Goal: Communication & Community: Answer question/provide support

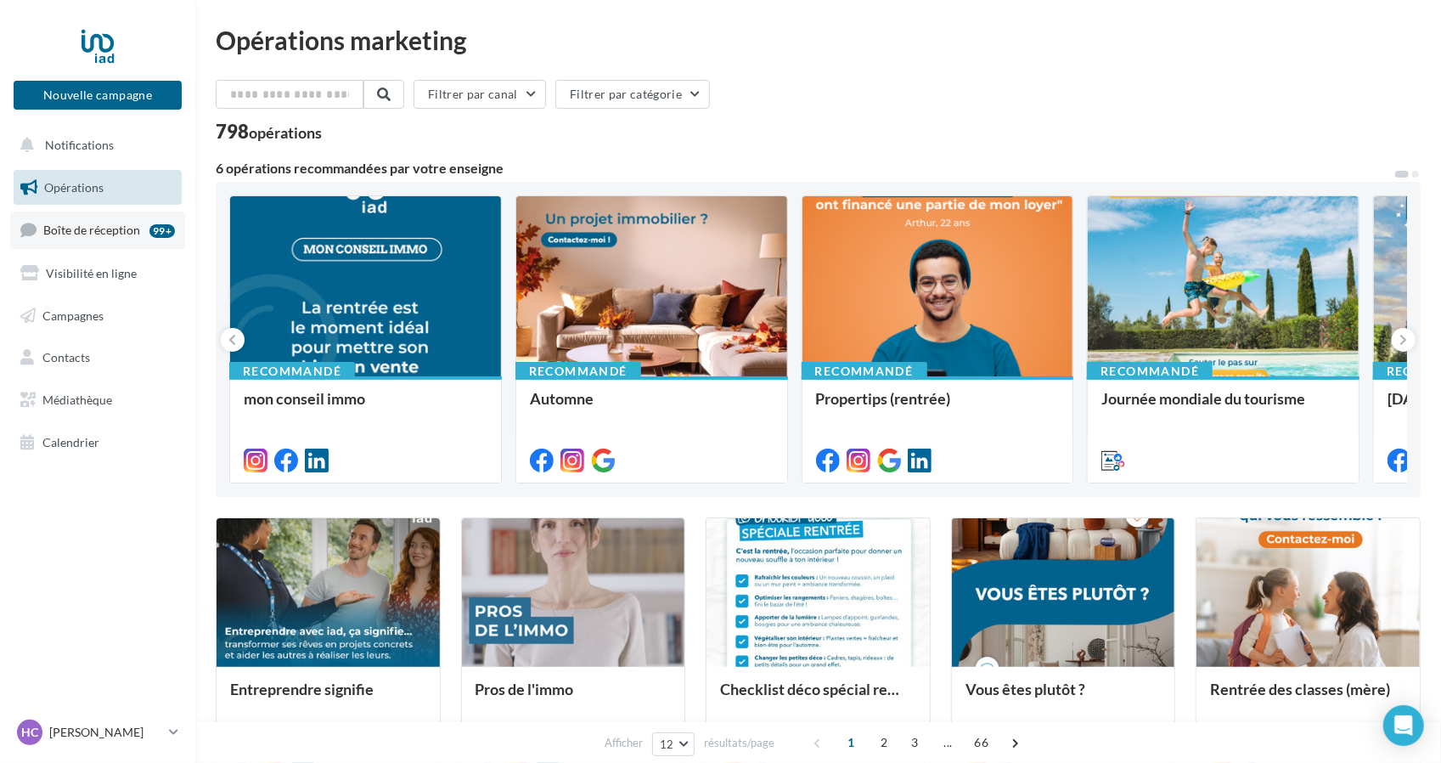
click at [127, 222] on span "Boîte de réception" at bounding box center [91, 229] width 97 height 14
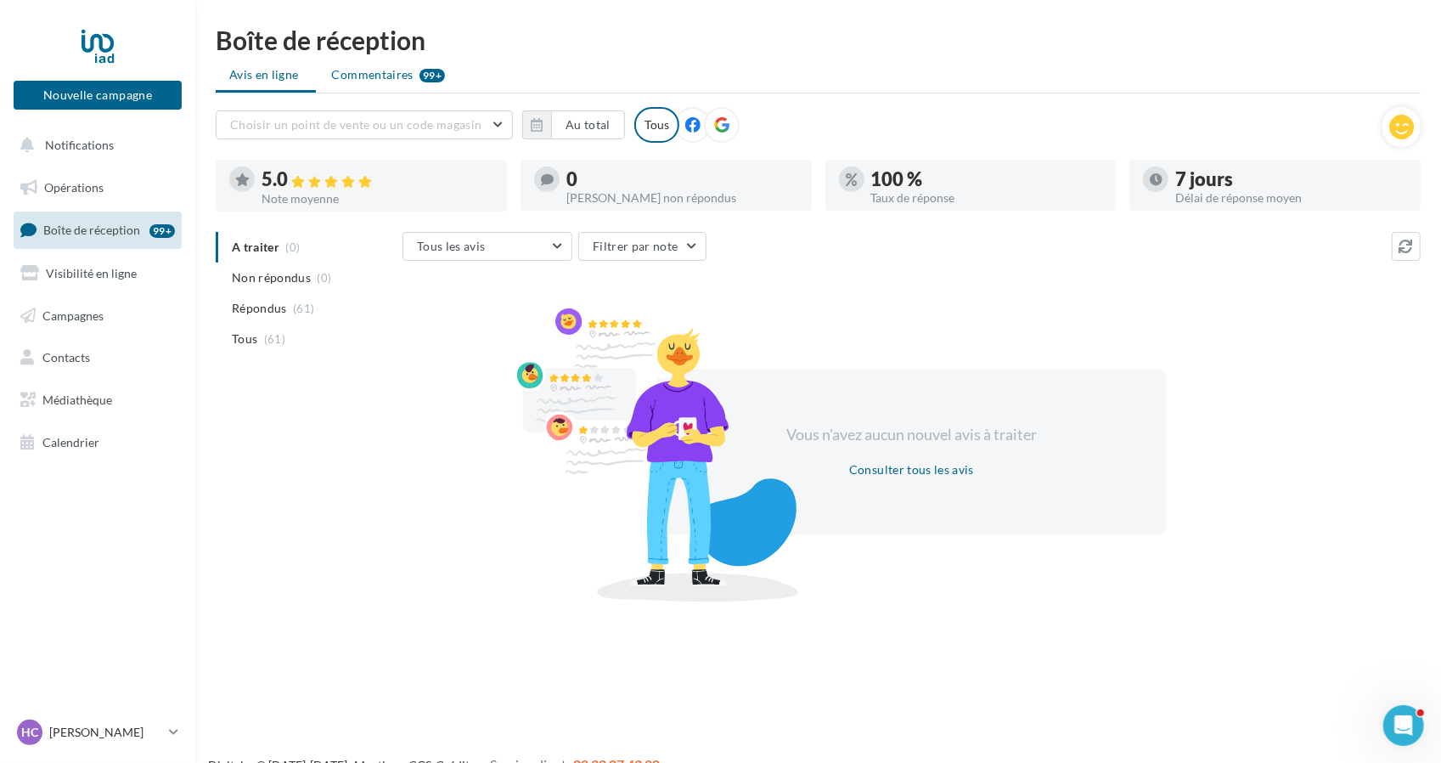
click at [382, 77] on span "Commentaires" at bounding box center [373, 74] width 82 height 17
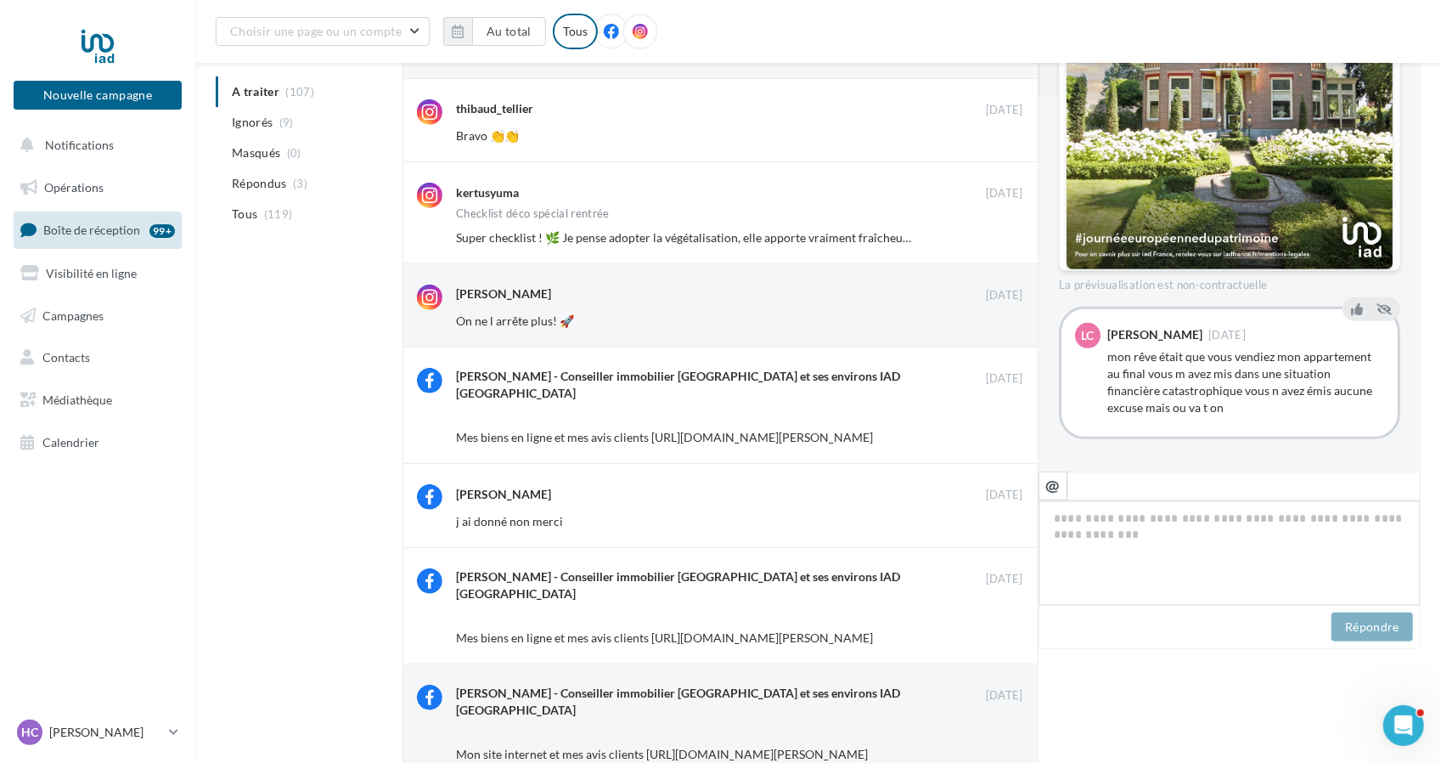
scroll to position [446, 0]
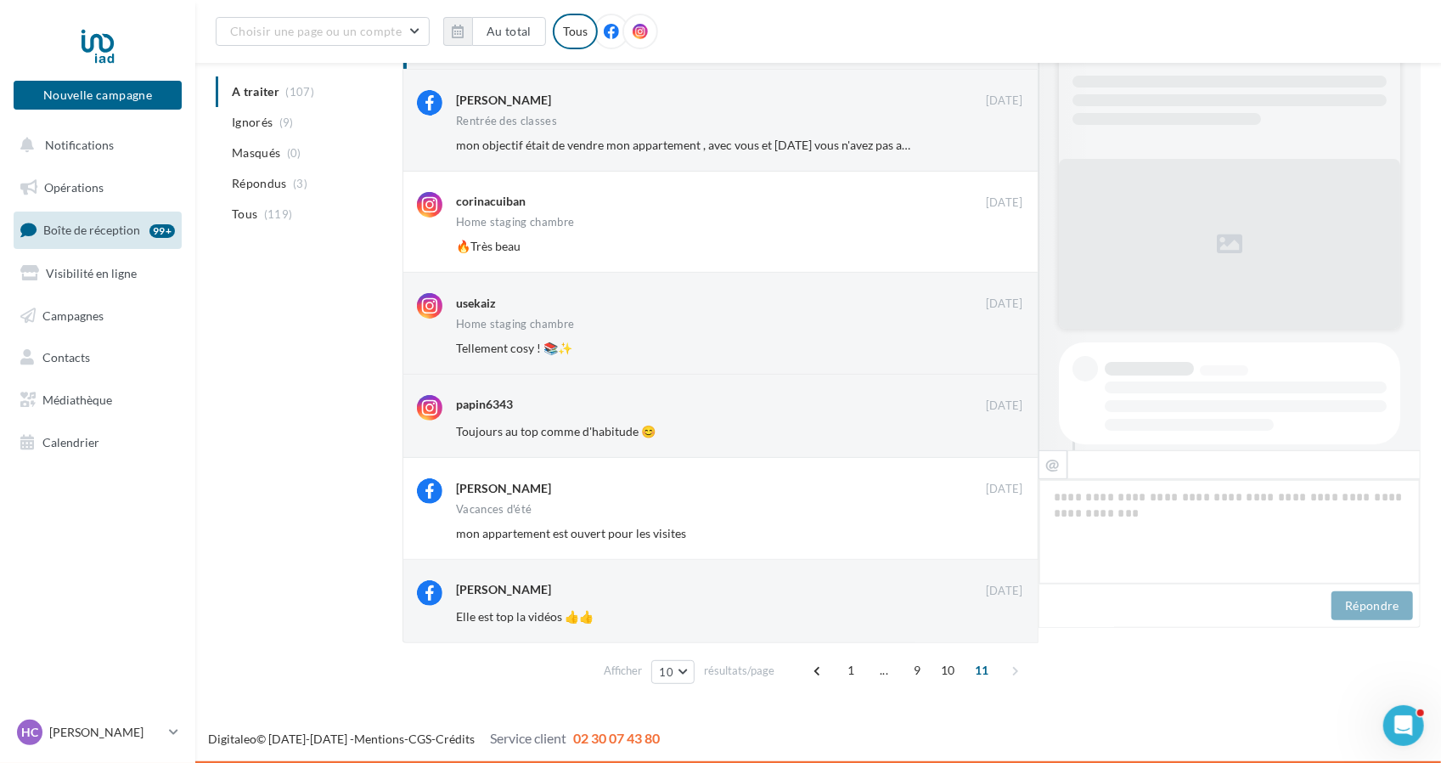
scroll to position [492, 0]
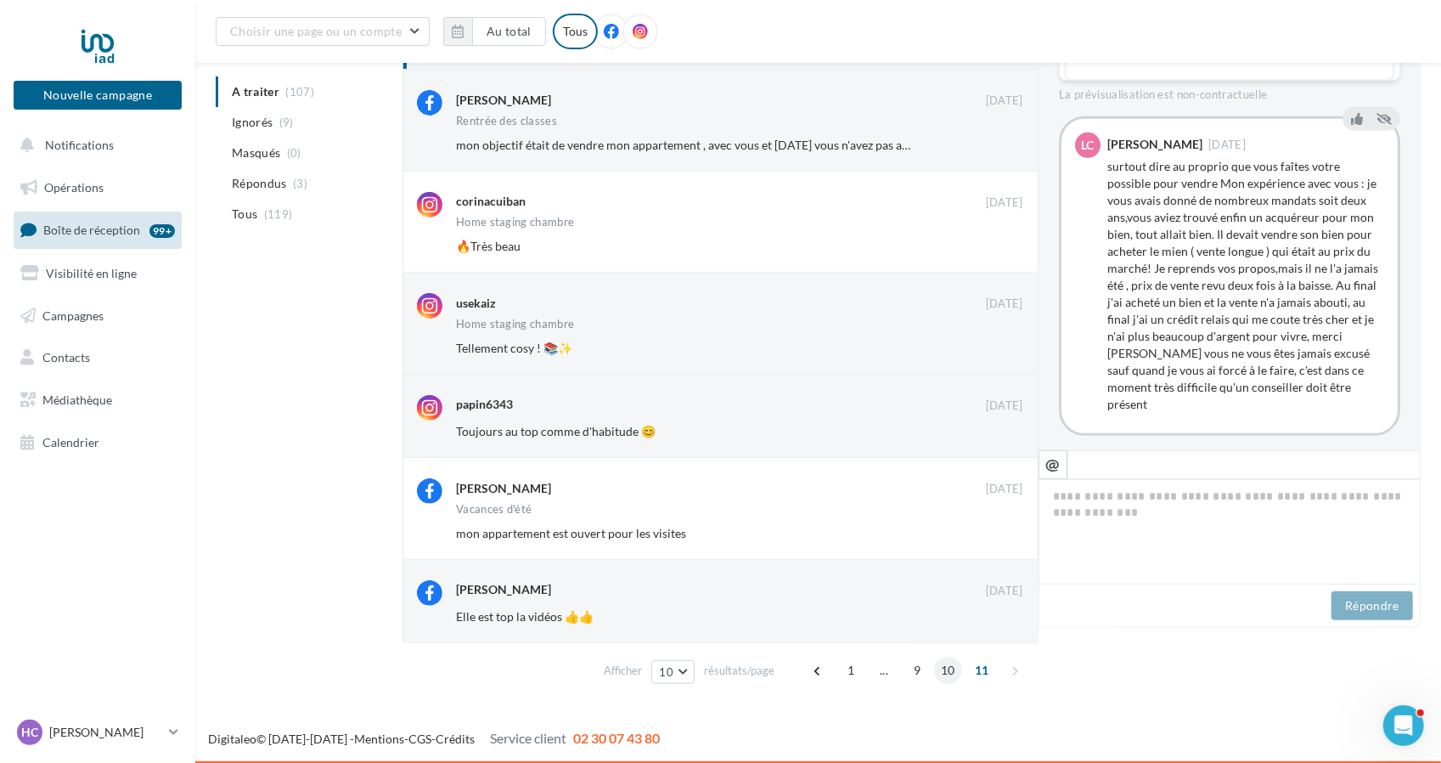
click at [946, 668] on span "10" at bounding box center [948, 669] width 28 height 27
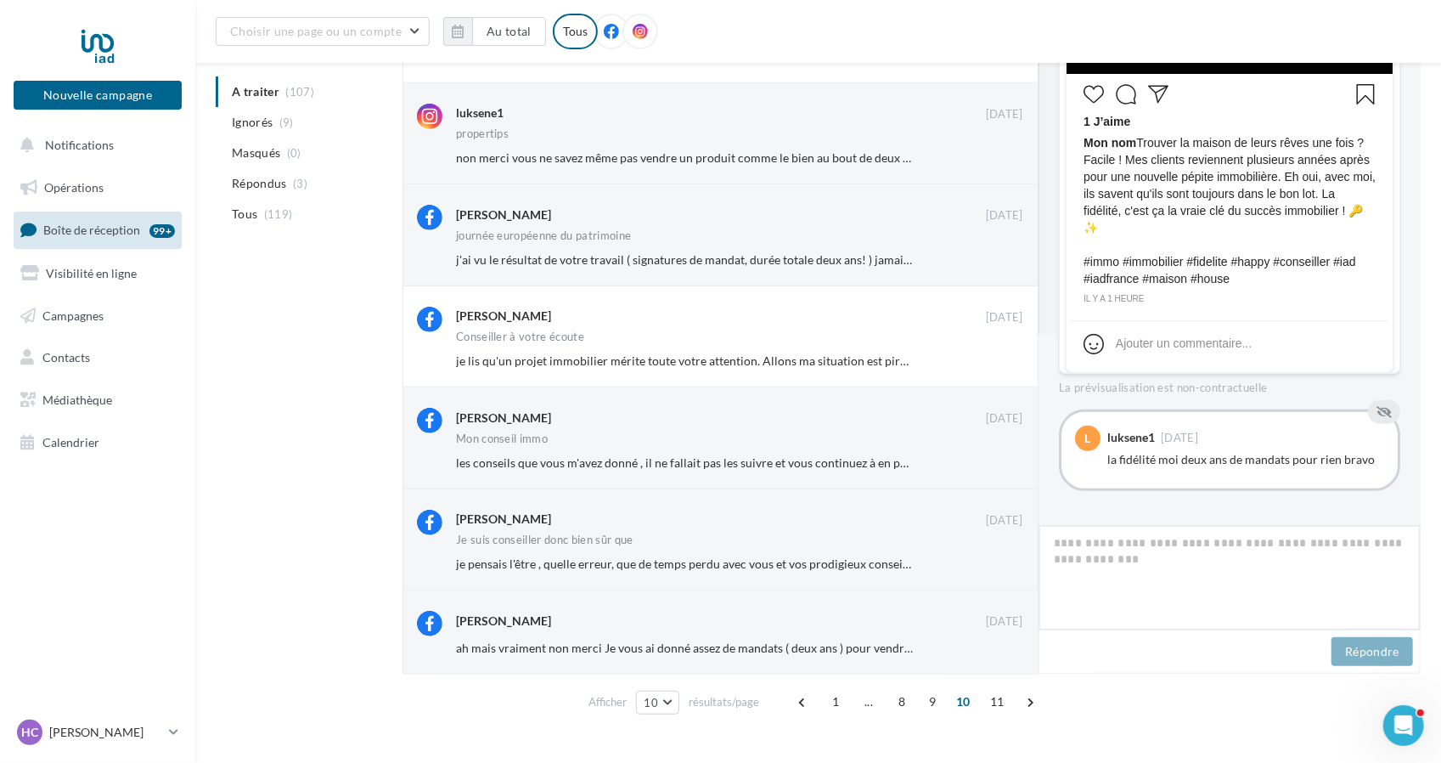
scroll to position [535, 0]
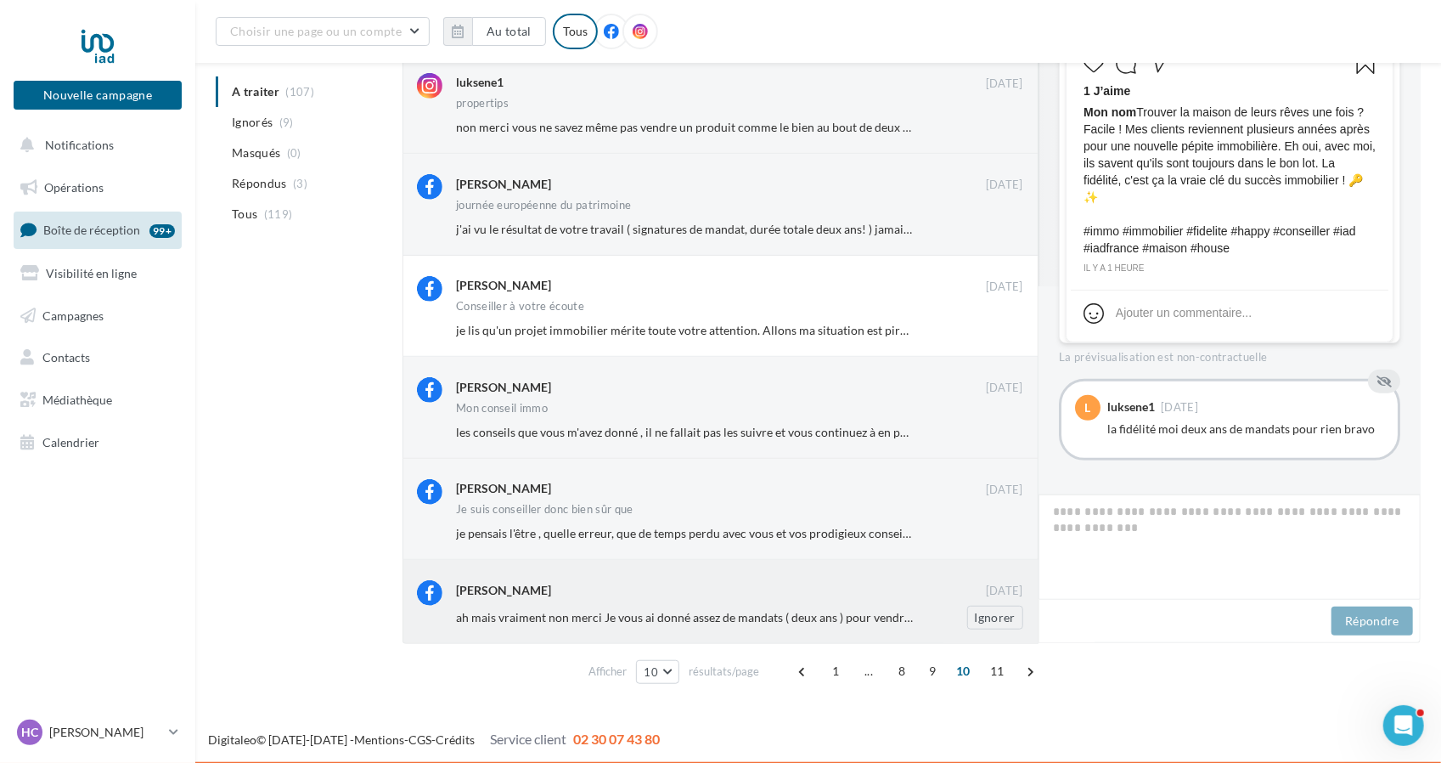
click at [797, 612] on span "ah mais vraiment non merci Je vous ai donné assez de mandats ( deux ans ) pour …" at bounding box center [1088, 617] width 1264 height 14
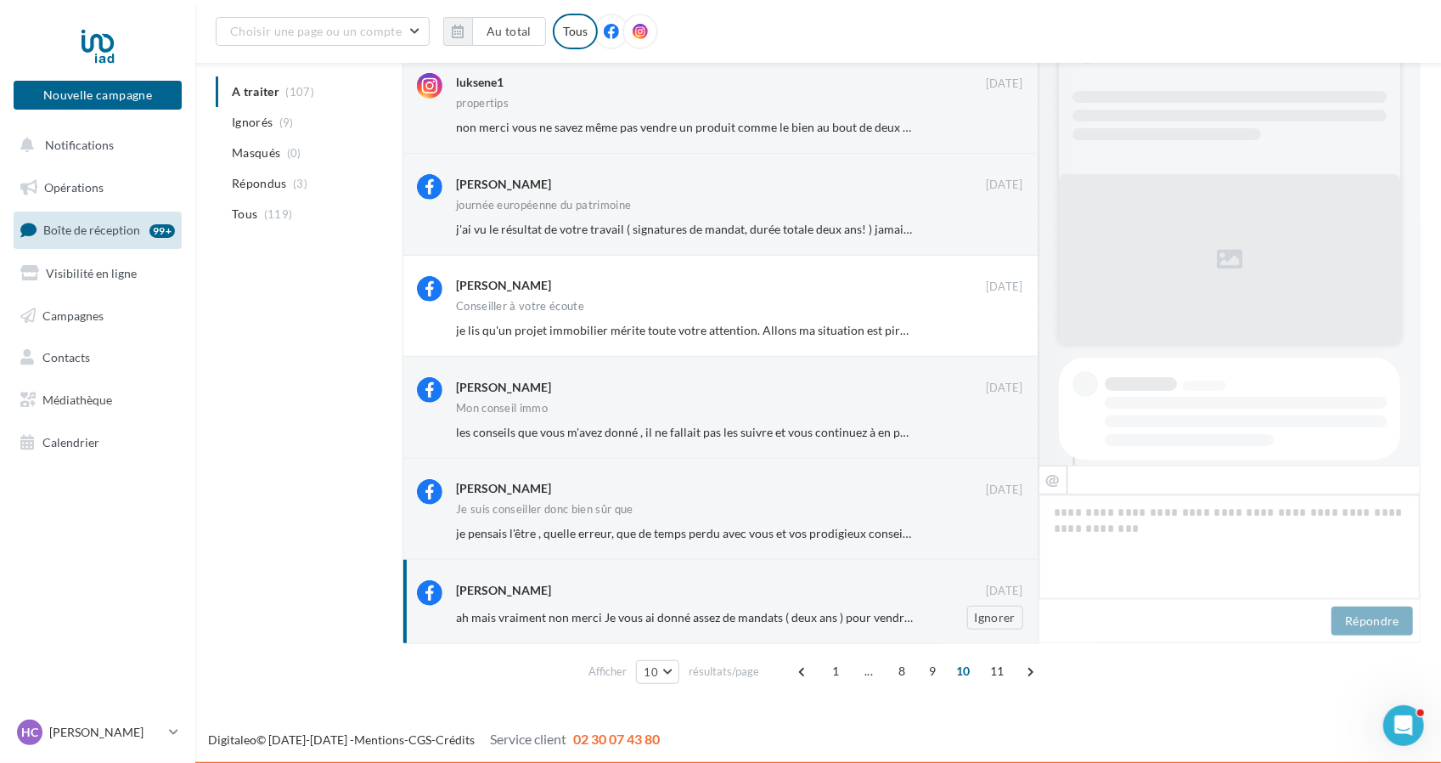
scroll to position [33, 0]
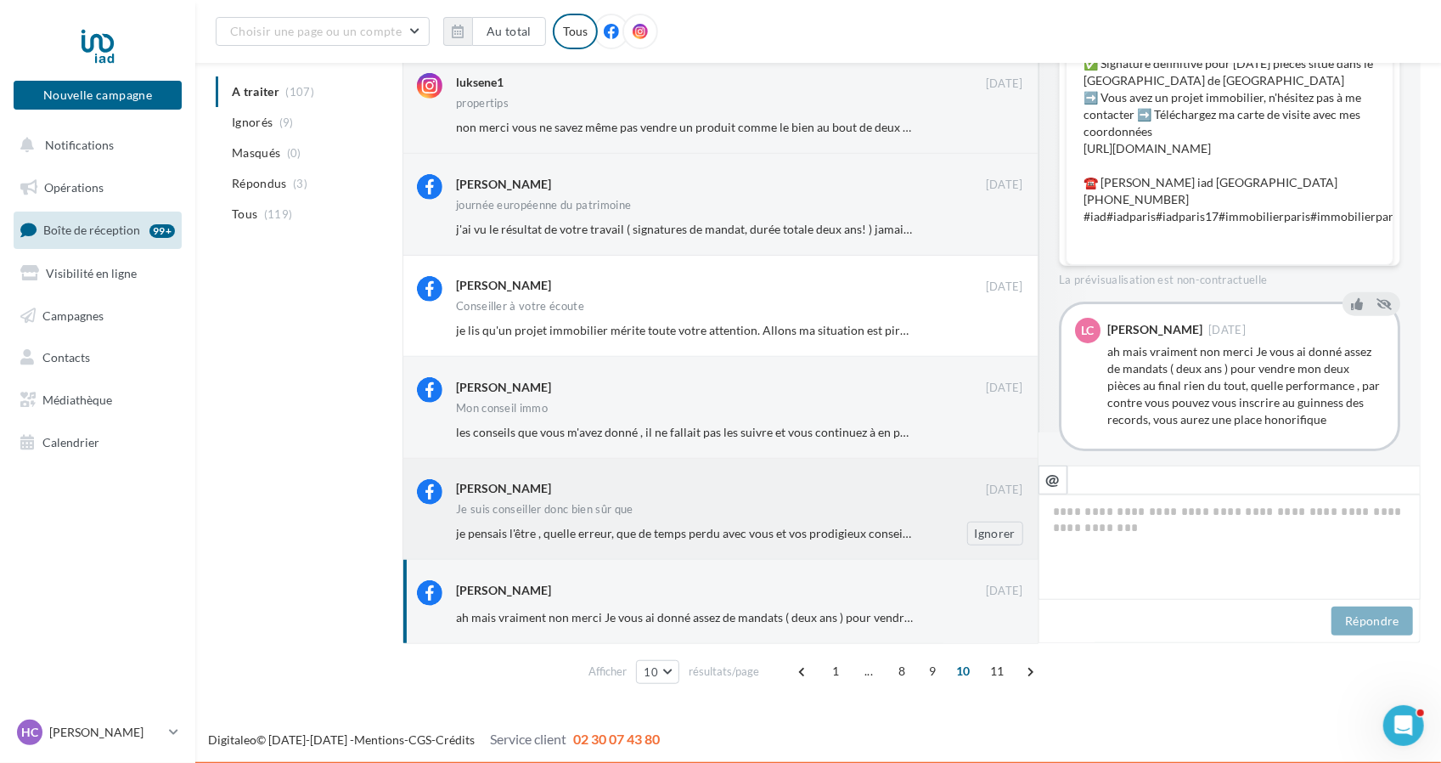
click at [774, 542] on div "je pensais l'être , quelle erreur, que de temps perdu avec vous et vos prodigie…" at bounding box center [746, 533] width 581 height 24
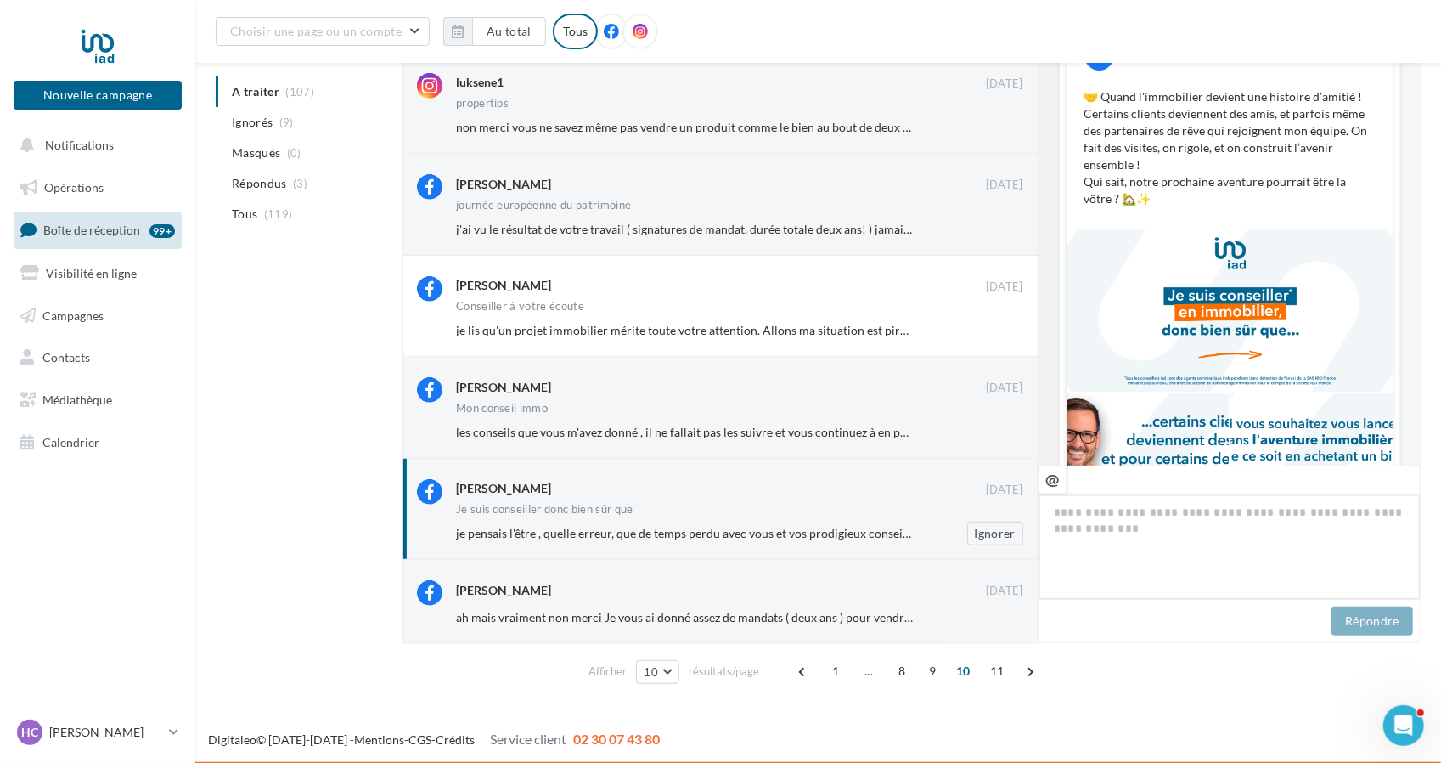
scroll to position [309, 0]
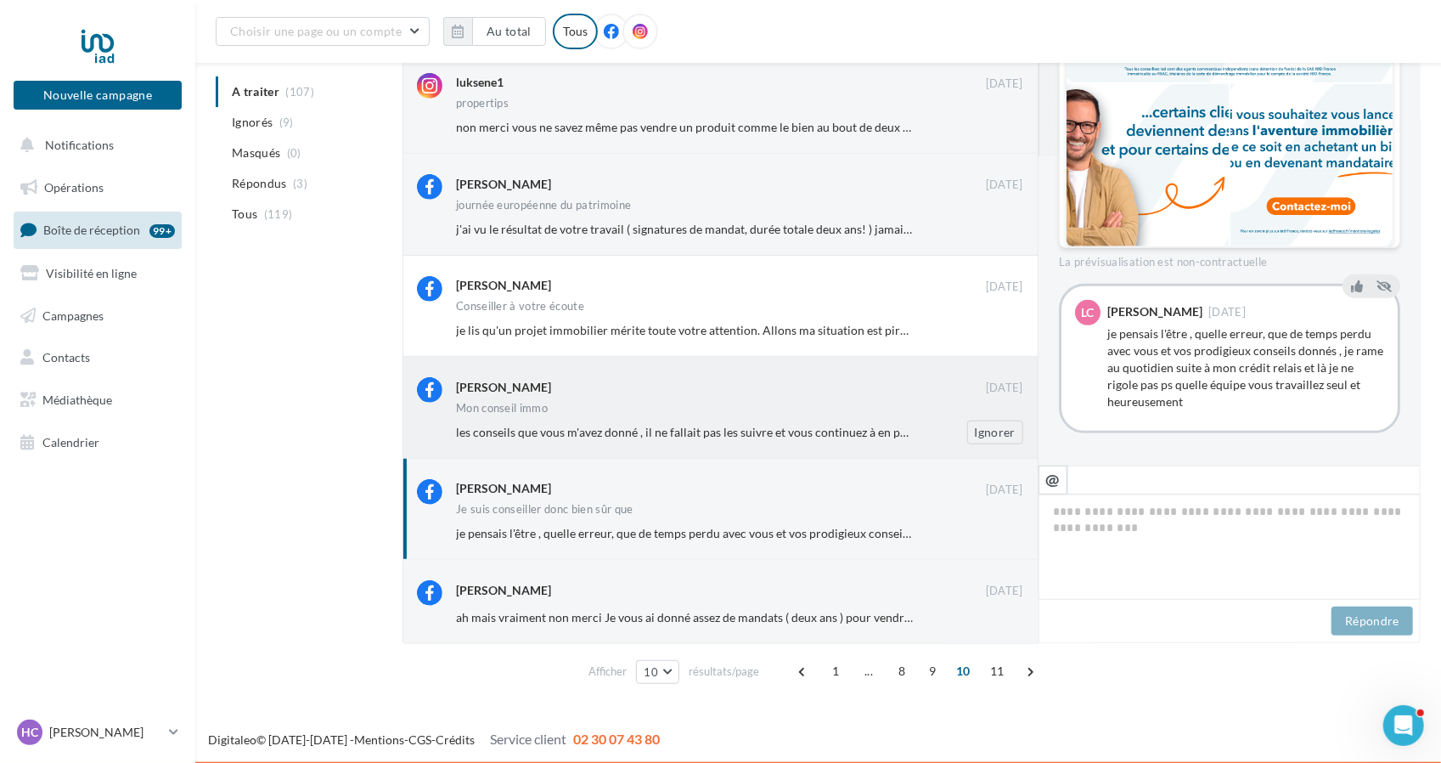
click at [710, 433] on span "les conseils que vous m'avez donné , il ne fallait pas les suivre et vous conti…" at bounding box center [824, 432] width 736 height 14
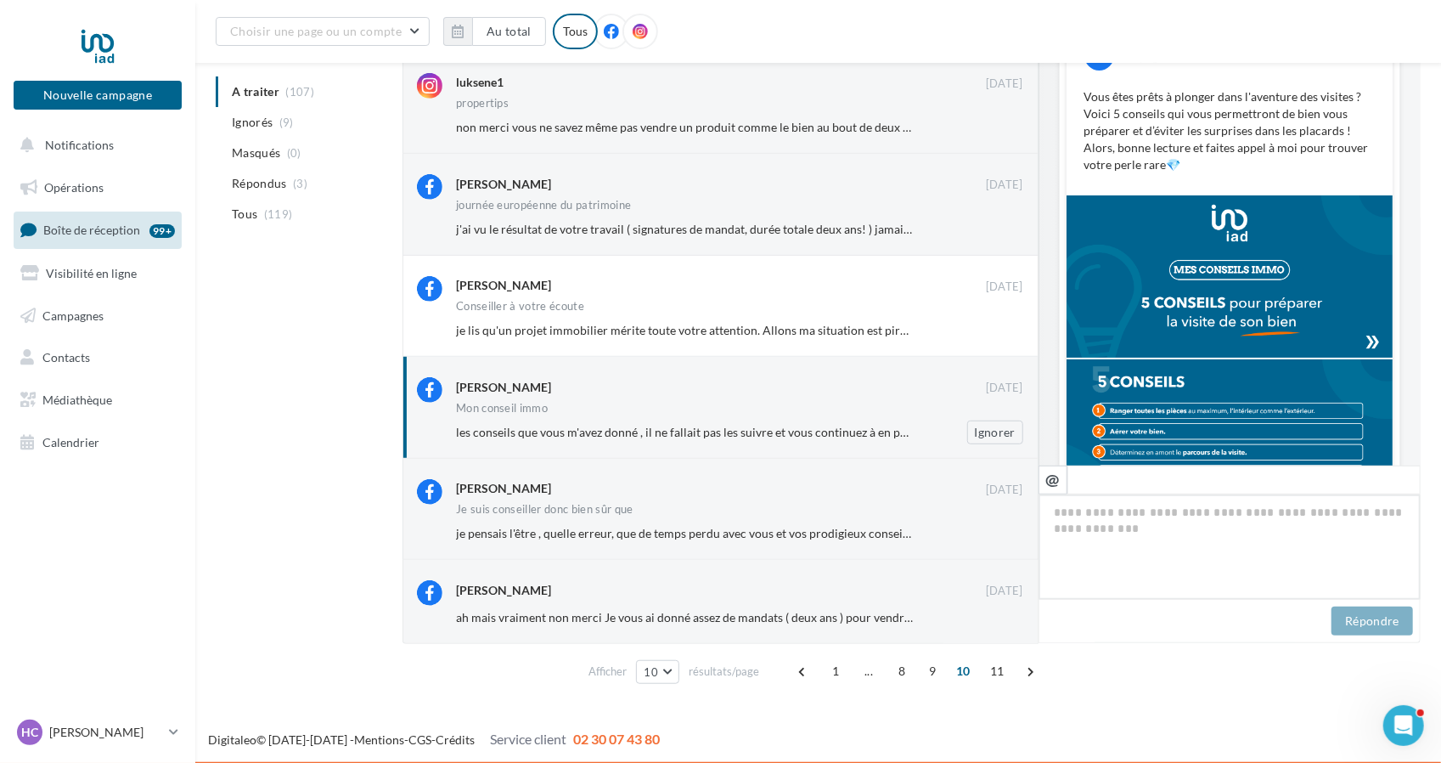
scroll to position [241, 0]
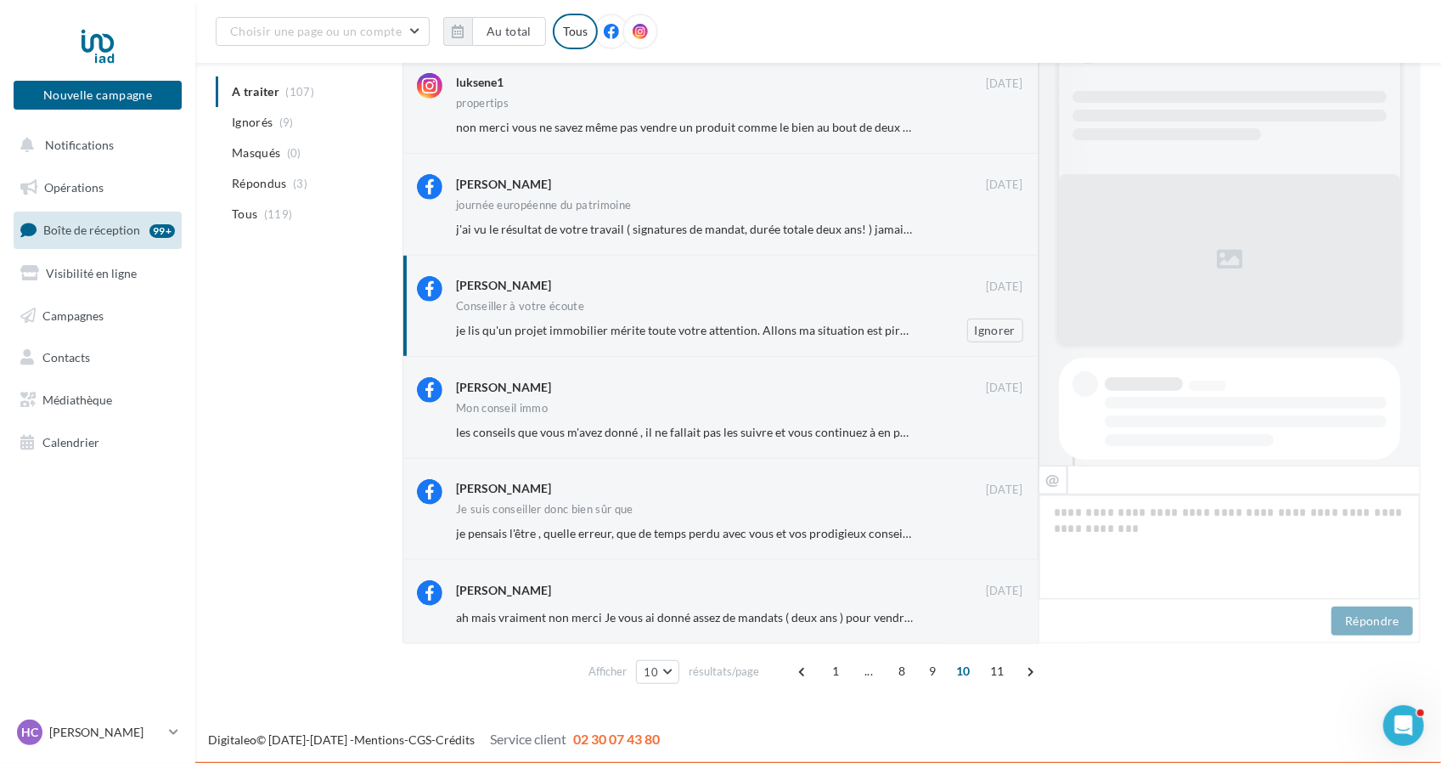
scroll to position [200, 0]
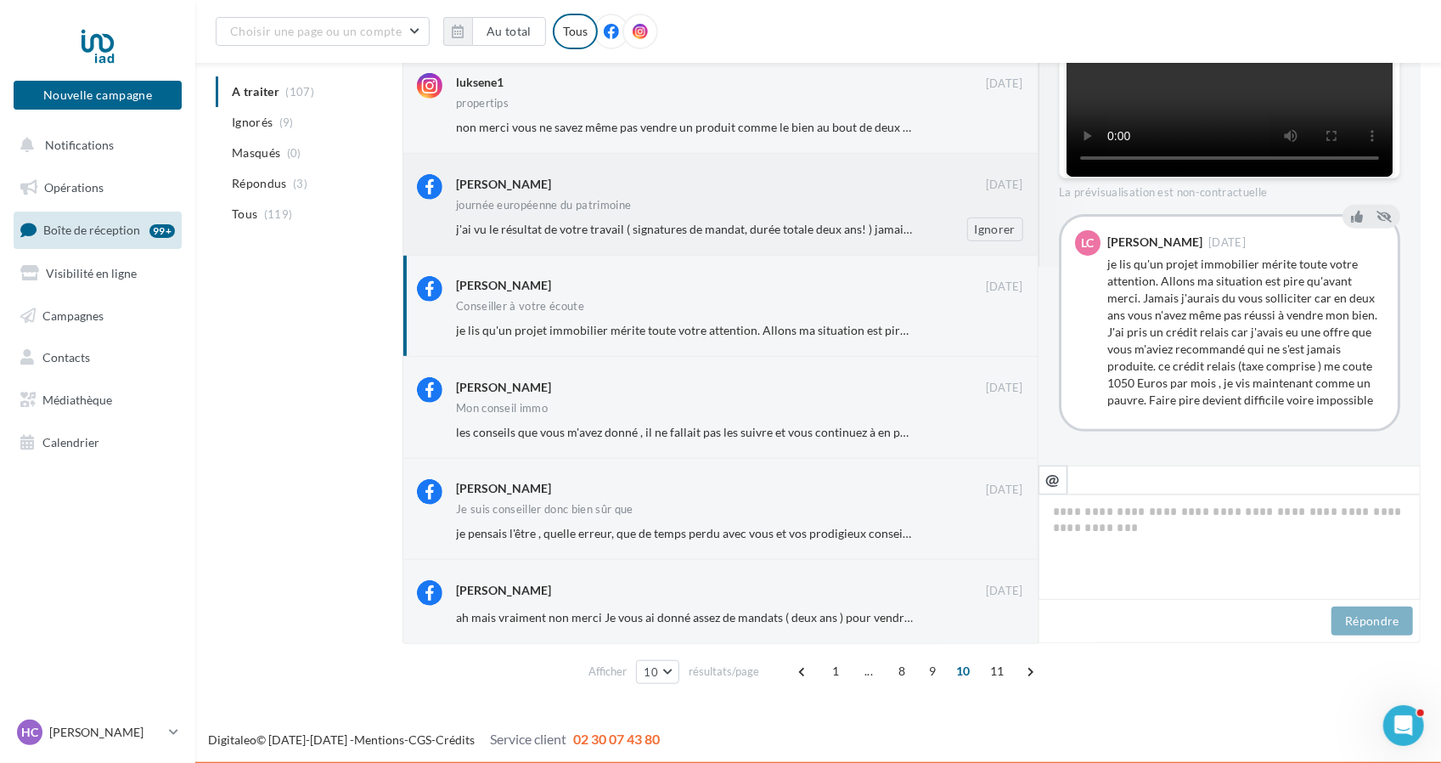
click at [711, 241] on div "[PERSON_NAME] [DATE] journée européenne du patrimoine j'ai vu le résultat de vo…" at bounding box center [721, 204] width 636 height 101
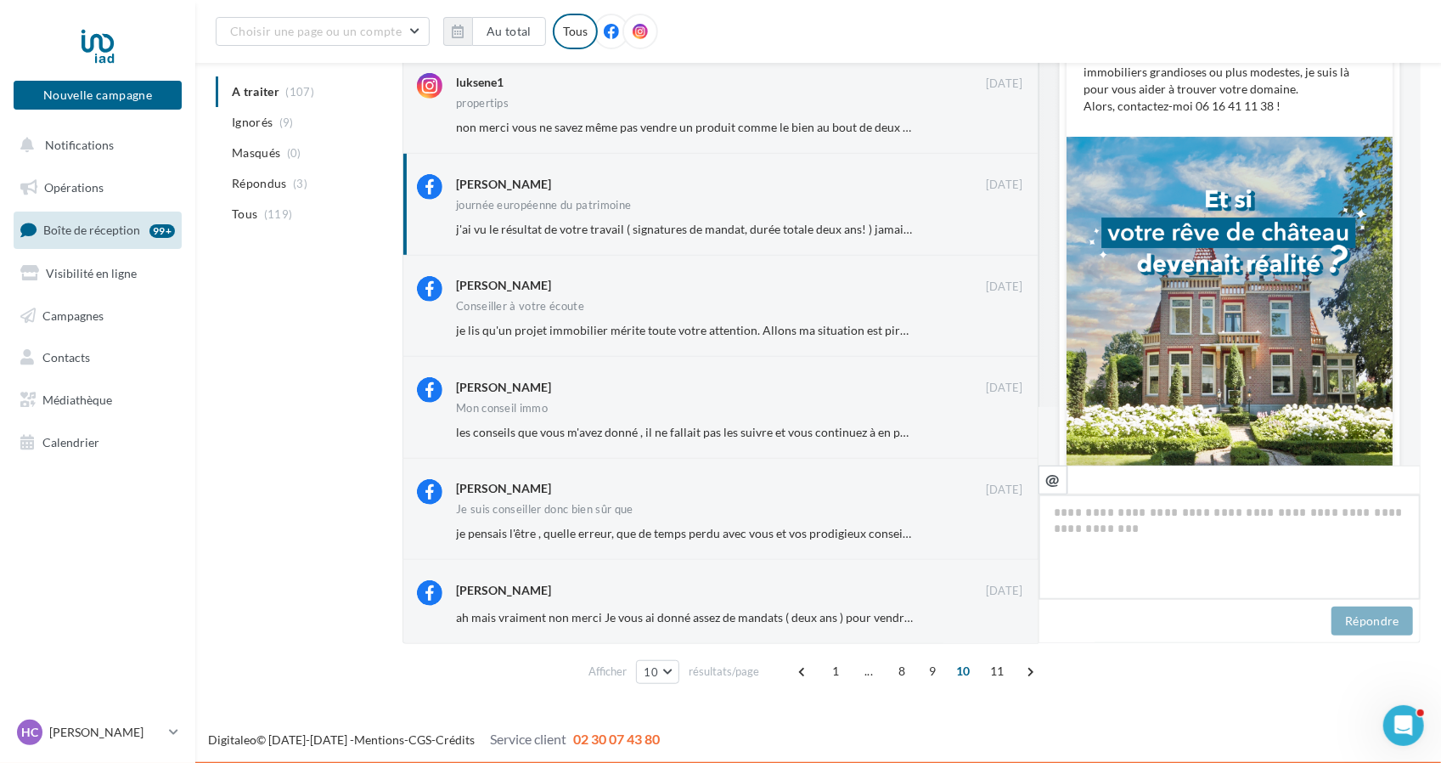
scroll to position [55, 0]
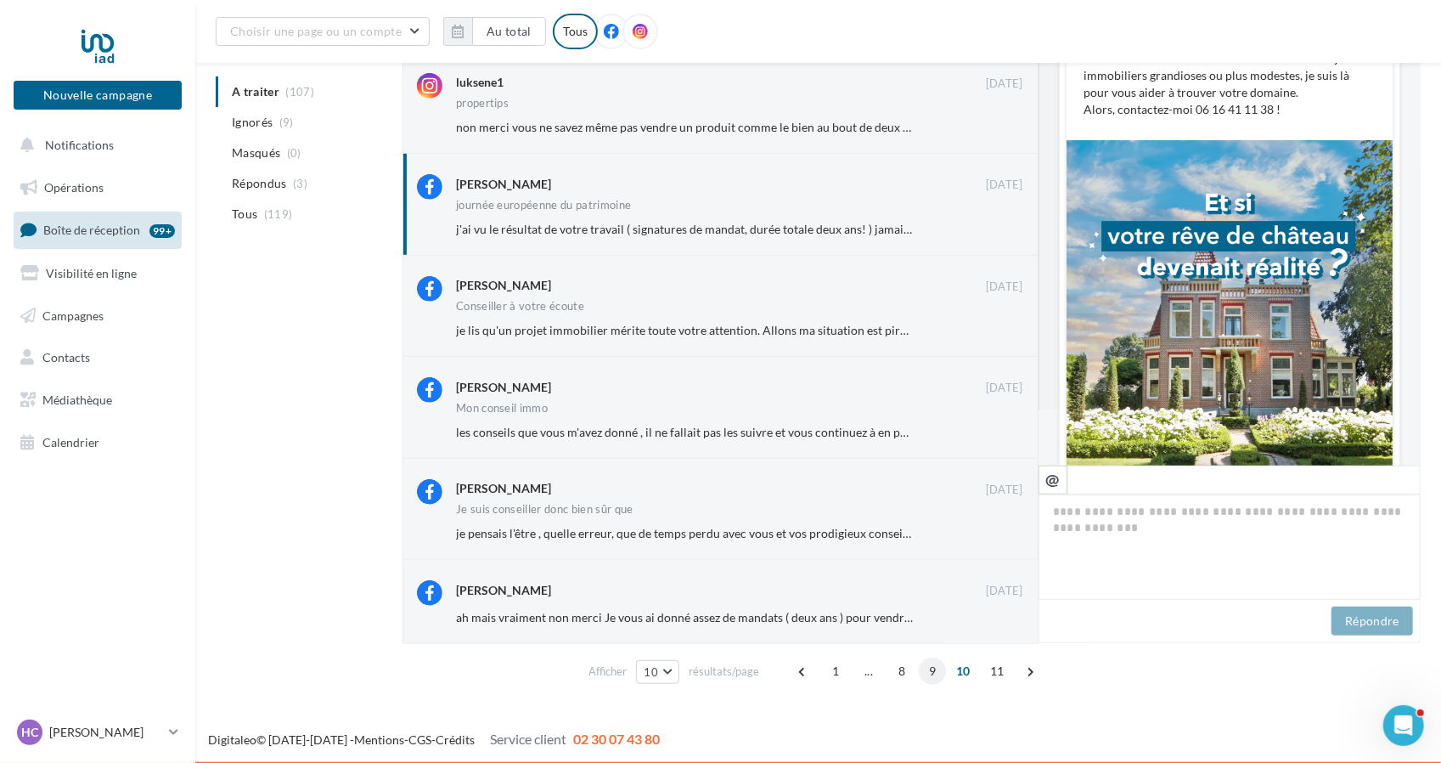
click at [927, 673] on span "9" at bounding box center [932, 670] width 27 height 27
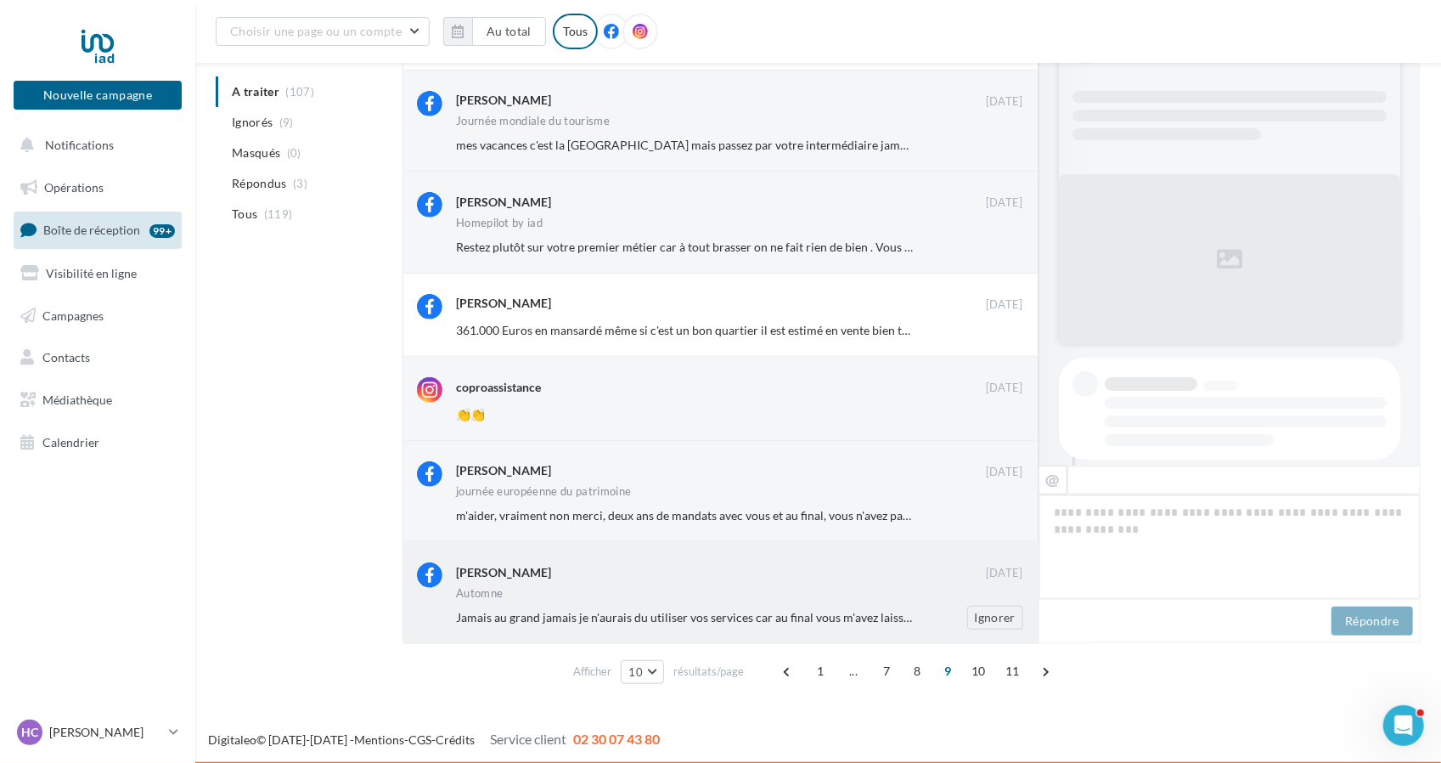
scroll to position [343, 0]
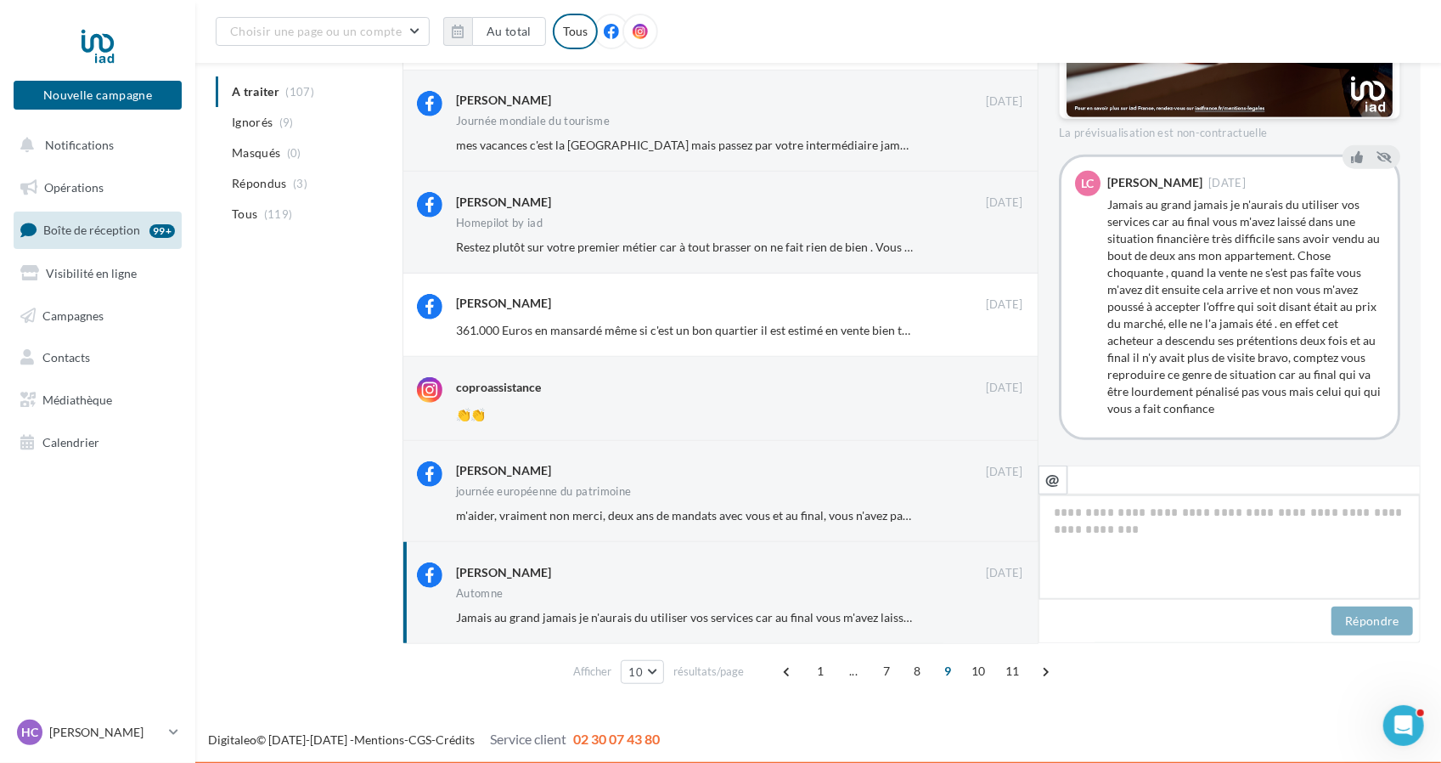
scroll to position [493, 0]
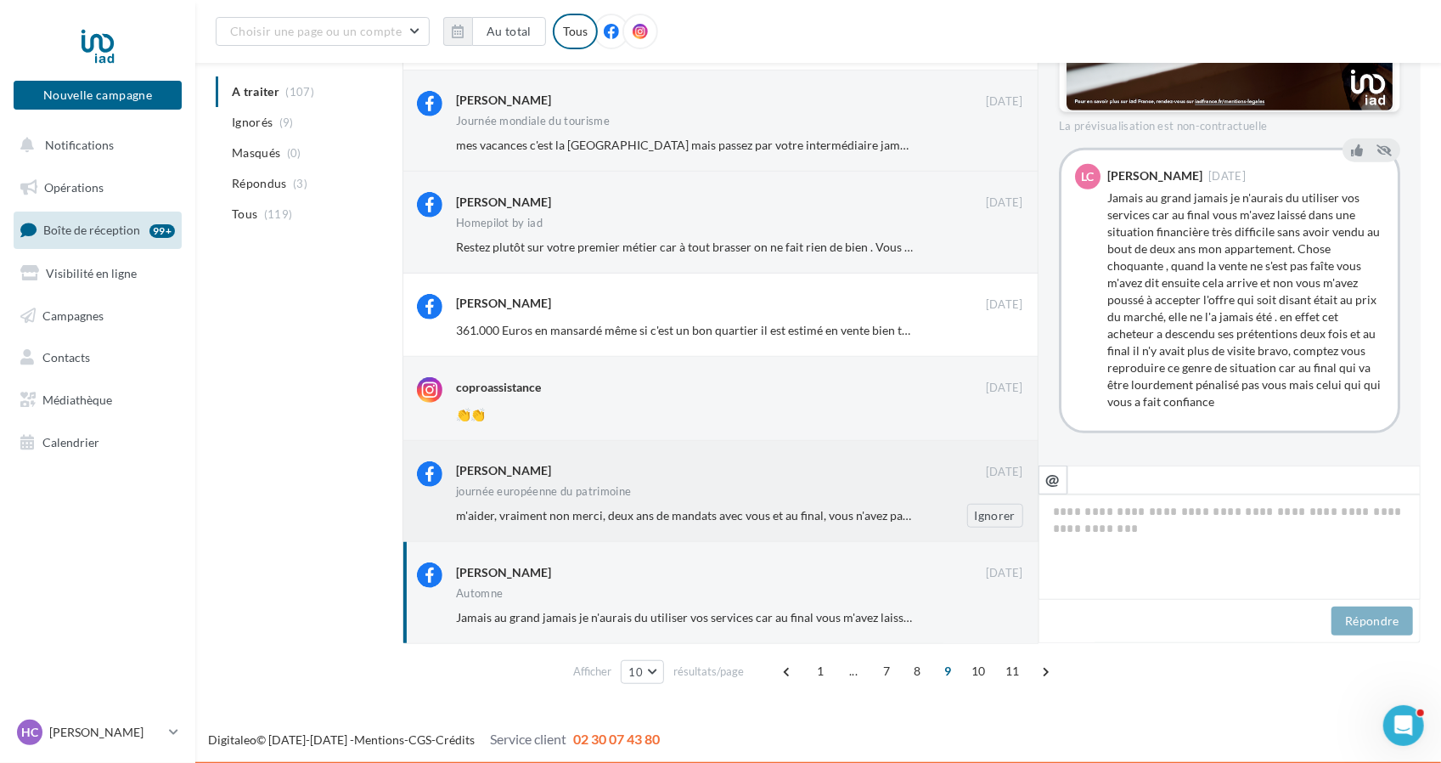
click at [549, 504] on div "m'aider, vraiment non merci, deux ans de mandats avec vous et au final, vous n'…" at bounding box center [746, 516] width 581 height 24
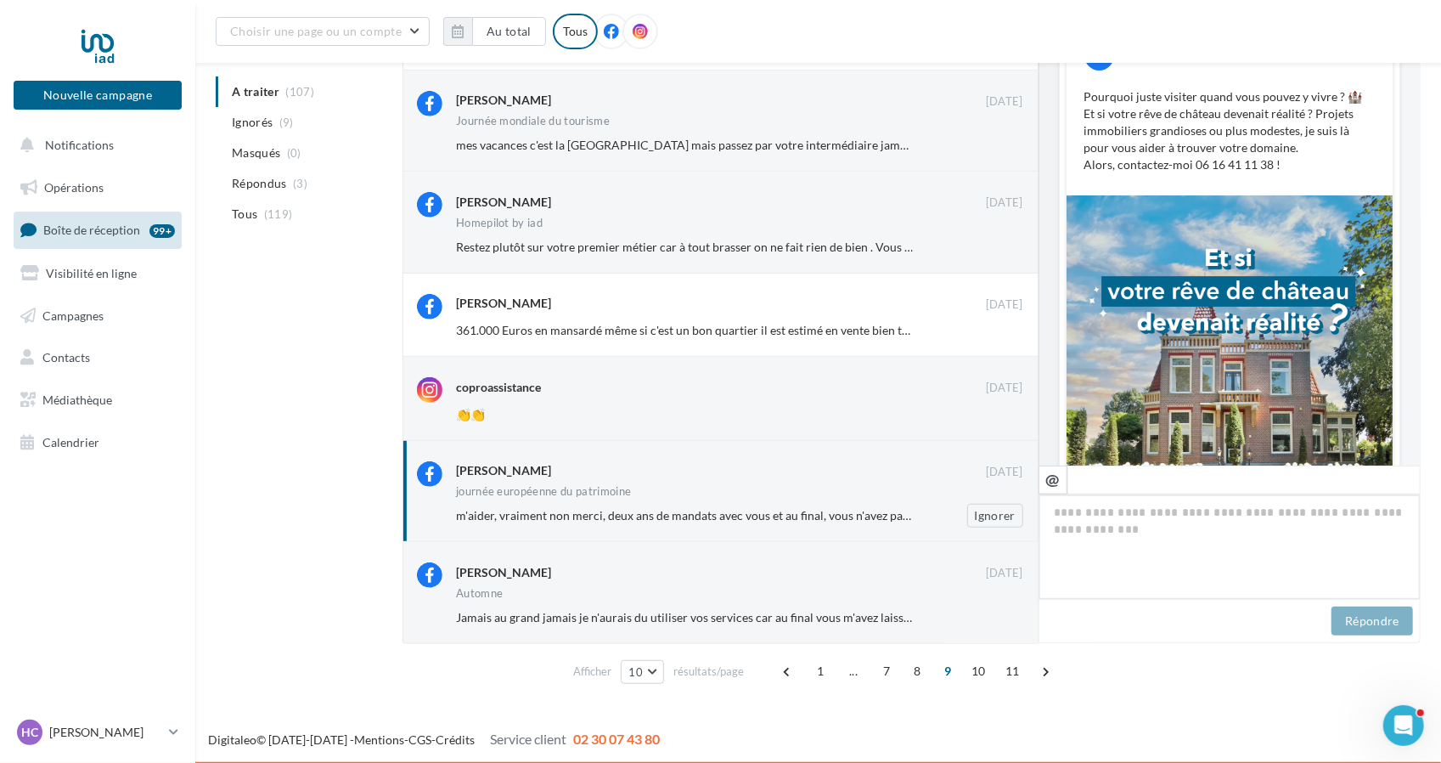
scroll to position [481, 0]
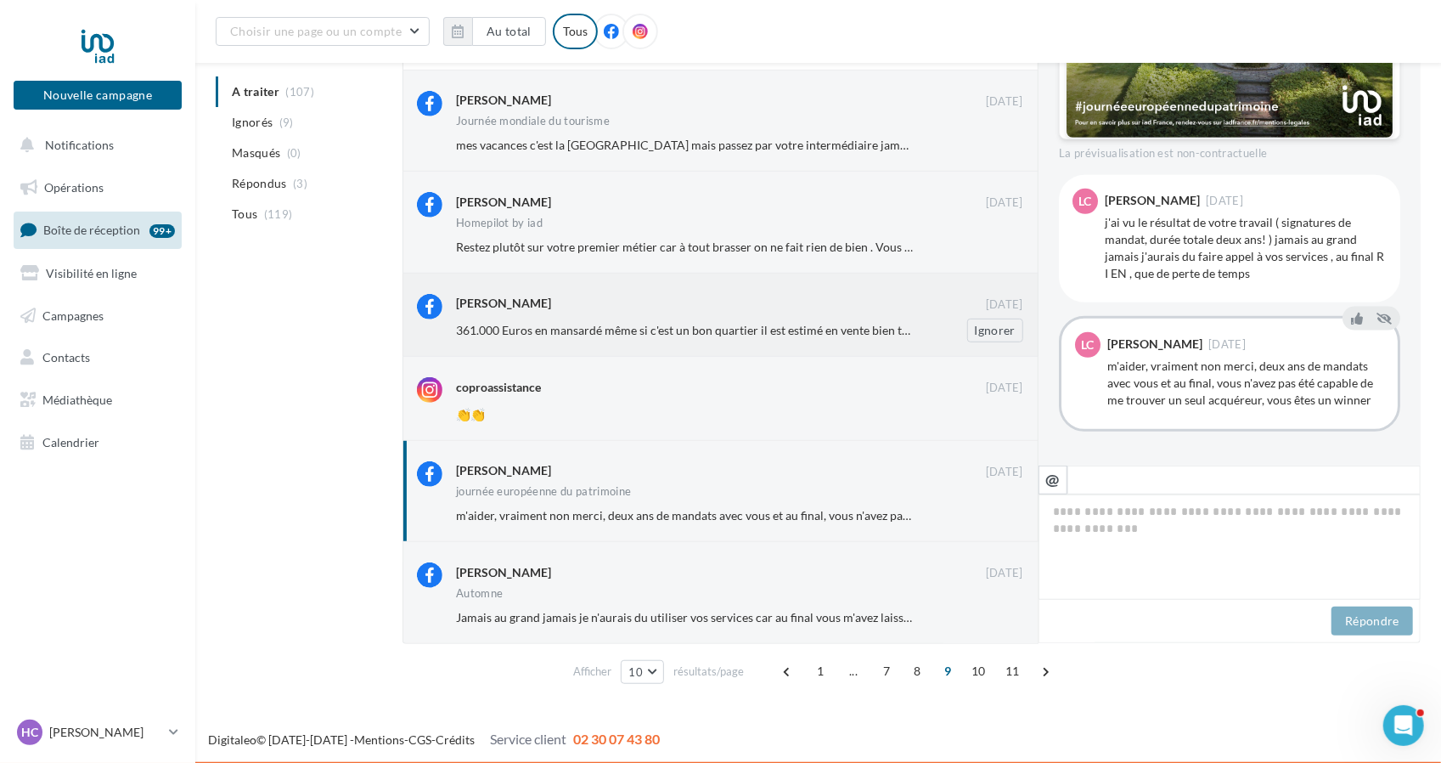
click at [578, 338] on div "361.000 Euros en mansardé même si c'est un bon quartier il est estimé en vente …" at bounding box center [746, 330] width 581 height 24
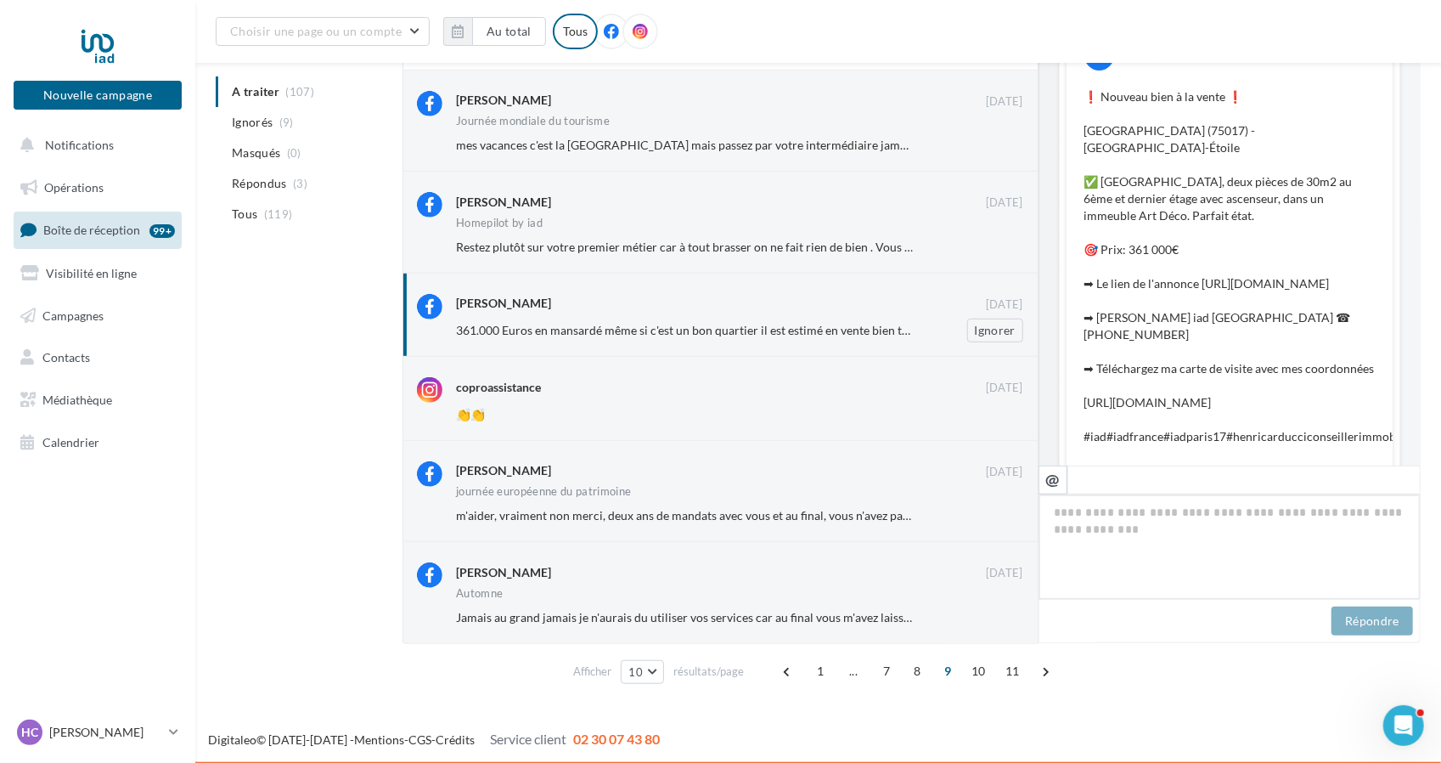
scroll to position [186, 0]
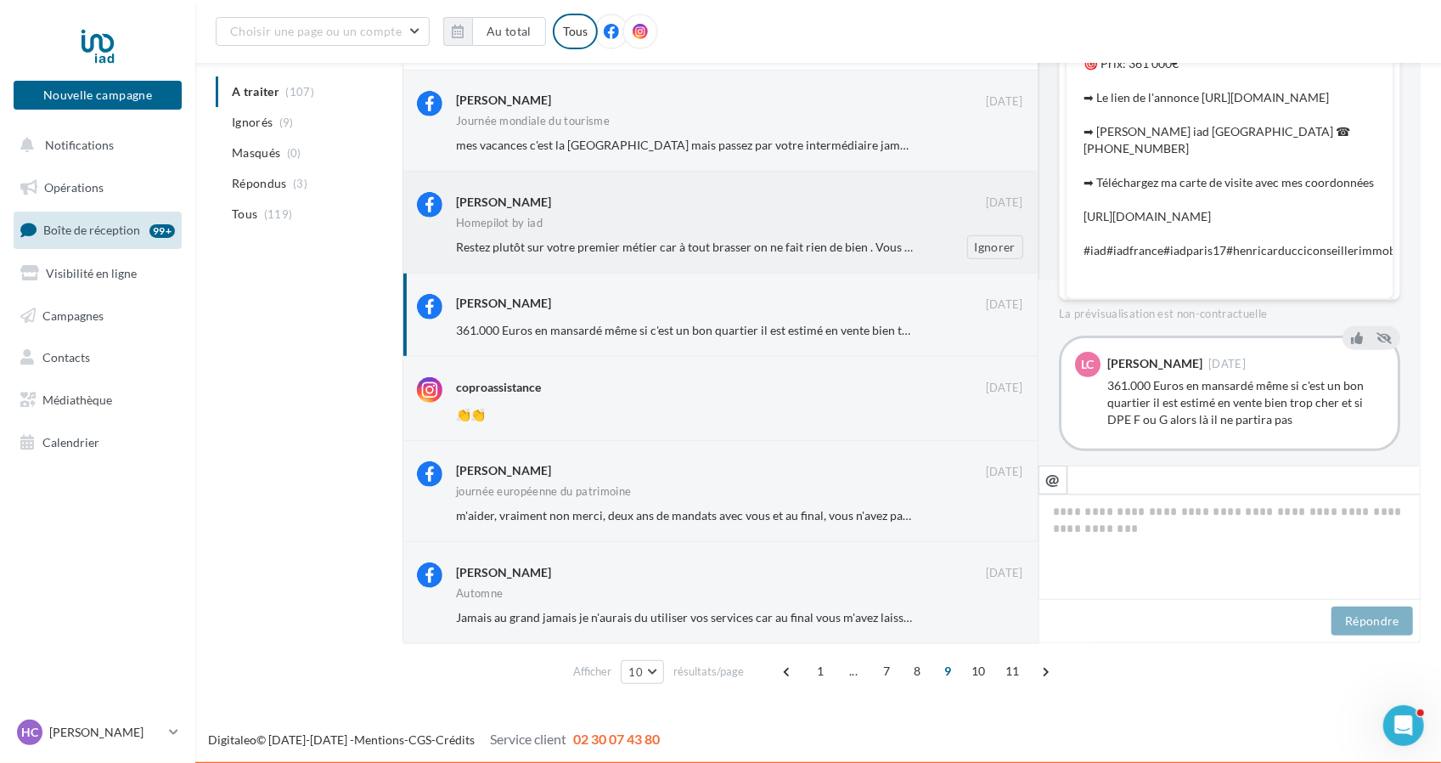
click at [643, 235] on div "Restez plutôt sur votre premier métier car à tout brasser on ne fait rien de bi…" at bounding box center [746, 247] width 581 height 24
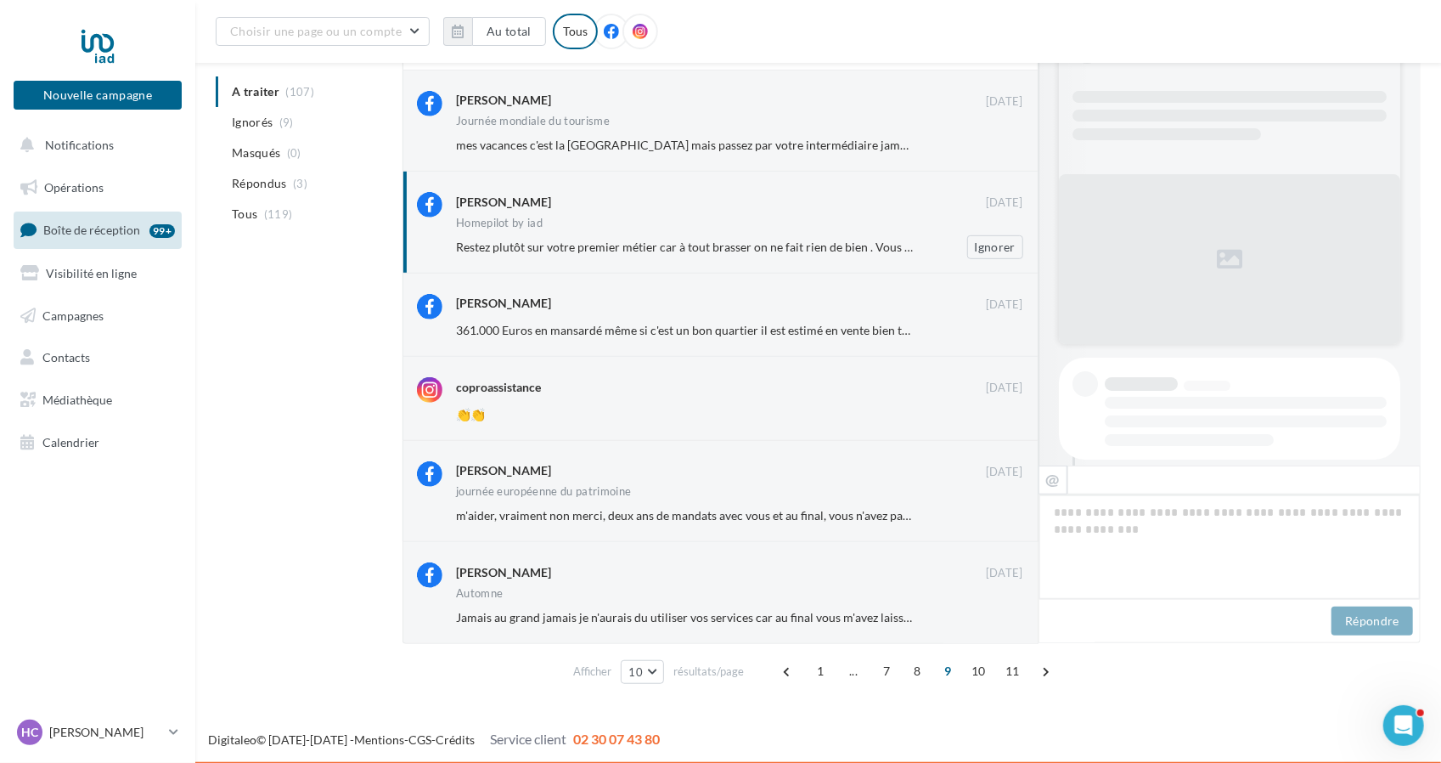
scroll to position [360, 0]
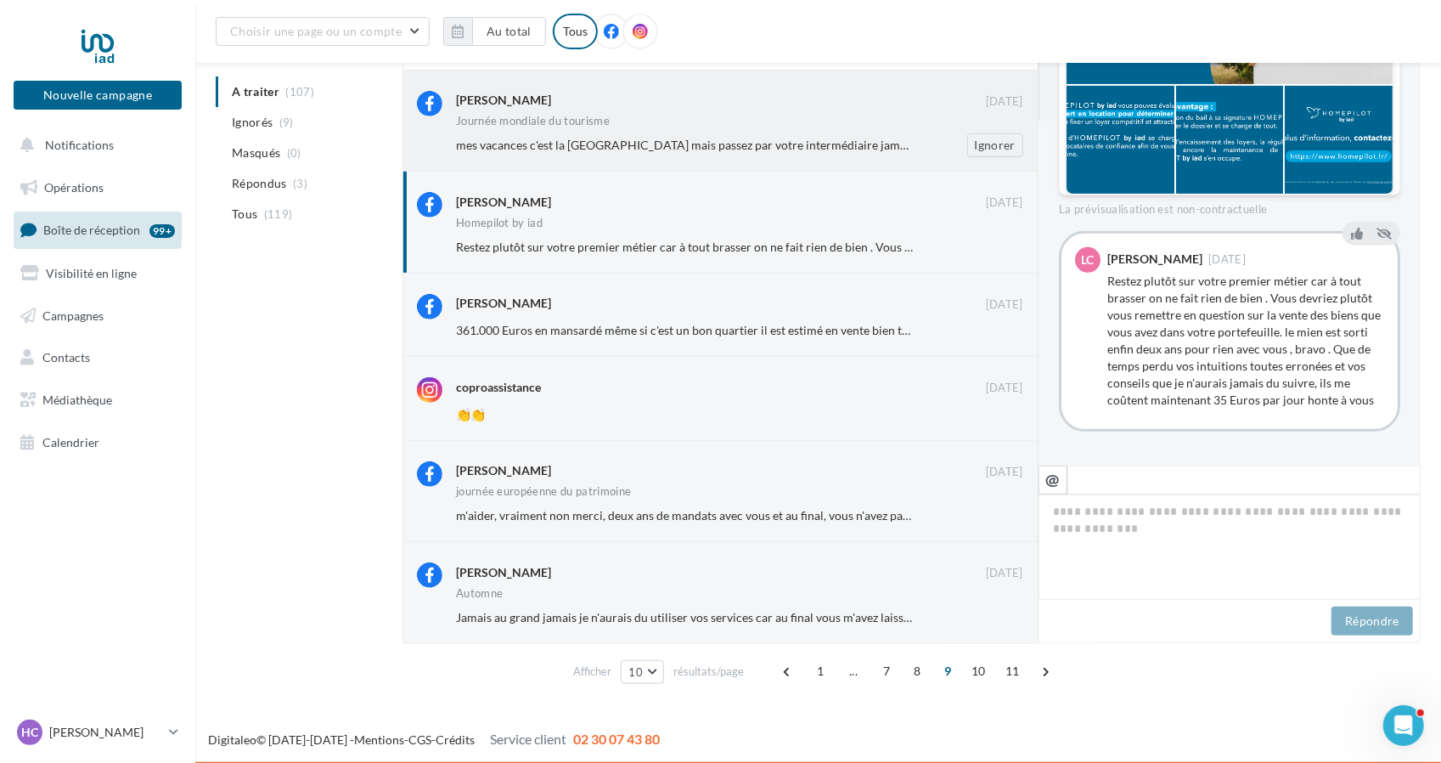
click at [672, 147] on span "mes vacances c'est la [GEOGRAPHIC_DATA] mais passez par votre intermédiaire jam…" at bounding box center [852, 145] width 792 height 14
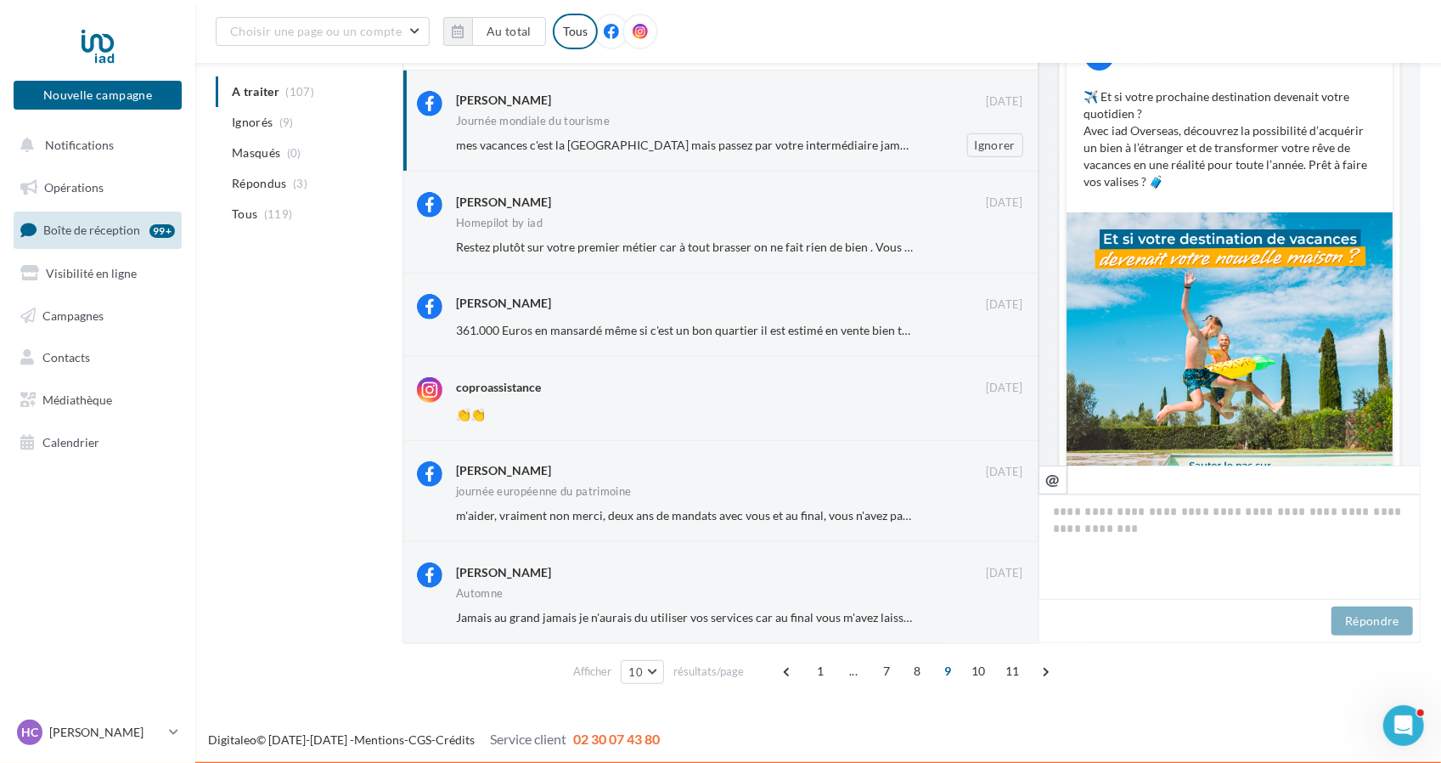
click at [840, 145] on span "mes vacances c'est la [GEOGRAPHIC_DATA] mais passez par votre intermédiaire jam…" at bounding box center [852, 145] width 792 height 14
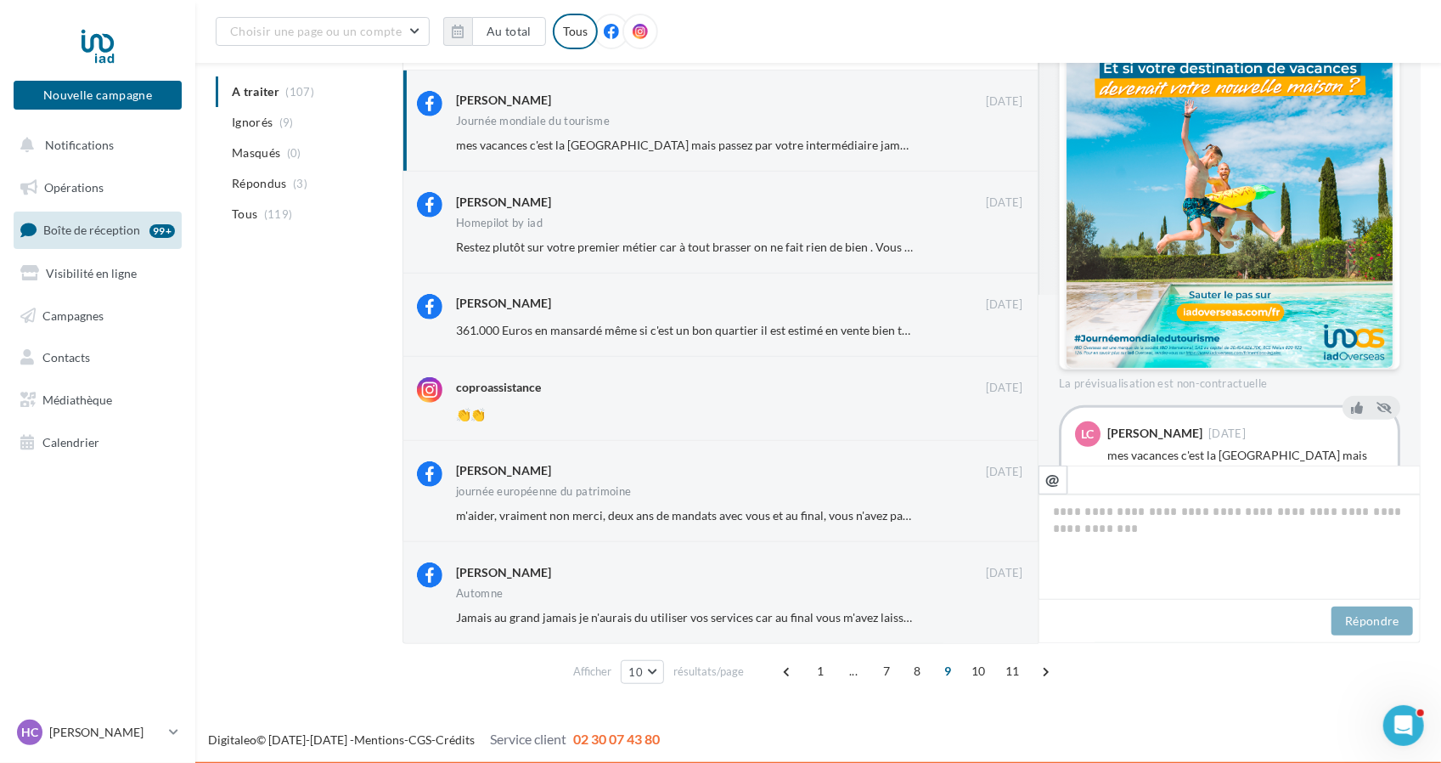
scroll to position [258, 0]
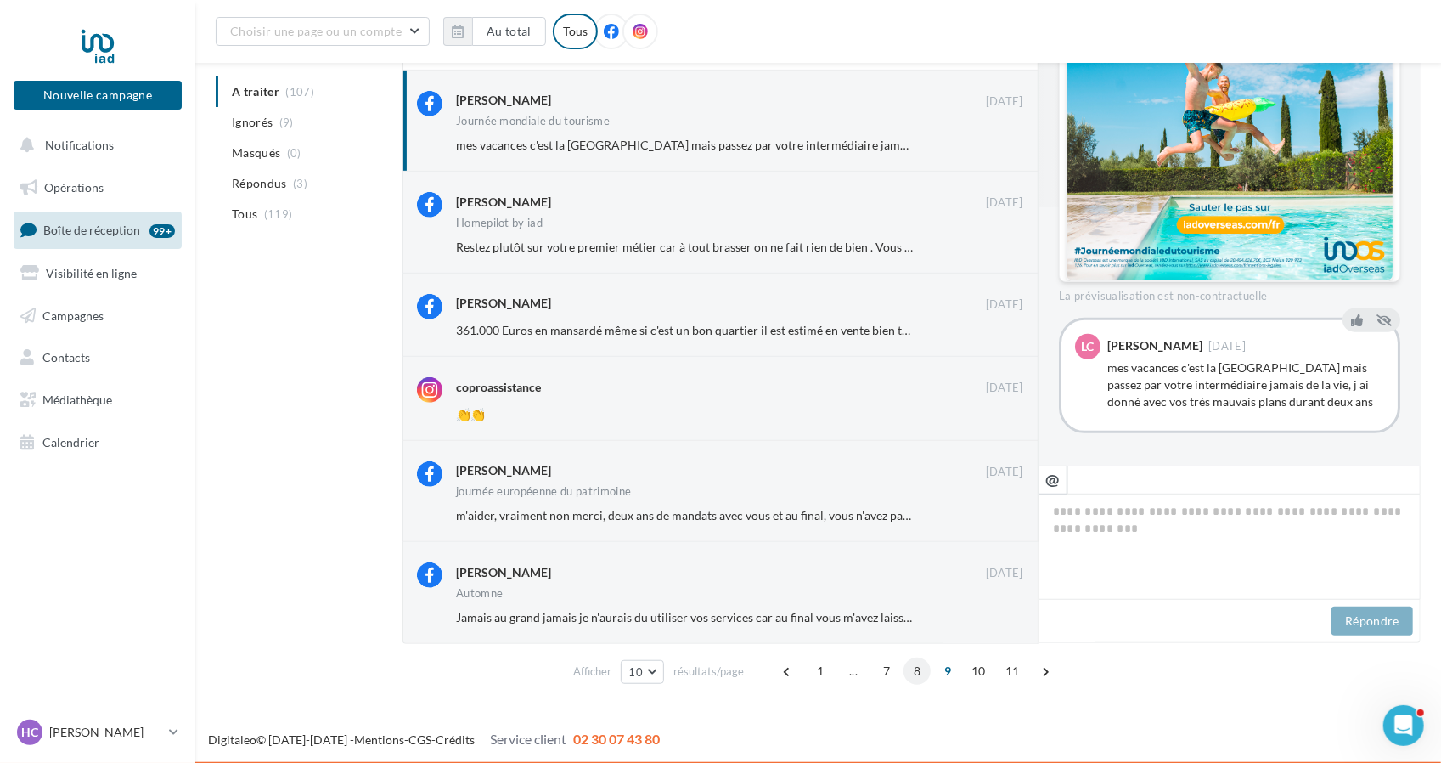
click at [913, 671] on span "8" at bounding box center [917, 670] width 27 height 27
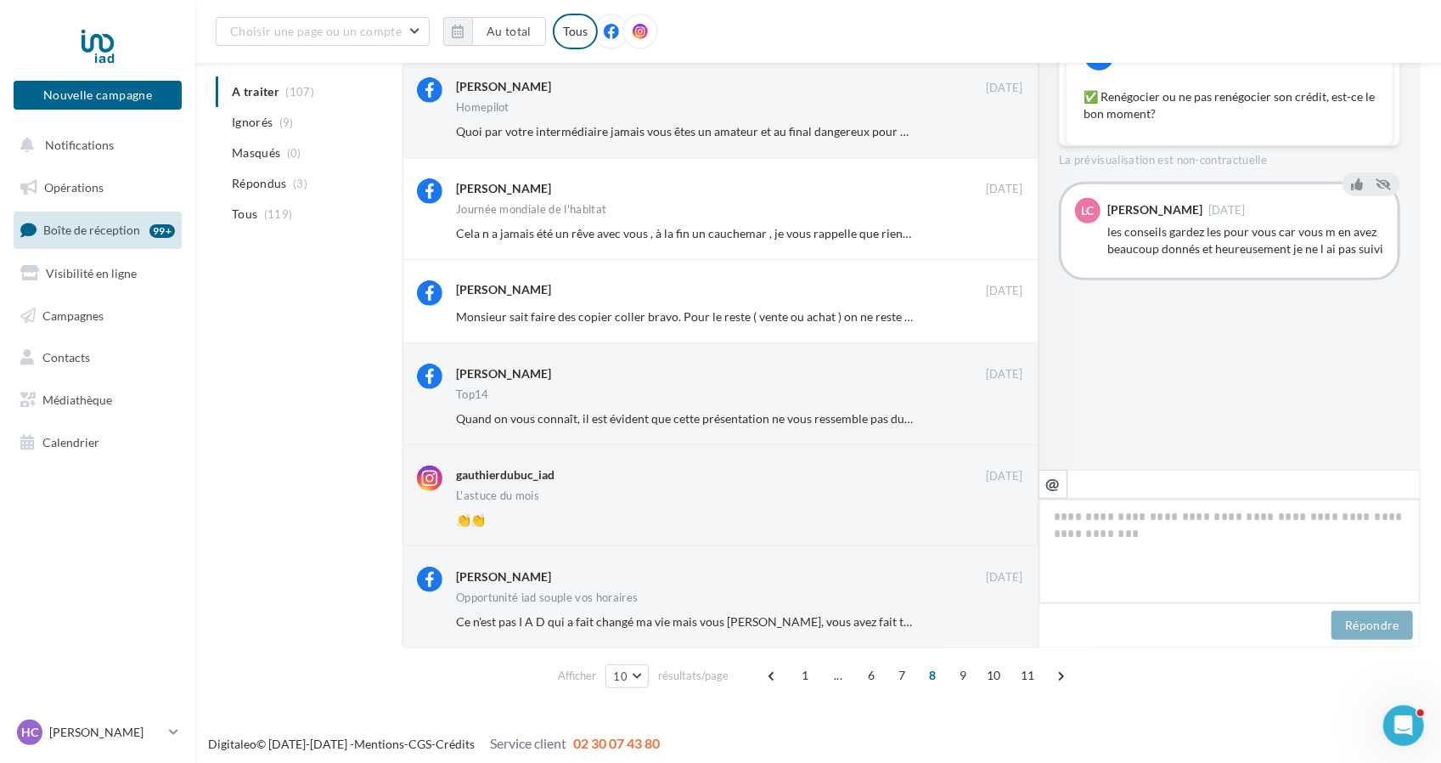
scroll to position [499, 0]
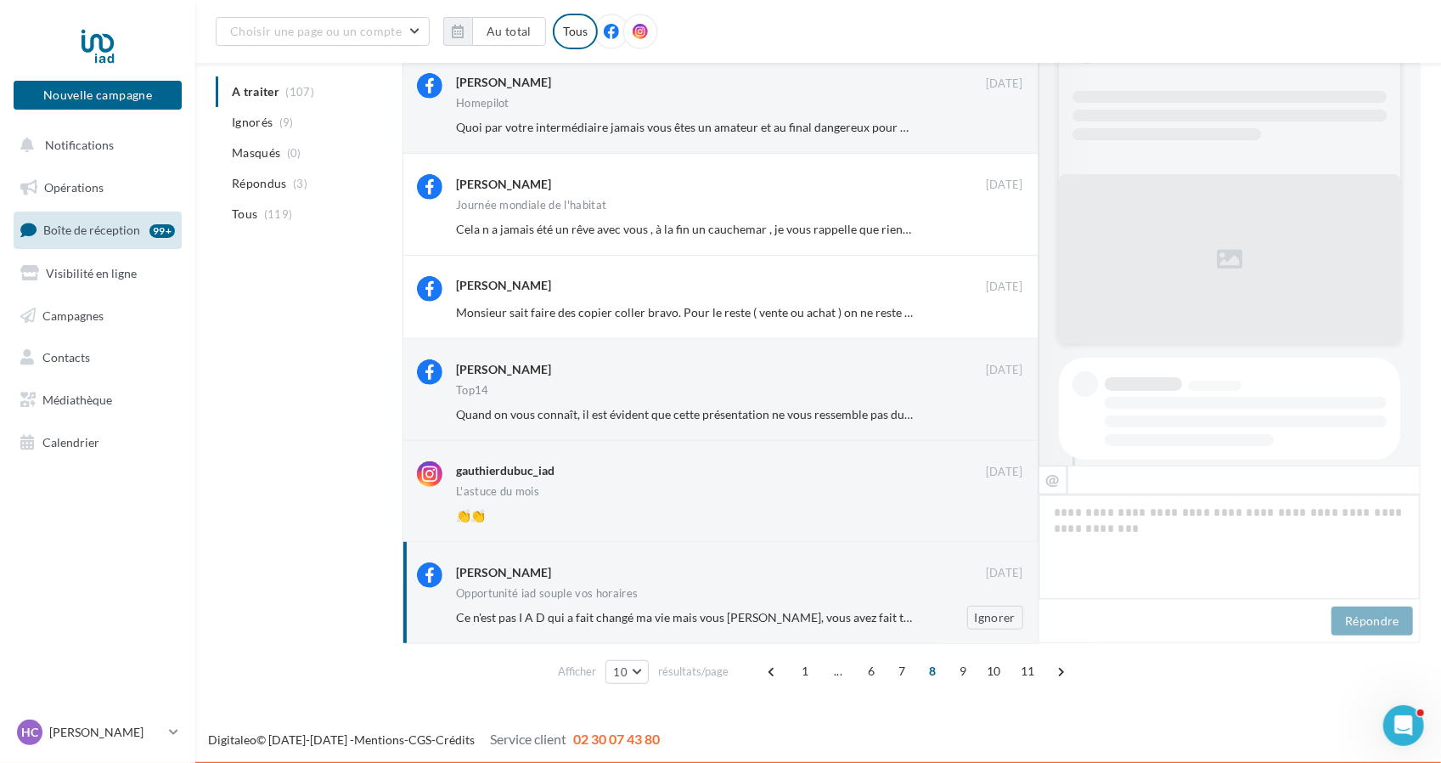
scroll to position [716, 0]
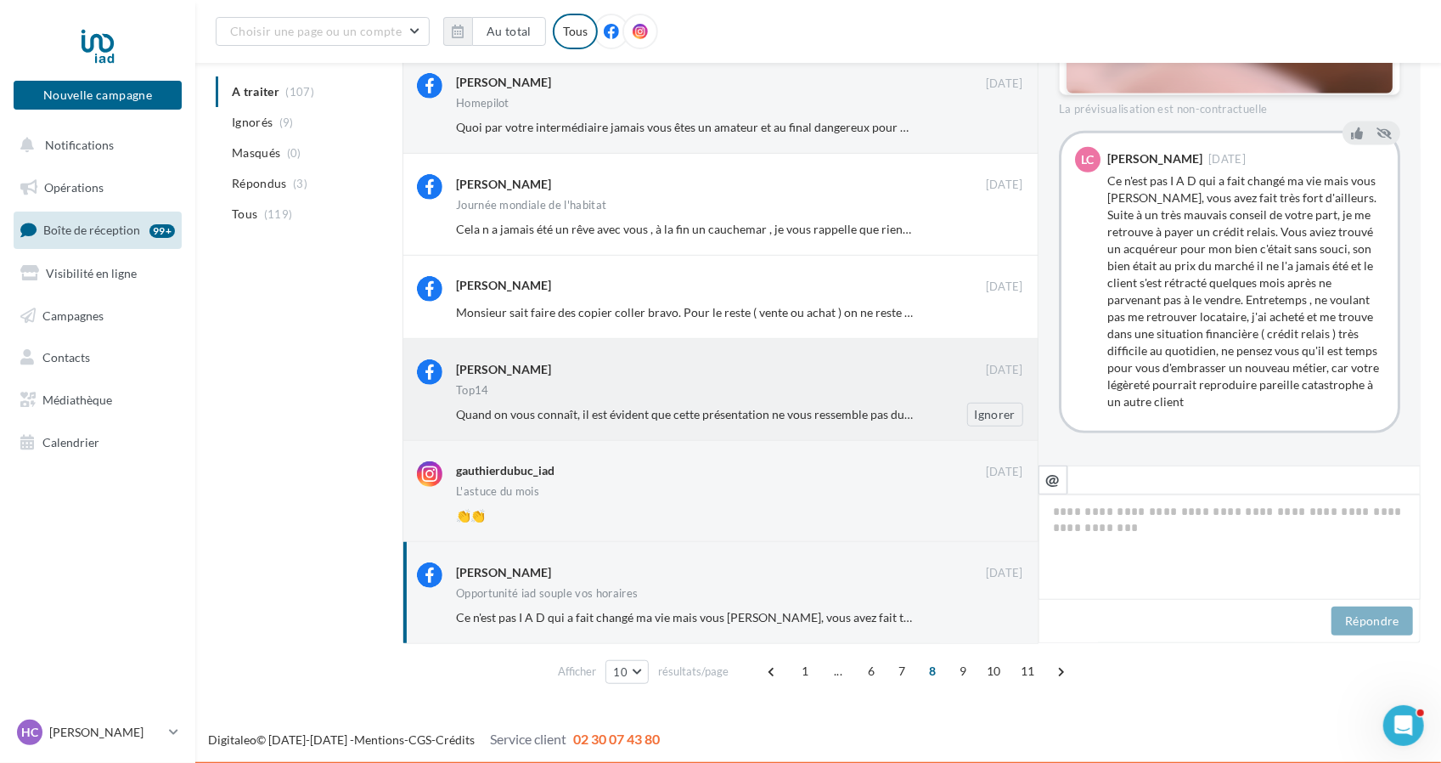
click at [646, 408] on span "Quand on vous connaît, il est évident que cette présentation ne vous ressemble …" at bounding box center [1421, 414] width 1931 height 14
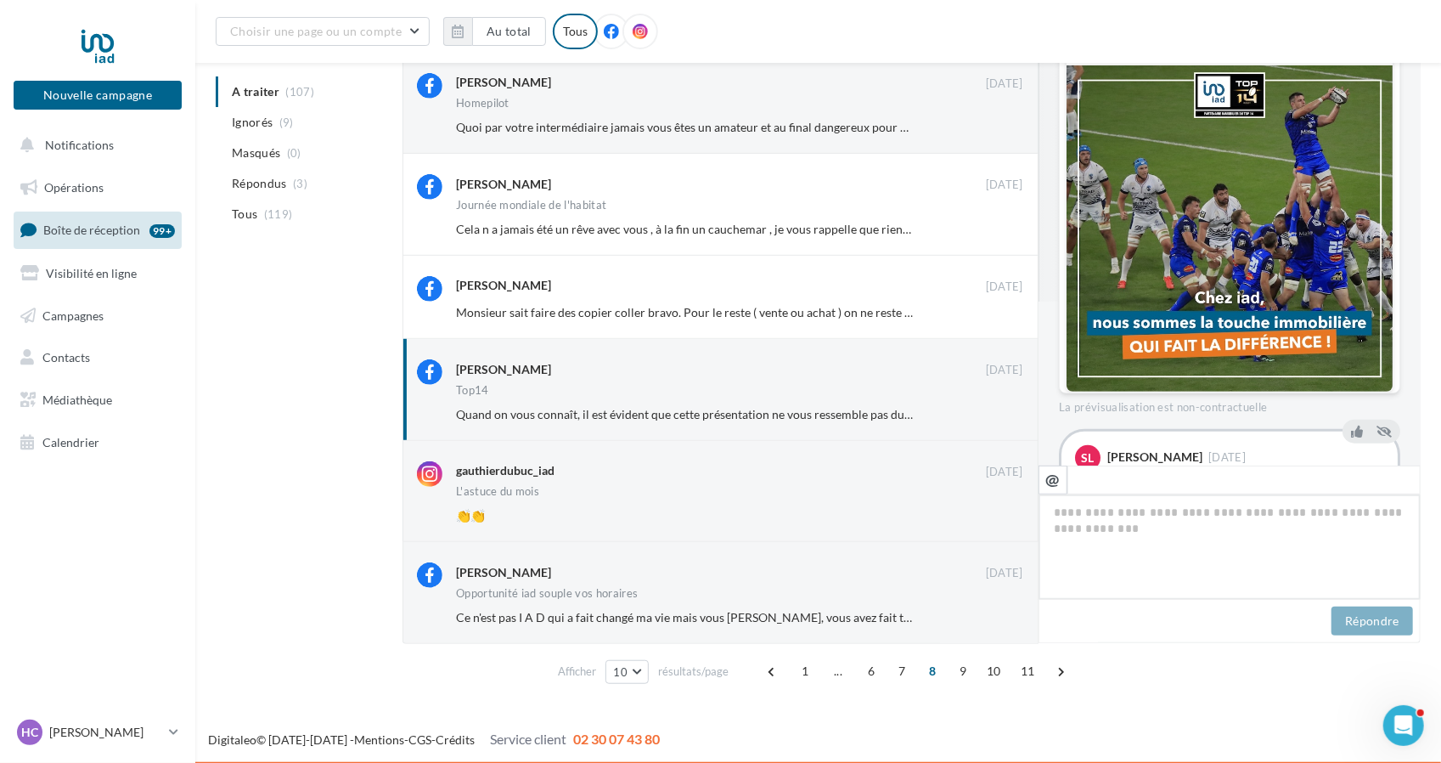
scroll to position [360, 0]
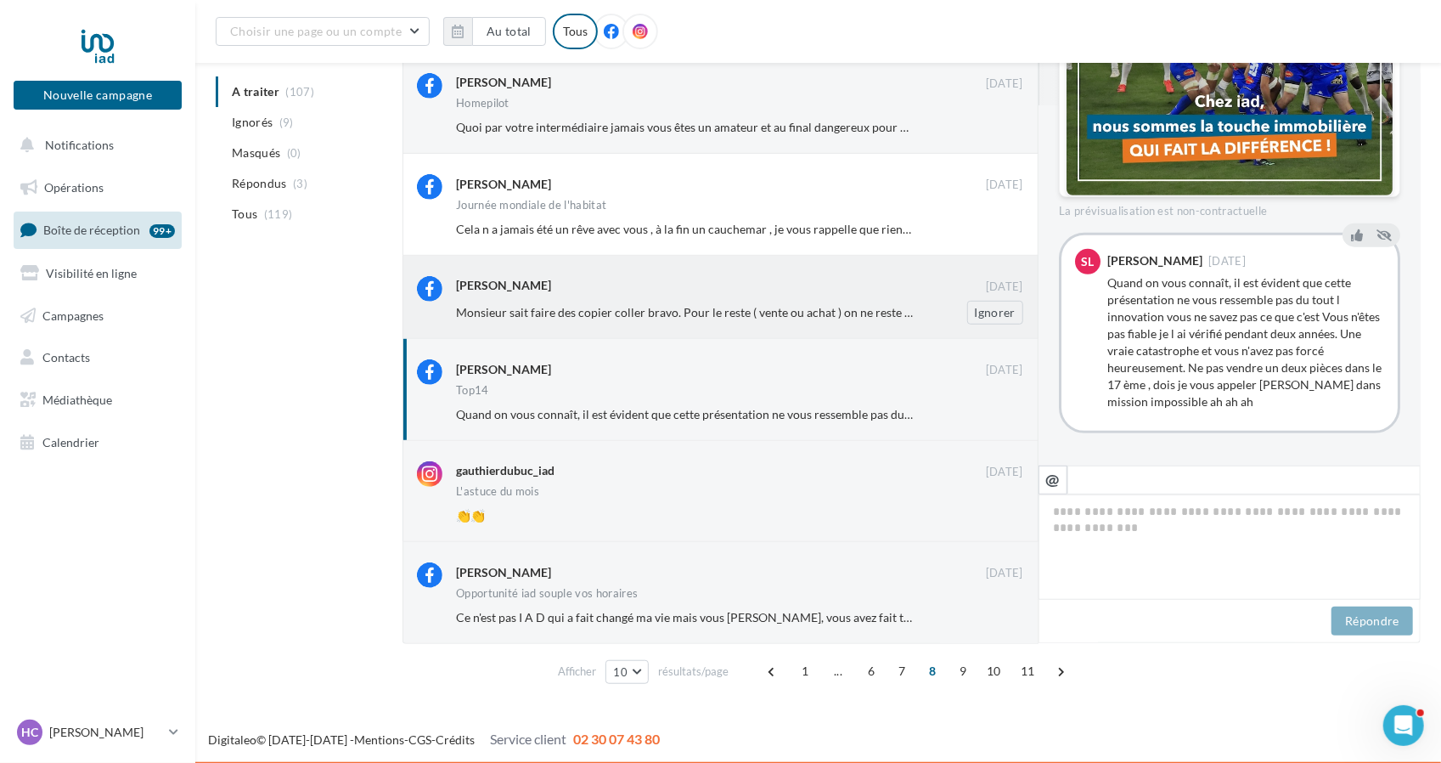
click at [681, 308] on span "Monsieur sait faire des copier coller bravo. Pour le reste ( vente ou achat ) o…" at bounding box center [1129, 312] width 1347 height 14
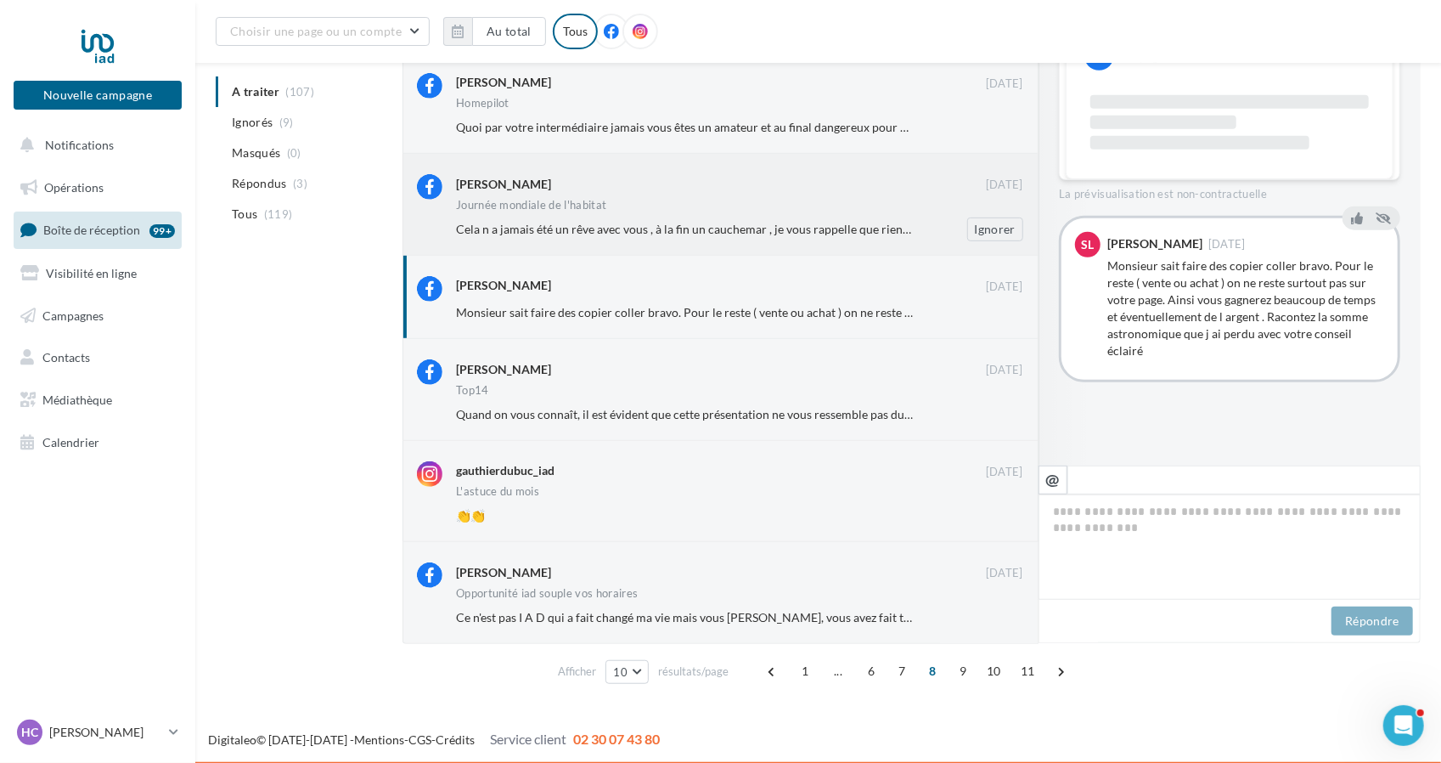
click at [690, 221] on div "Cela n a jamais été un rêve avec vous , à la fin un cauchemar , je vous rappell…" at bounding box center [684, 229] width 457 height 17
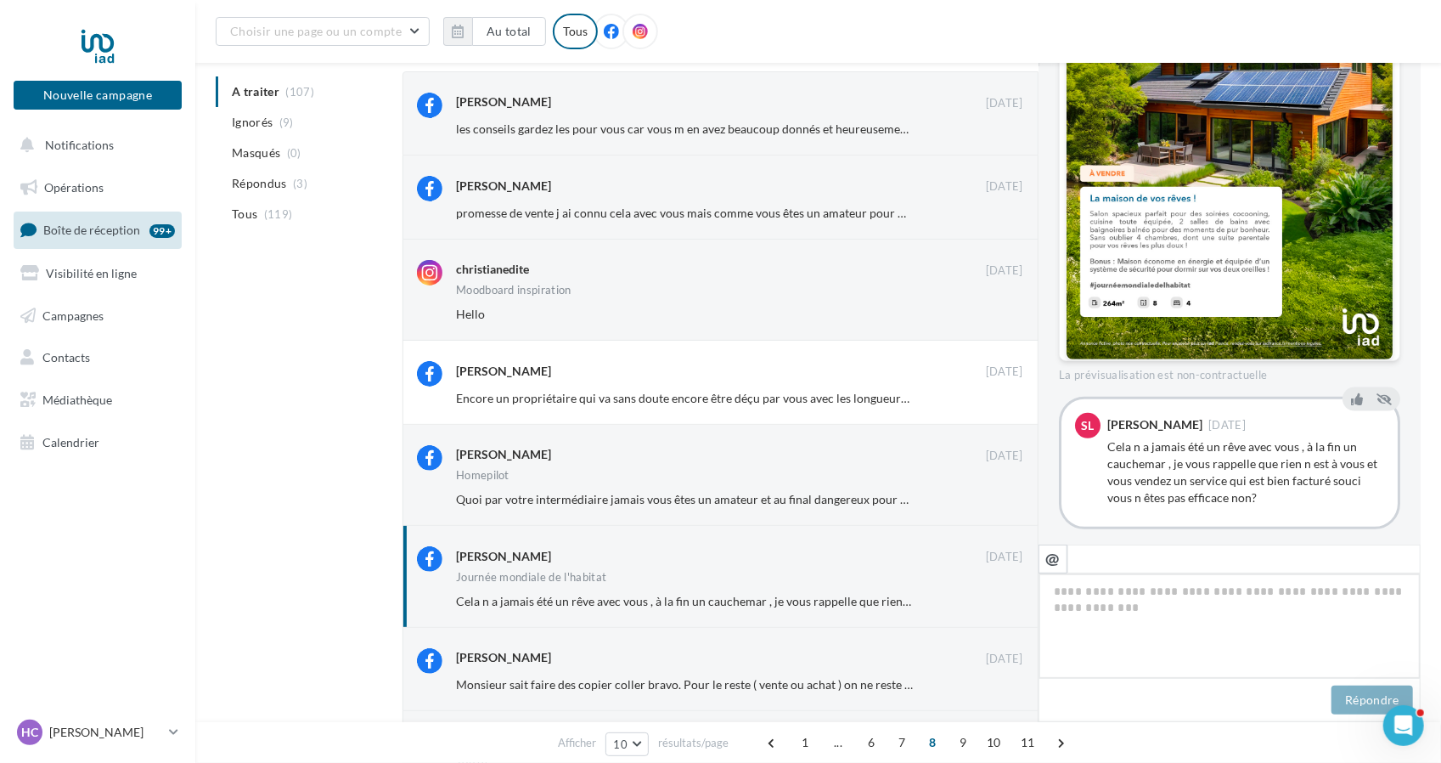
scroll to position [486, 0]
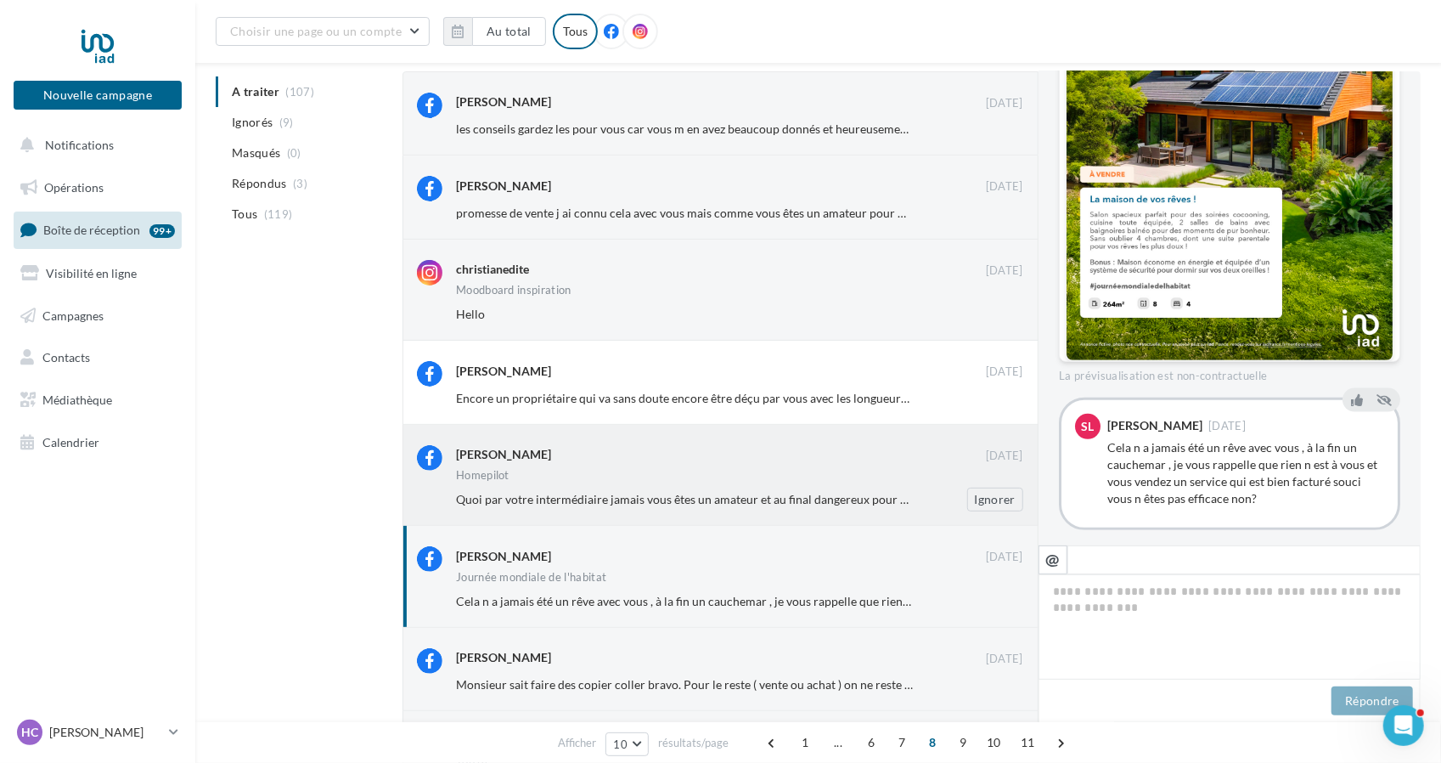
click at [633, 474] on div "Homepilot" at bounding box center [739, 477] width 567 height 14
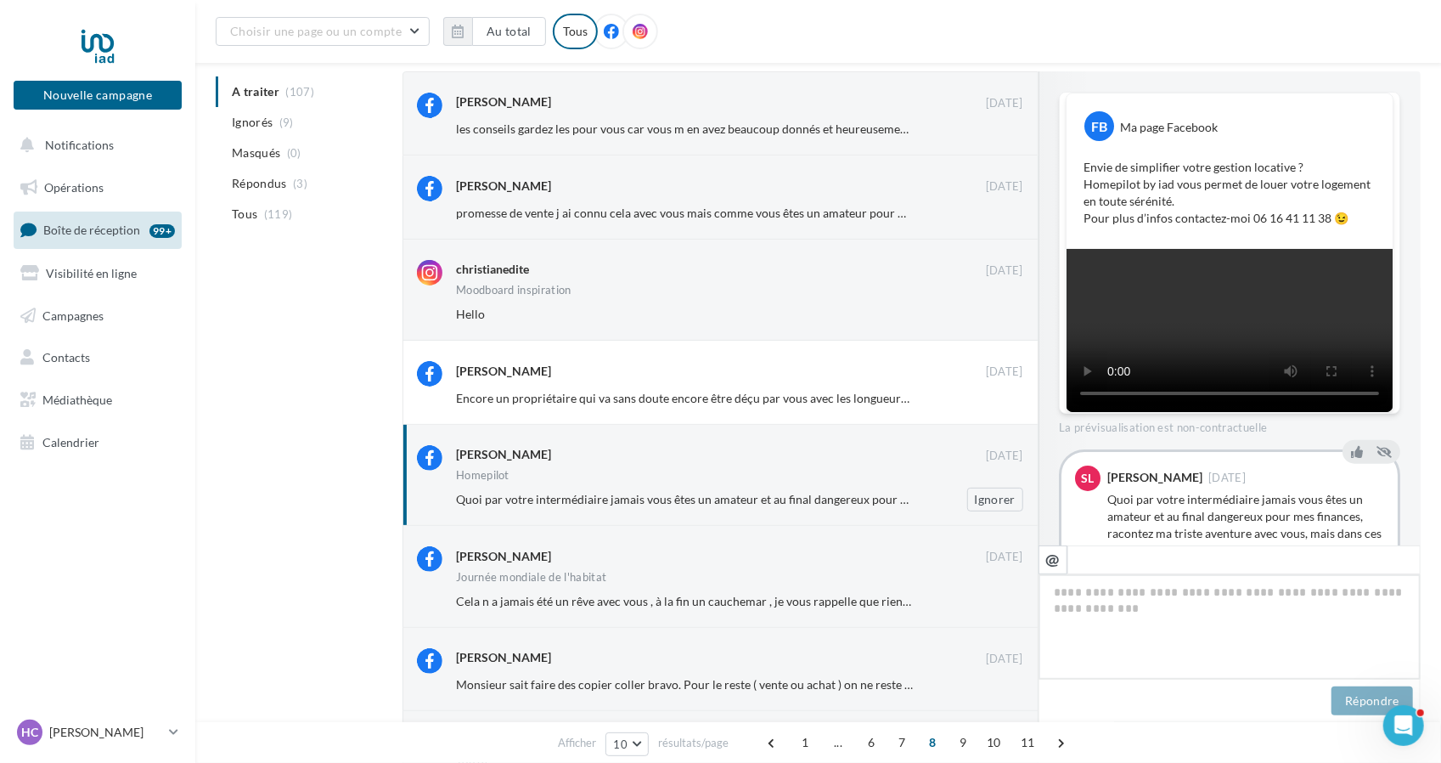
scroll to position [380, 0]
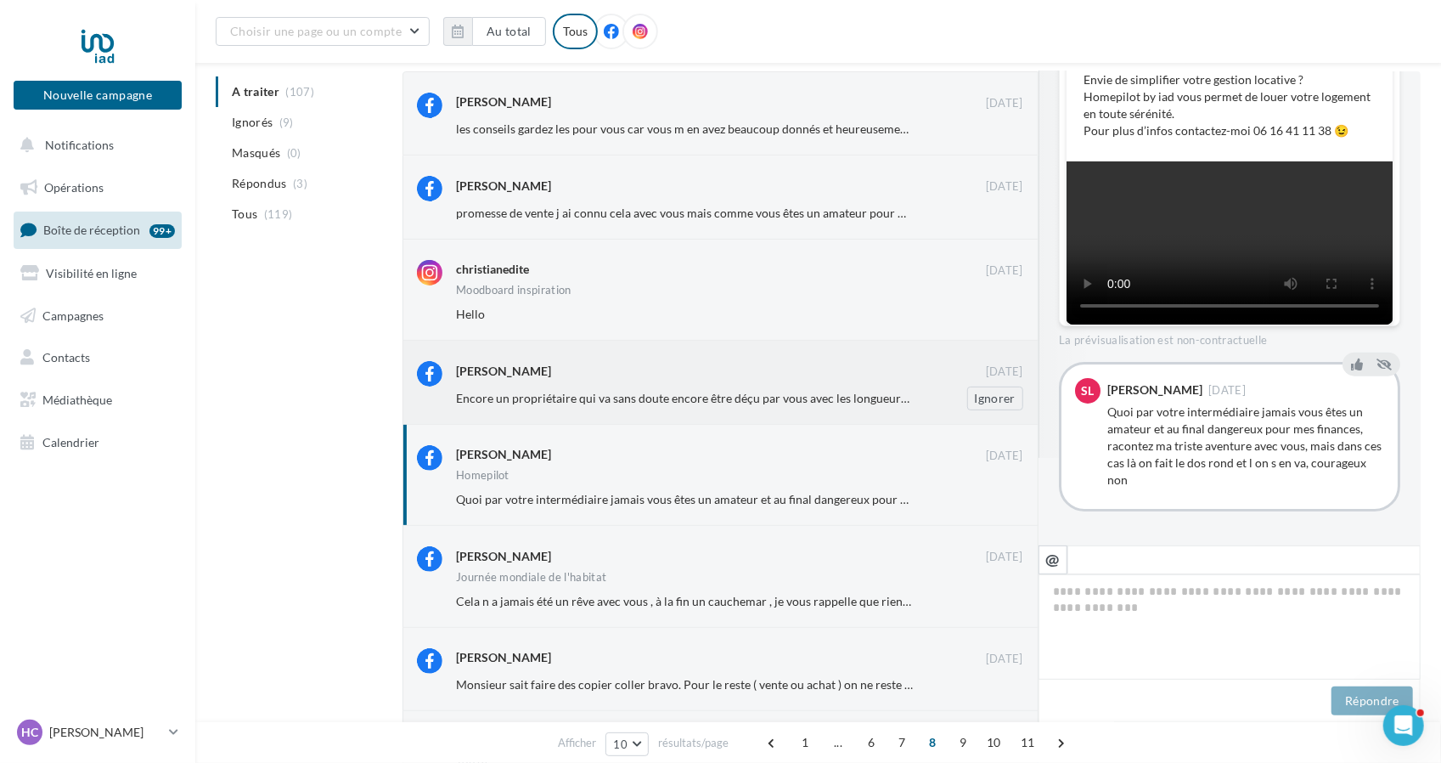
click at [652, 391] on span "Encore un propriétaire qui va sans doute encore être déçu par vous avec les lon…" at bounding box center [883, 398] width 854 height 14
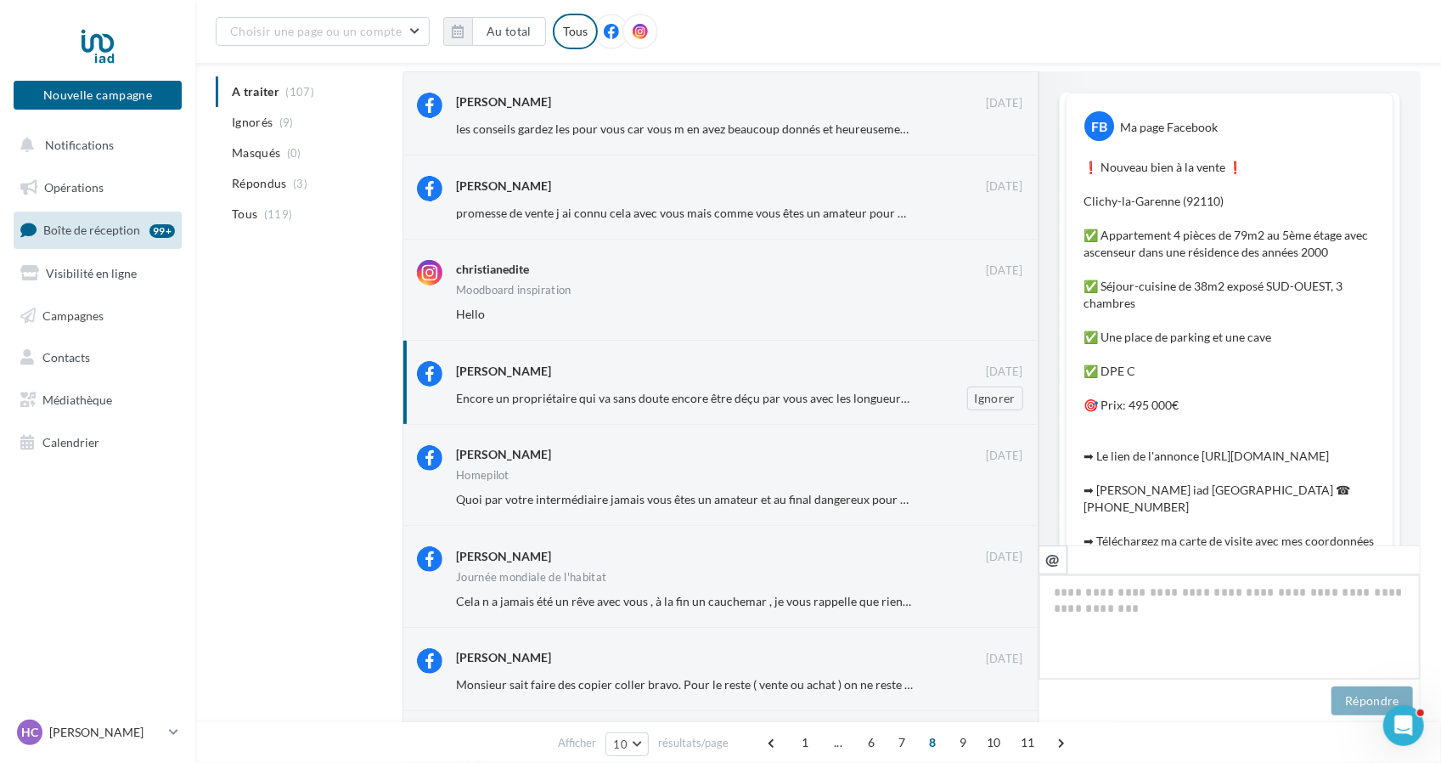
scroll to position [329, 0]
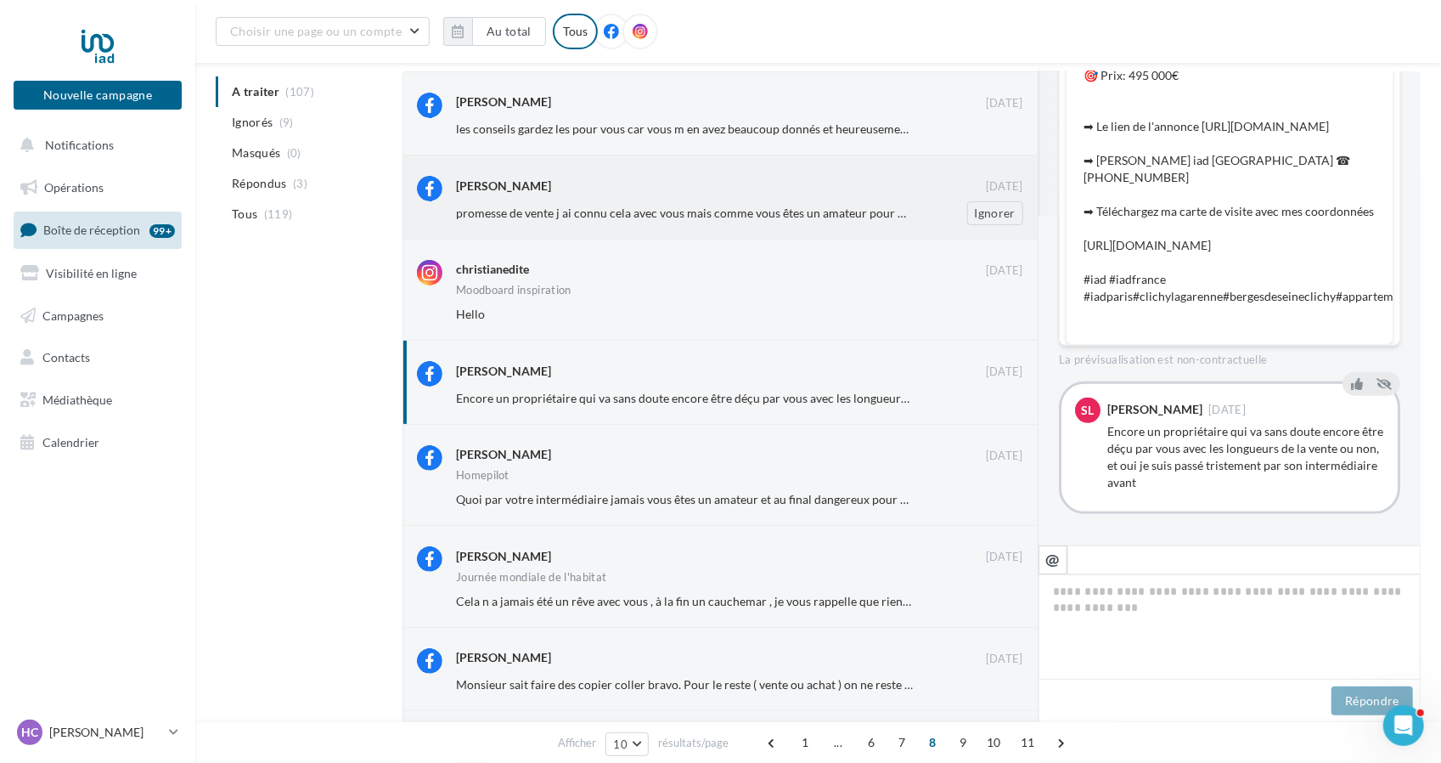
click at [660, 213] on span "promesse de vente j ai connu cela avec vous mais comme vous êtes un amateur pou…" at bounding box center [778, 213] width 645 height 14
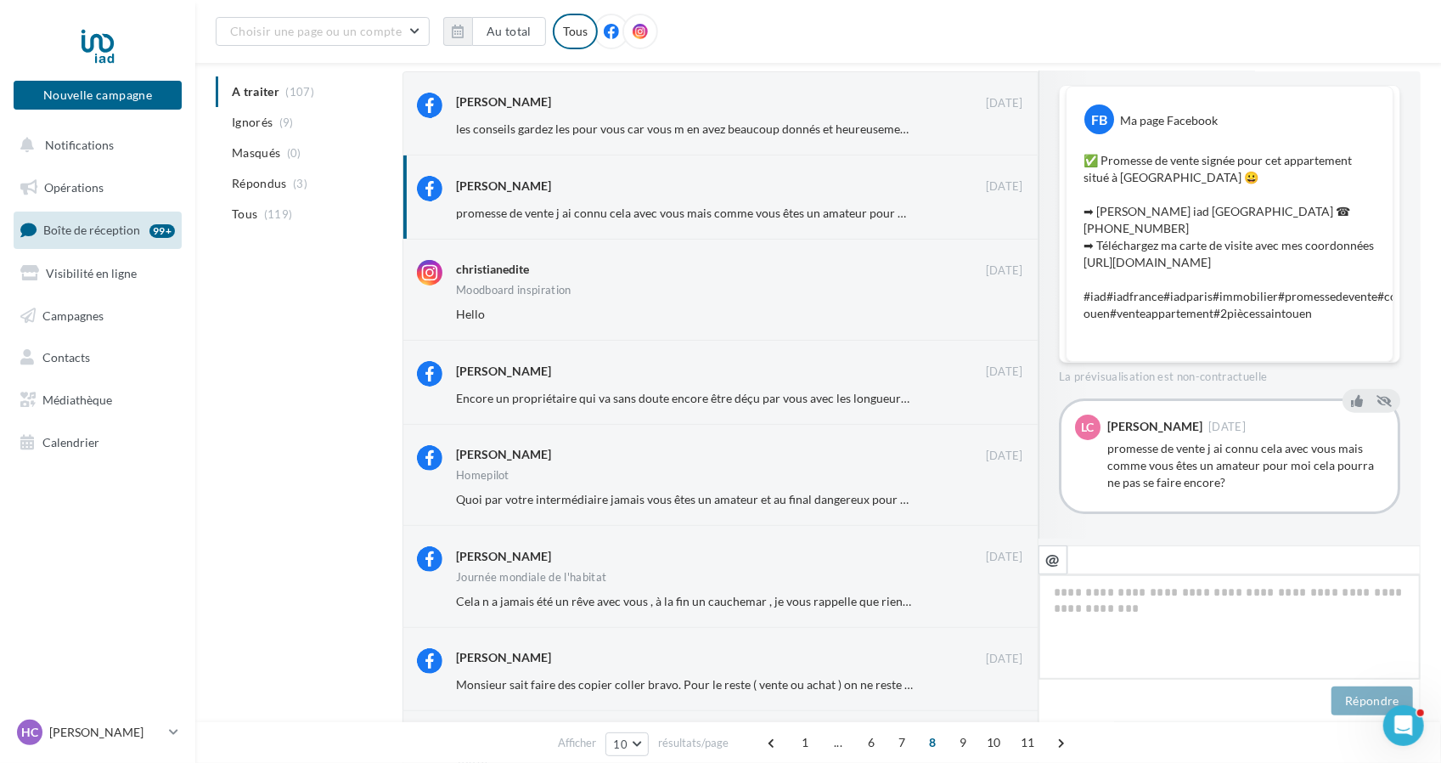
scroll to position [0, 0]
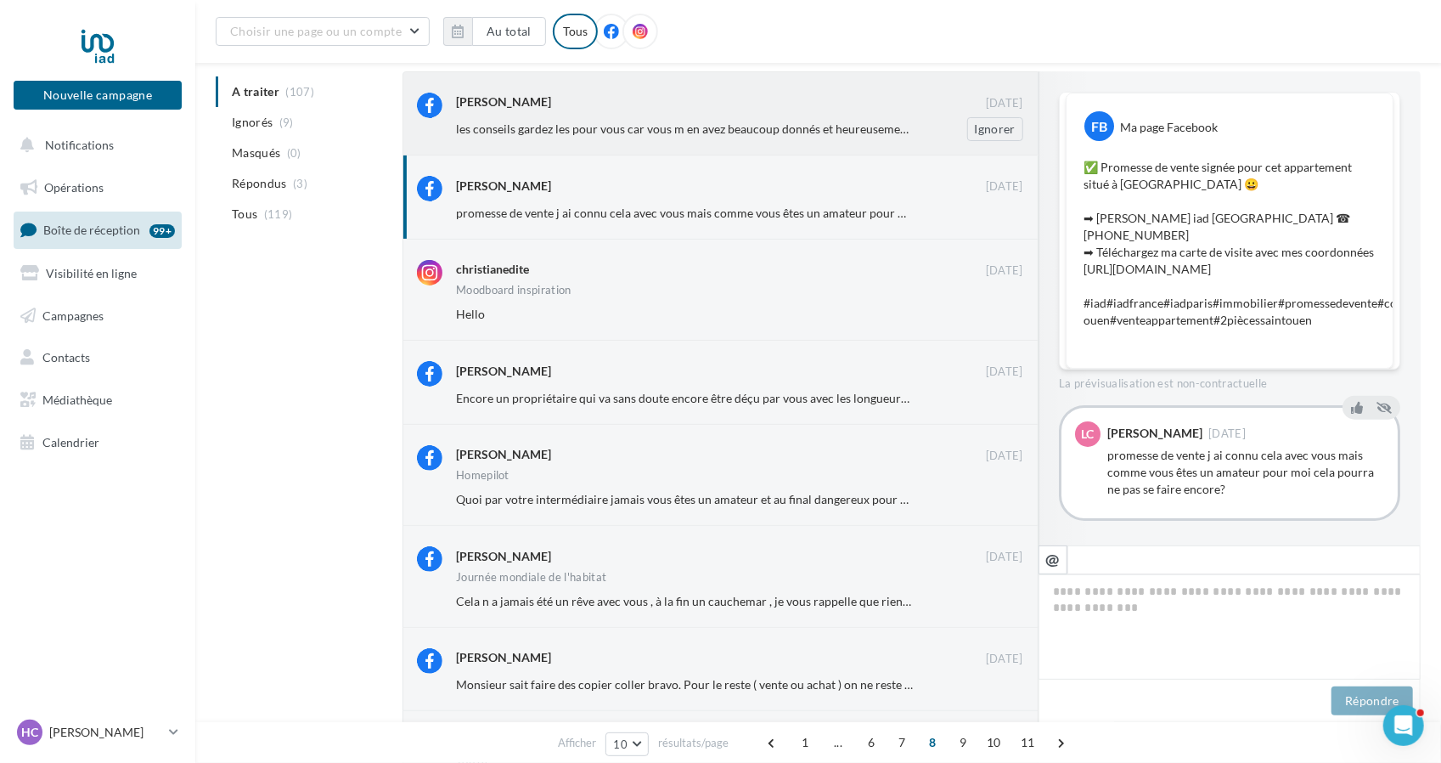
click at [724, 125] on span "les conseils gardez les pour vous car vous m en avez beaucoup donnés et heureus…" at bounding box center [730, 128] width 548 height 14
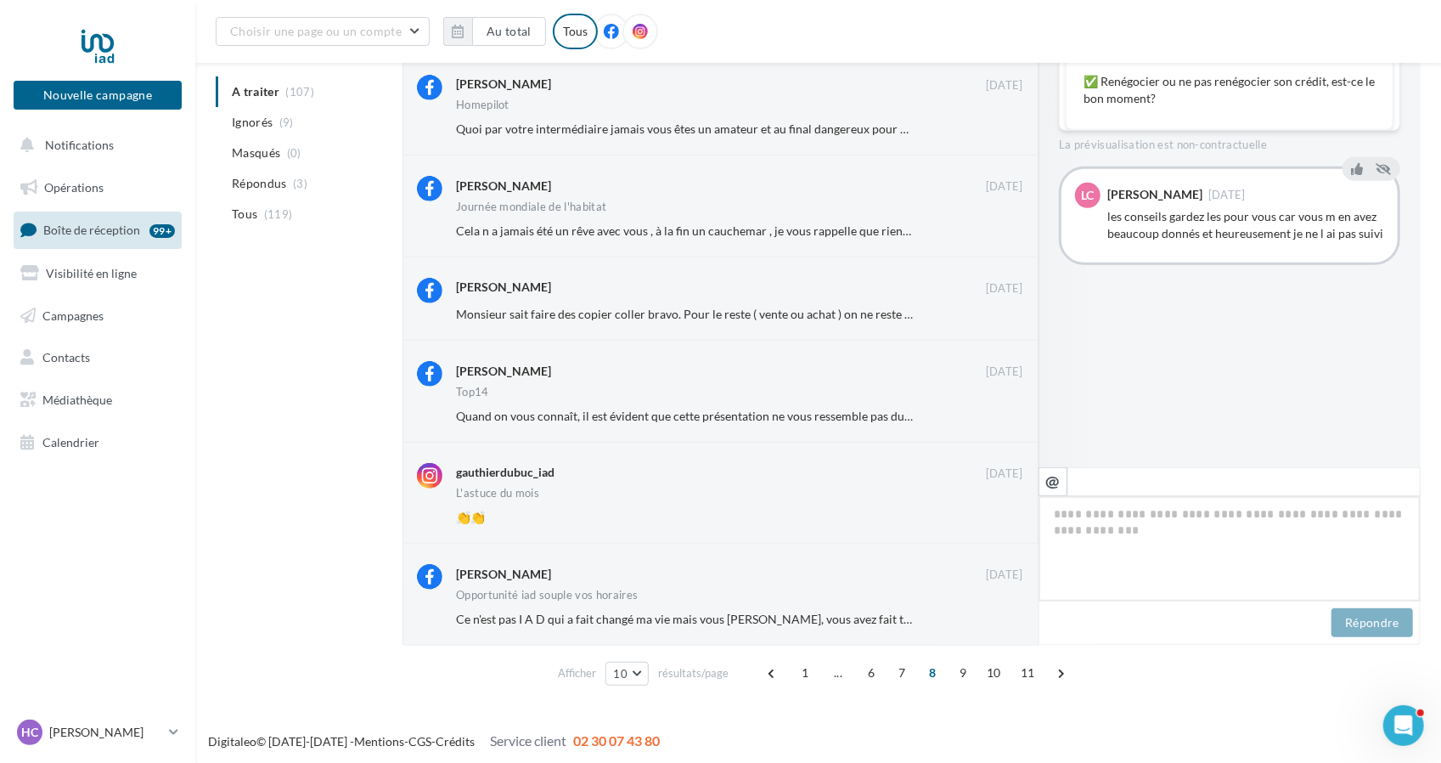
scroll to position [499, 0]
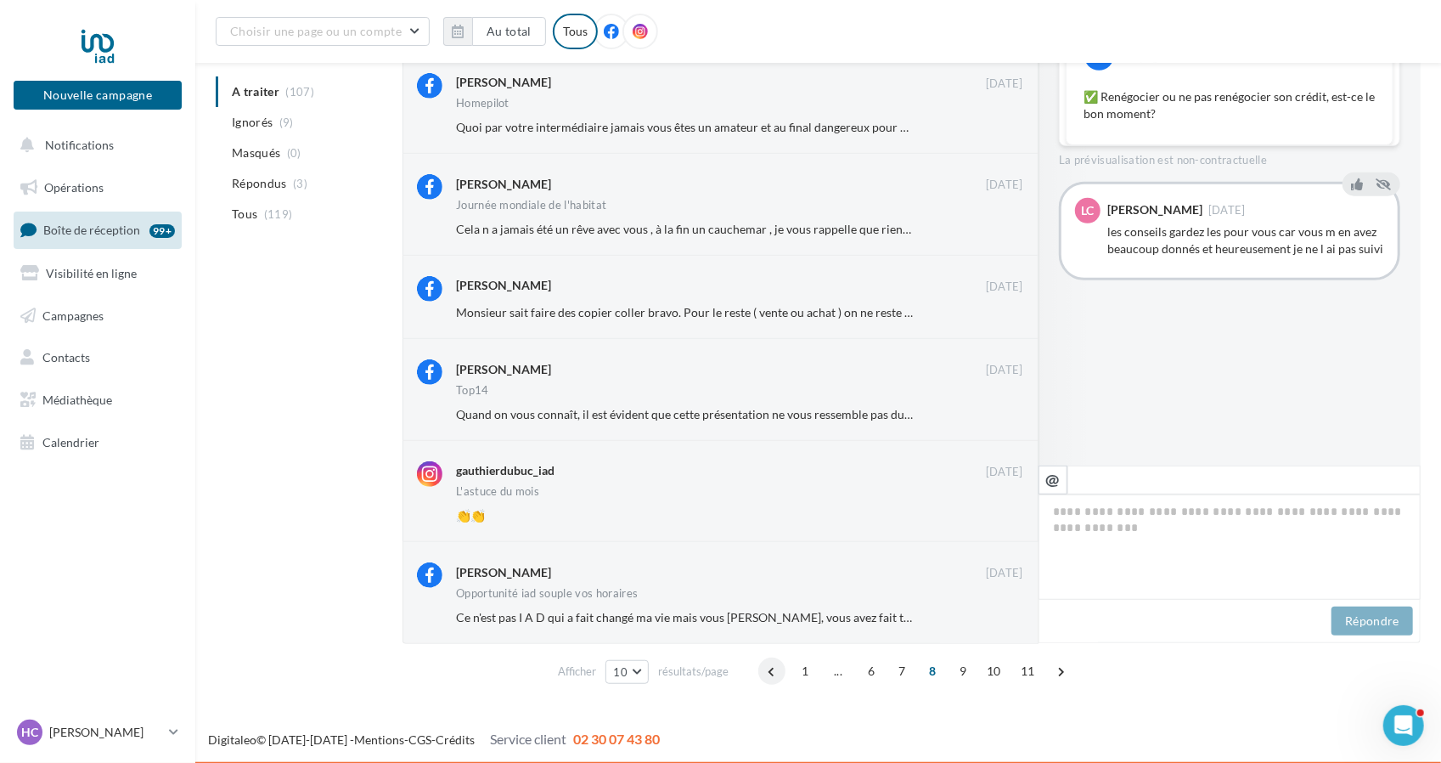
click at [769, 673] on span at bounding box center [771, 670] width 27 height 27
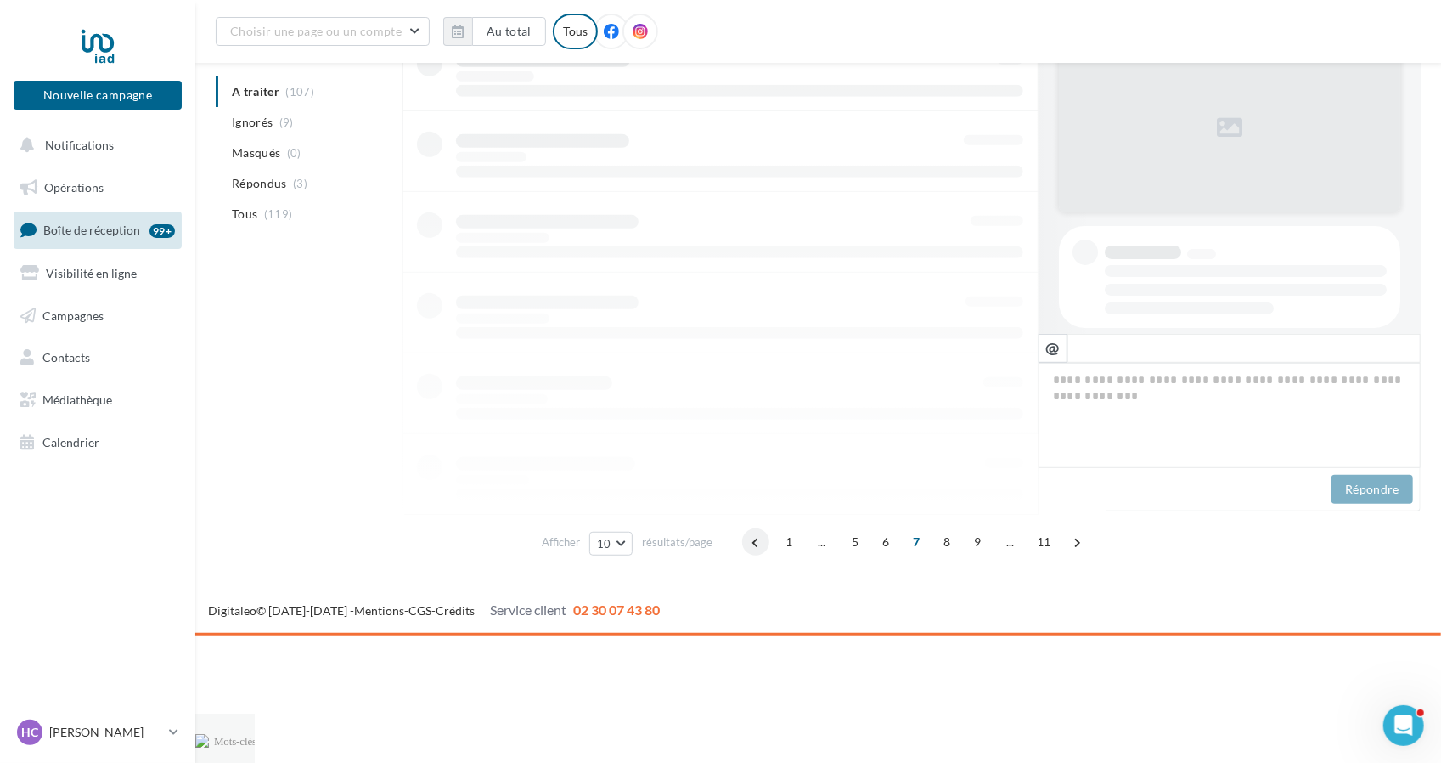
scroll to position [360, 0]
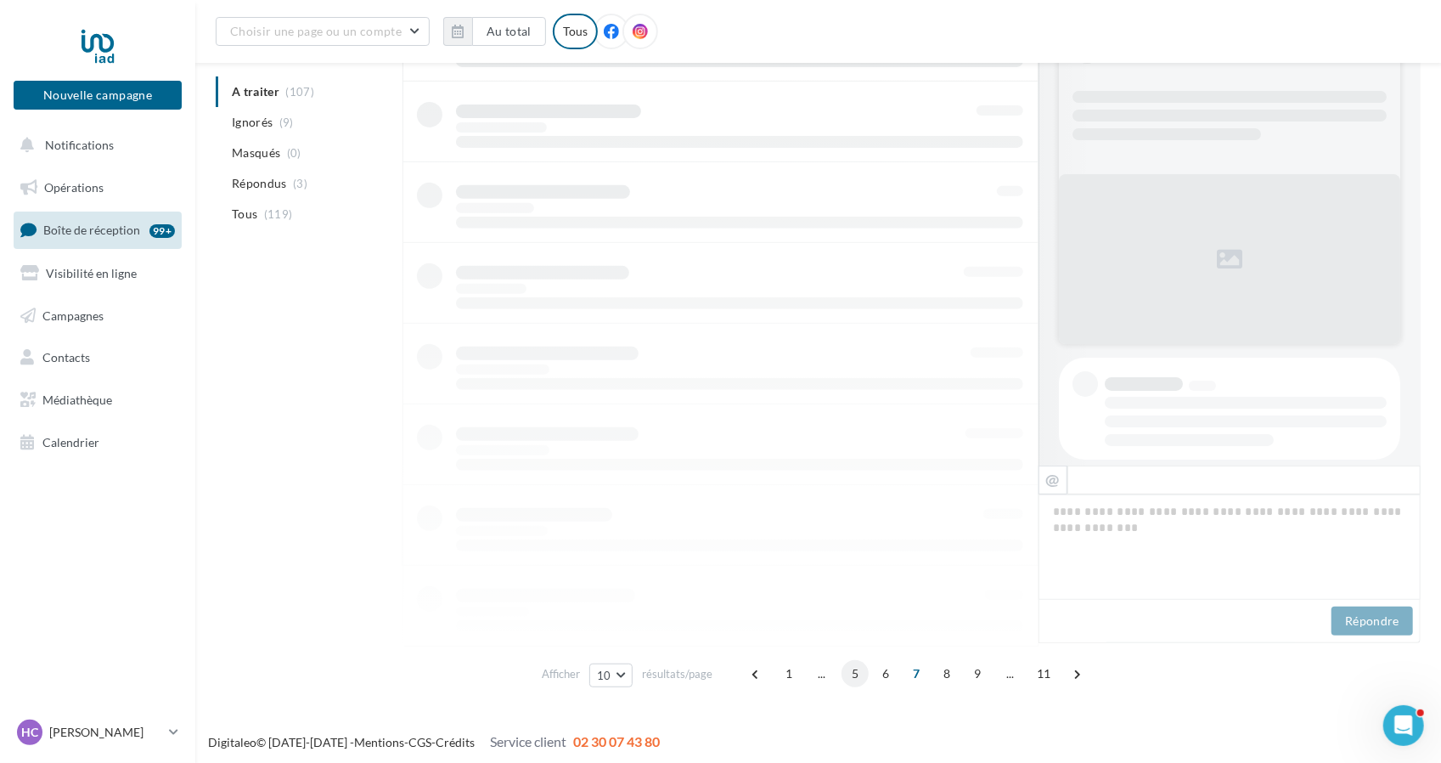
click at [852, 673] on span "5" at bounding box center [855, 673] width 27 height 27
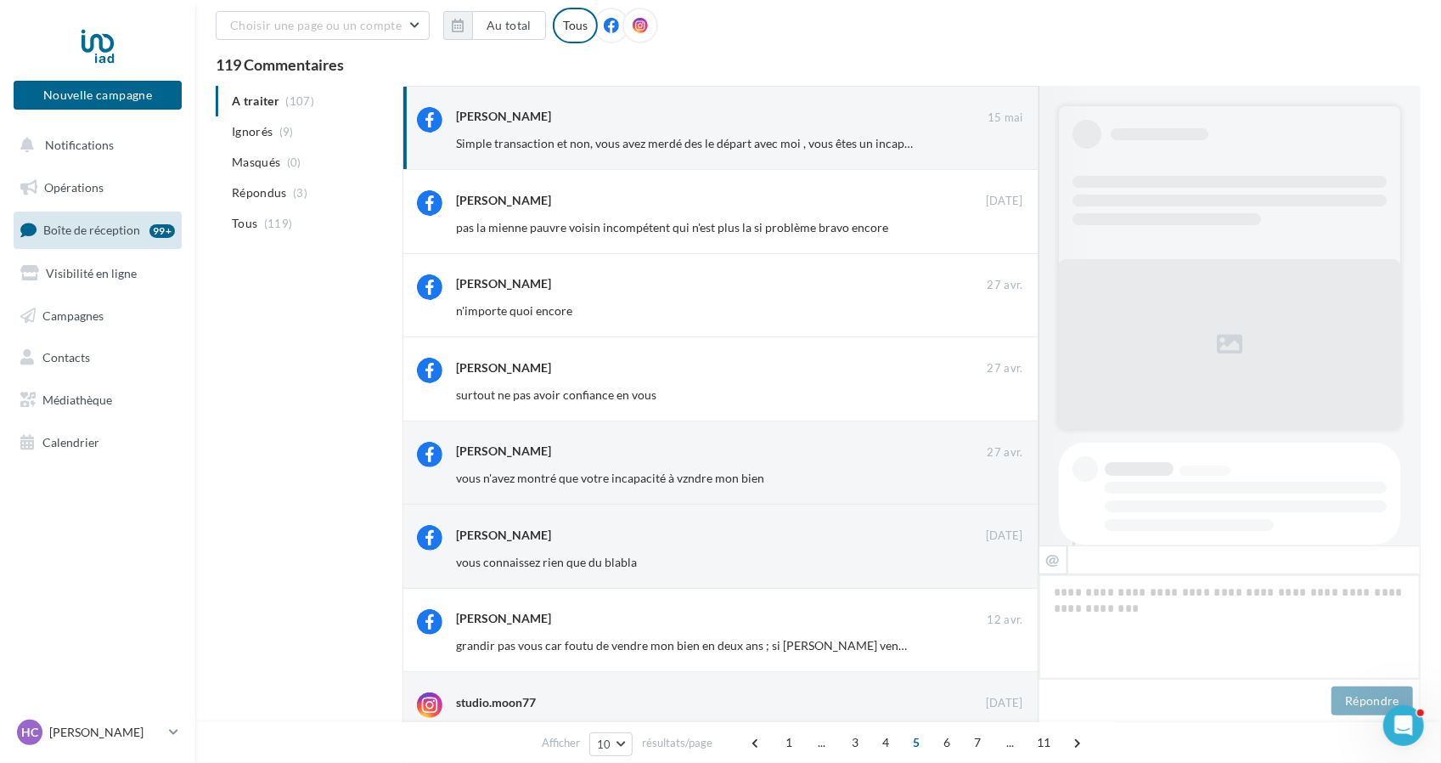
scroll to position [55, 0]
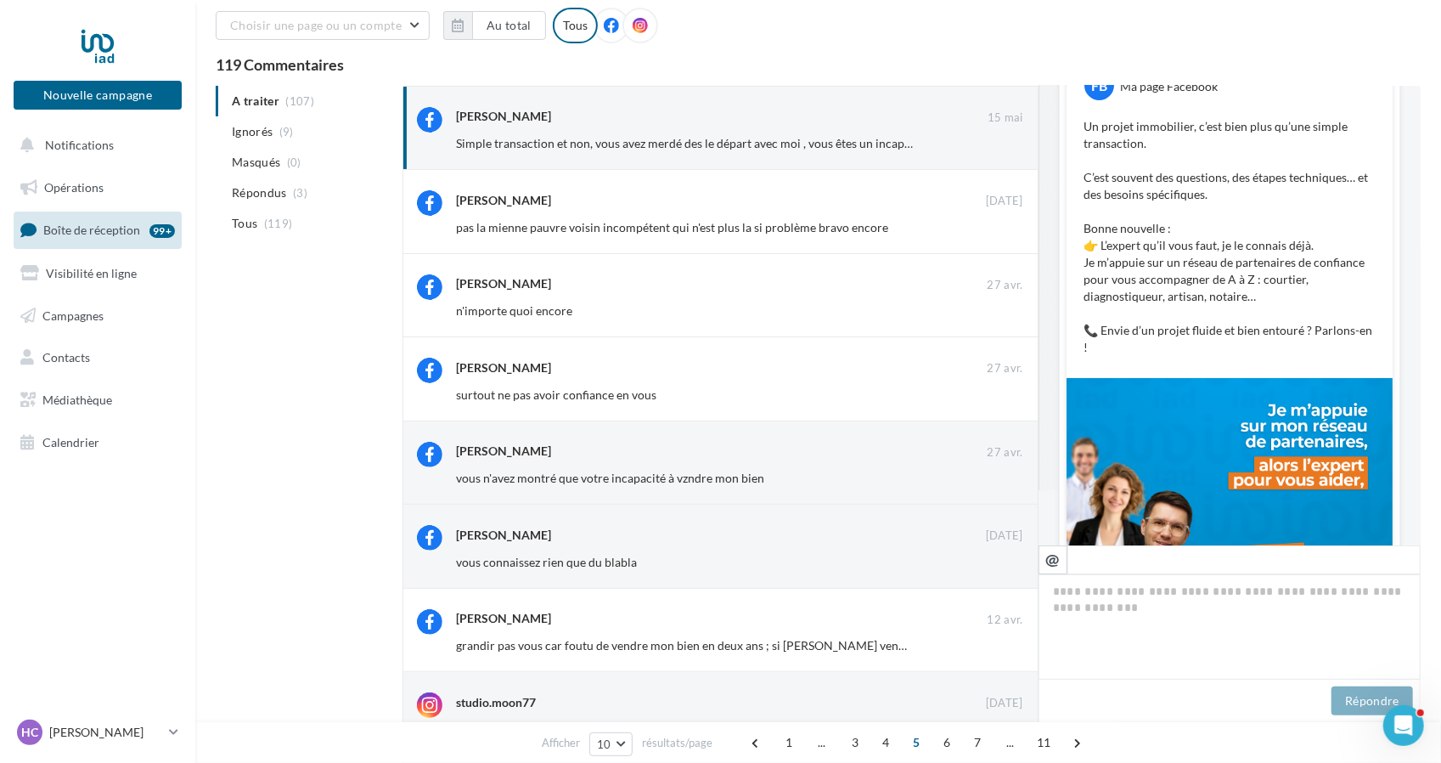
click at [909, 742] on span "5" at bounding box center [916, 742] width 27 height 27
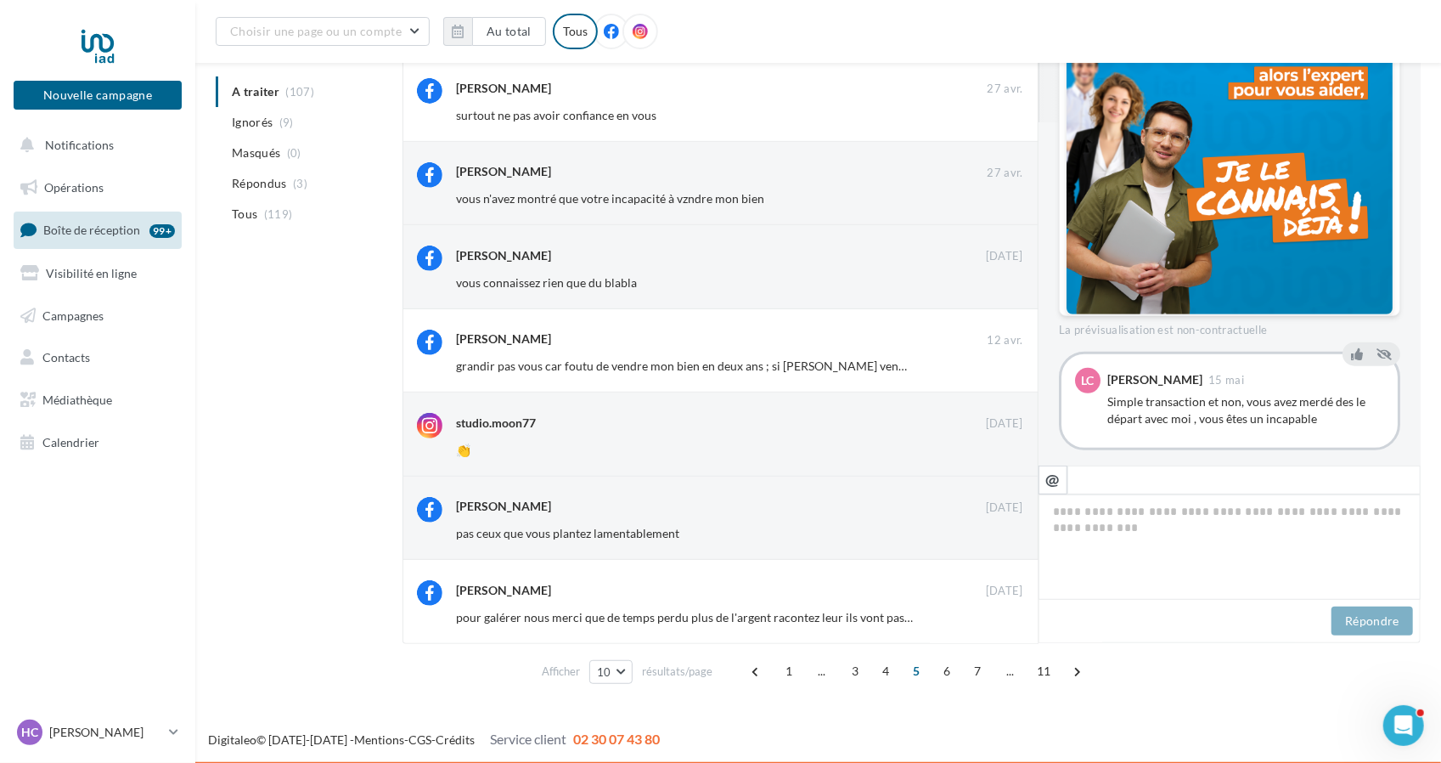
scroll to position [360, 0]
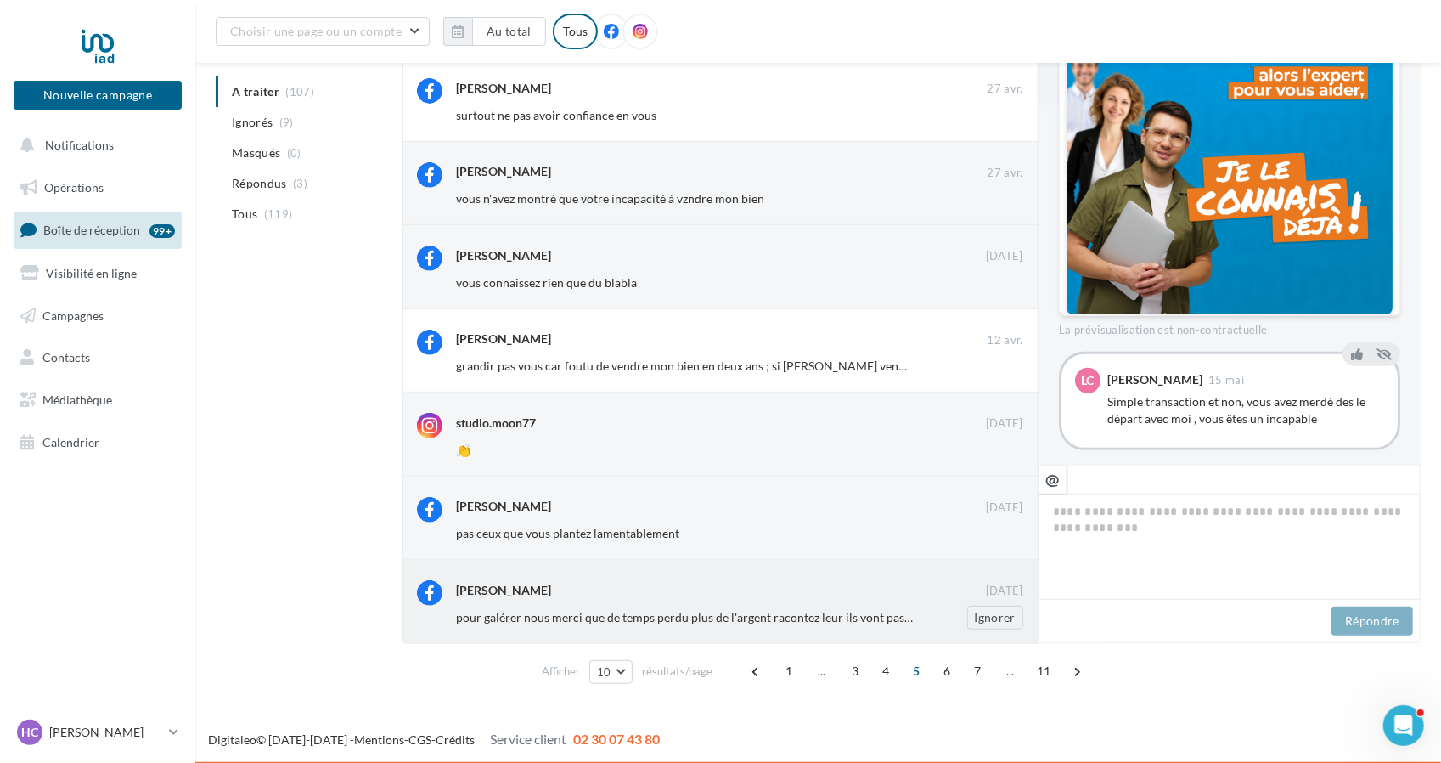
click at [705, 619] on span "pour galérer nous merci que de temps perdu plus de l'argent racontez leur ils v…" at bounding box center [707, 617] width 502 height 14
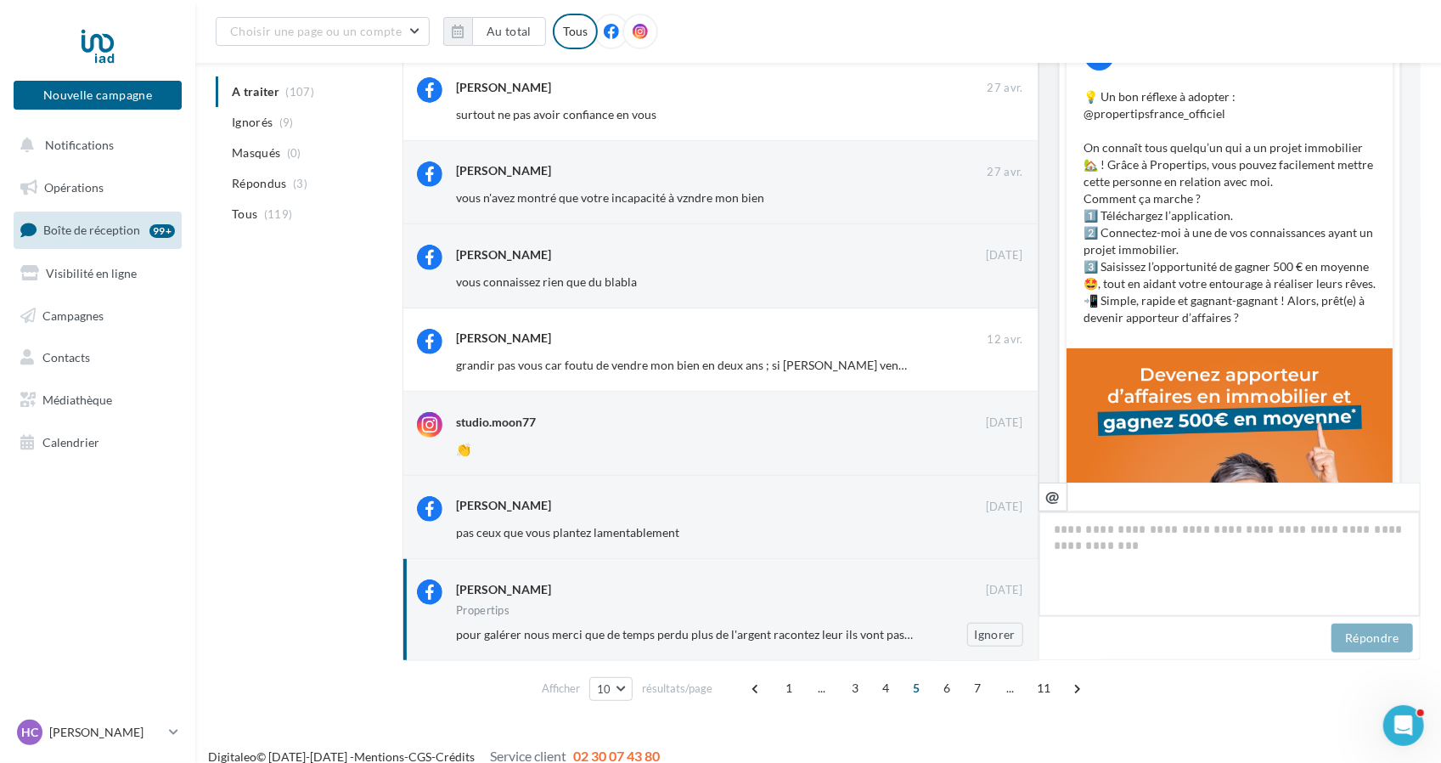
scroll to position [343, 0]
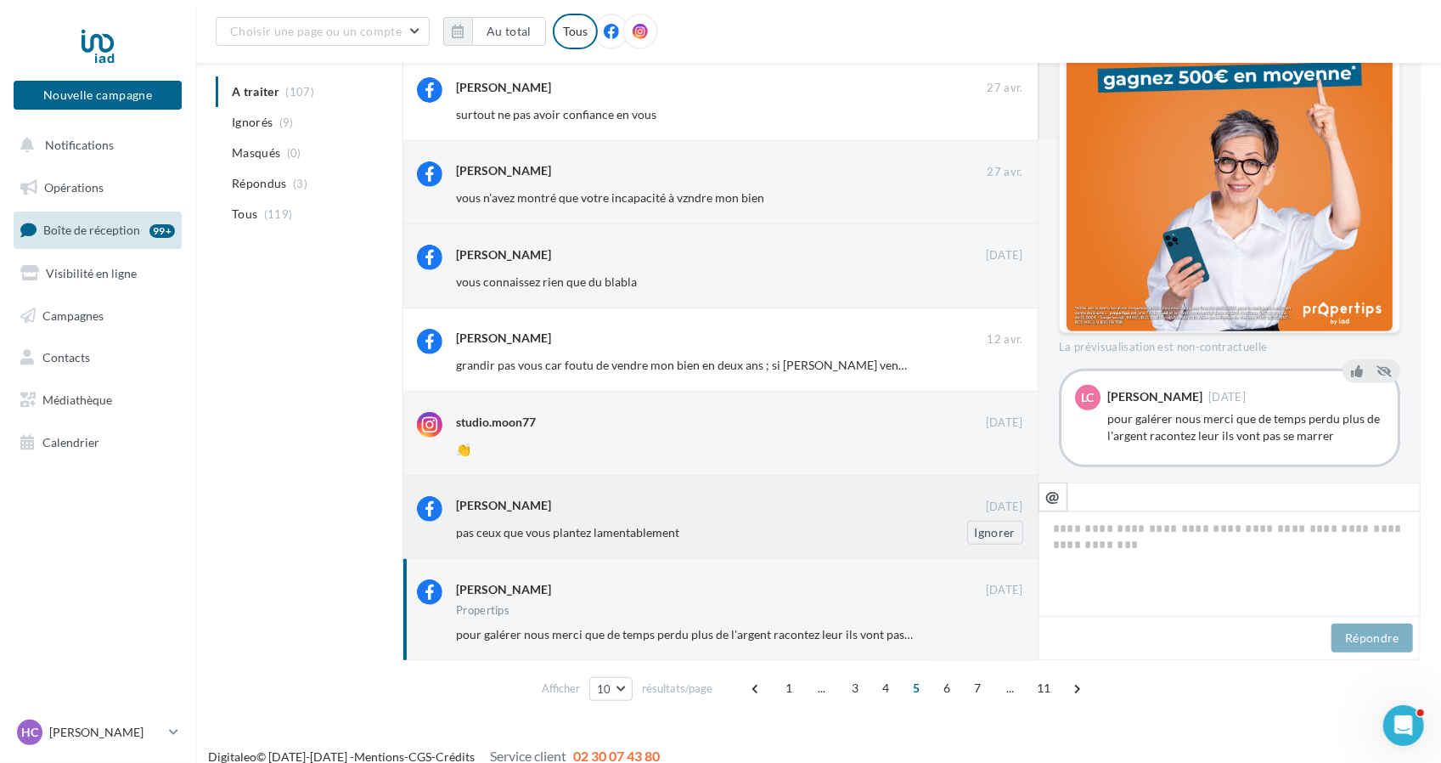
click at [640, 527] on span "pas ceux que vous plantez lamentablement" at bounding box center [567, 532] width 223 height 14
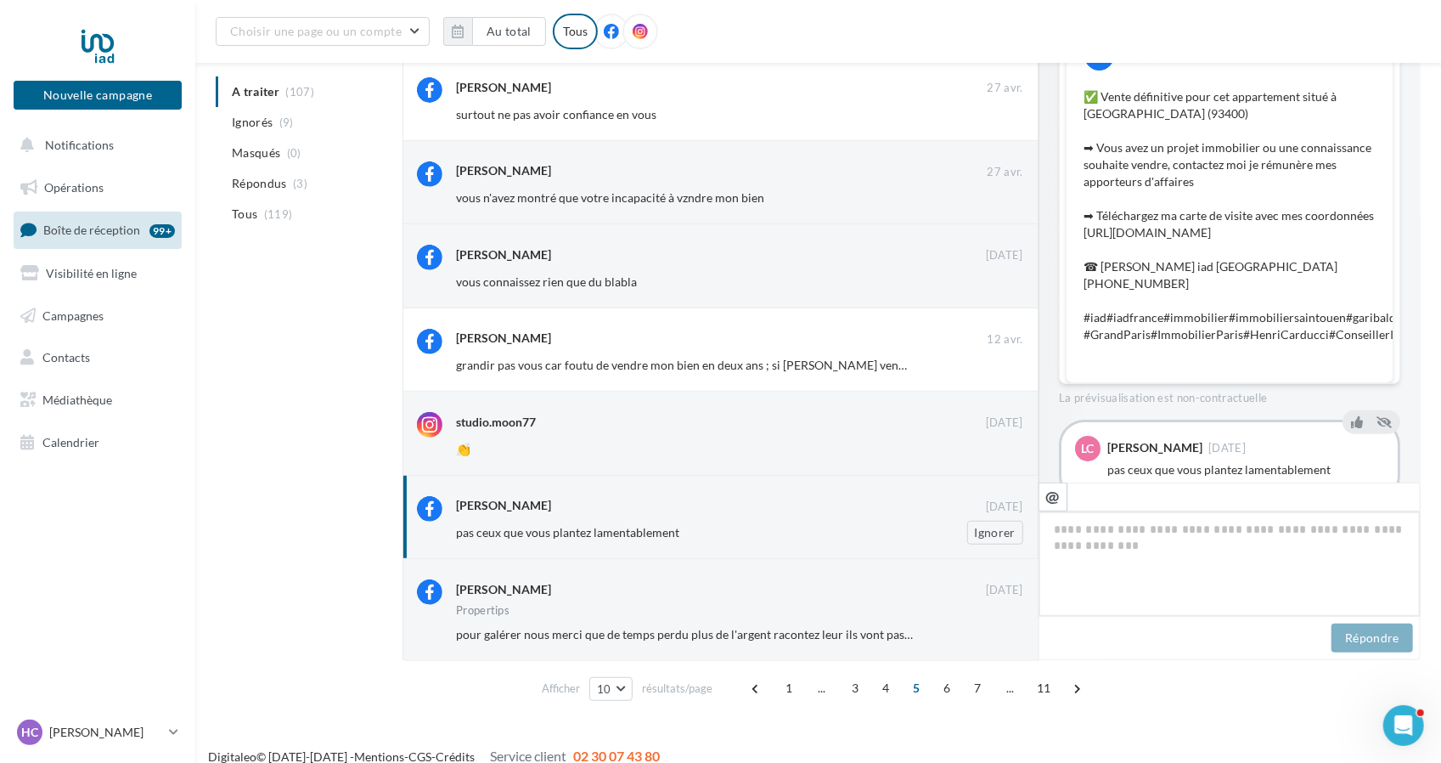
scroll to position [33, 0]
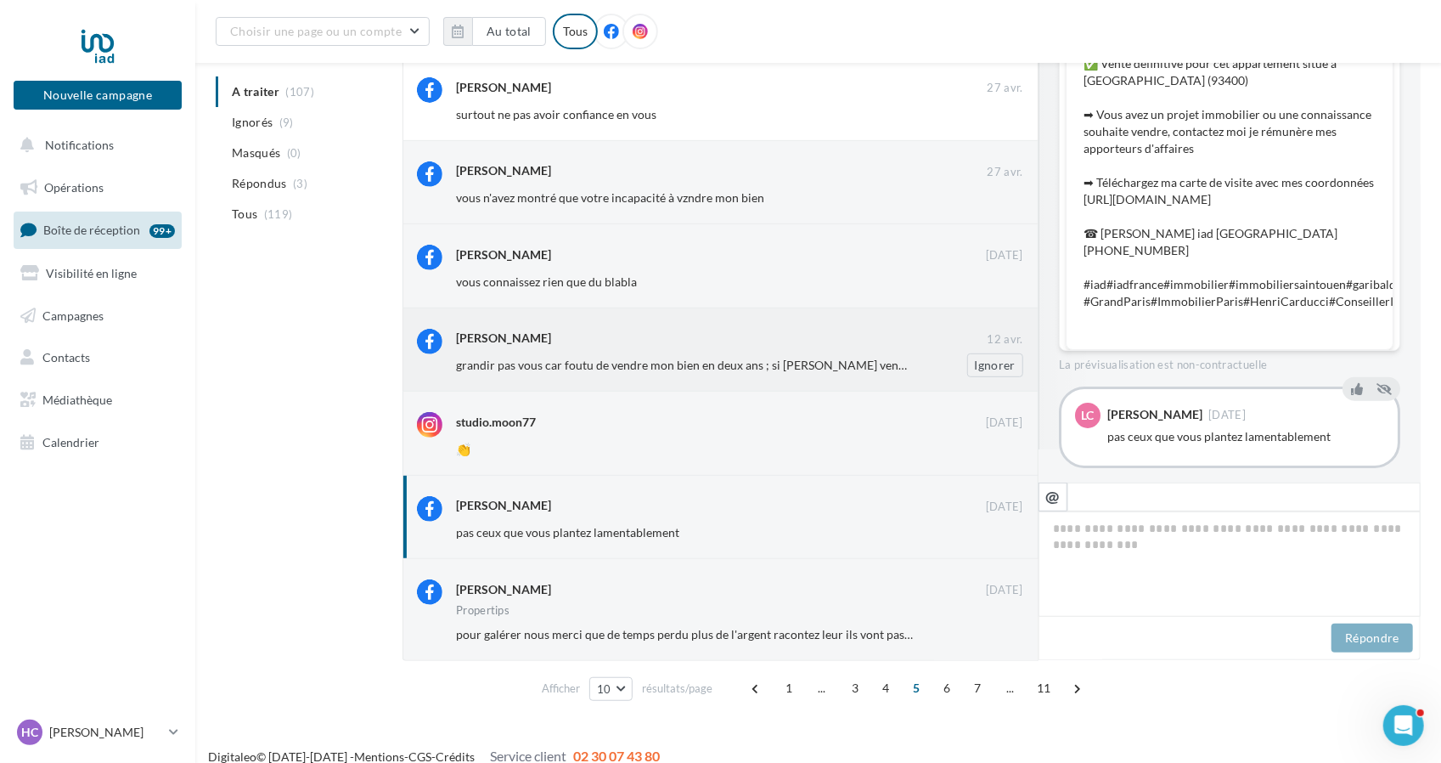
click at [620, 367] on span "grandir pas vous car foutu de vendre mon bien en deux ans ; si [PERSON_NAME] ve…" at bounding box center [755, 365] width 599 height 14
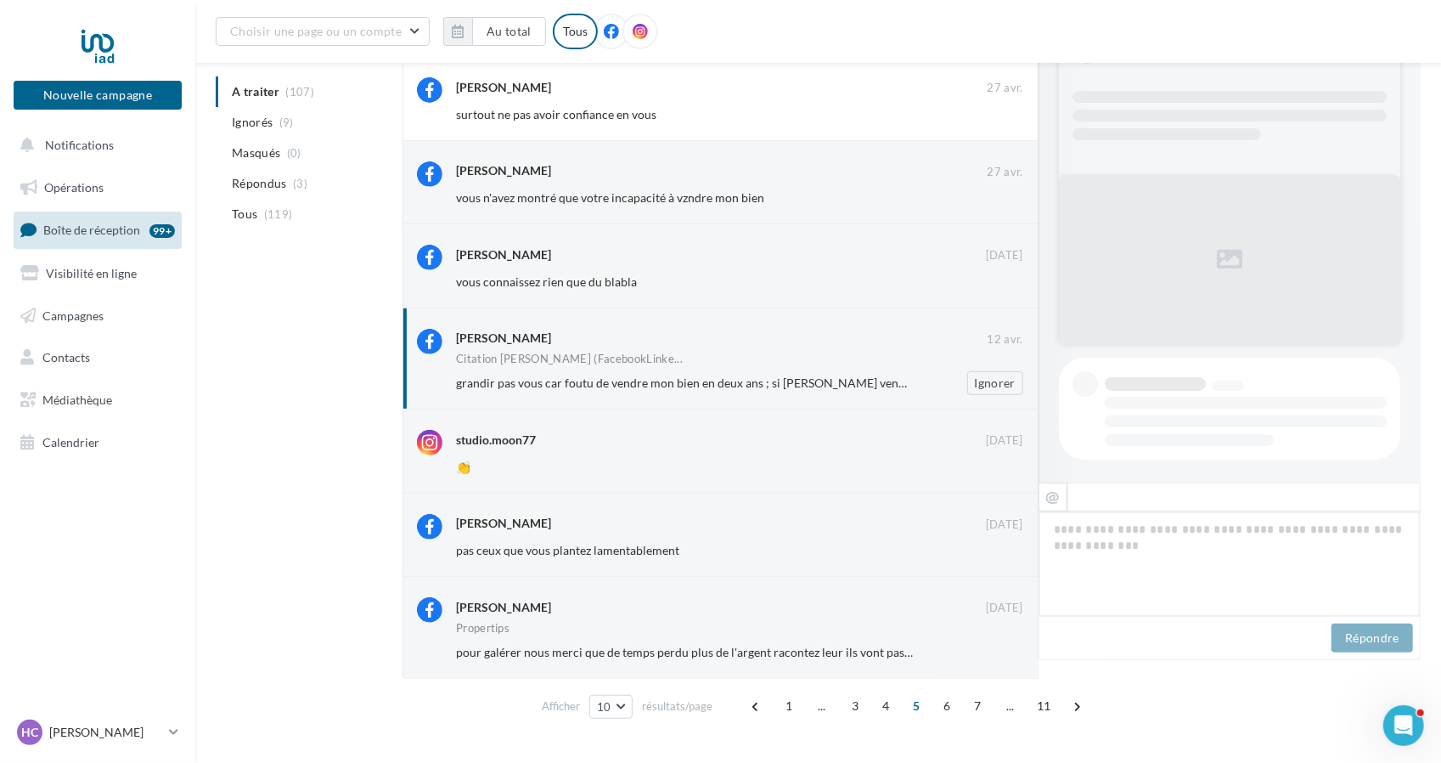
scroll to position [377, 0]
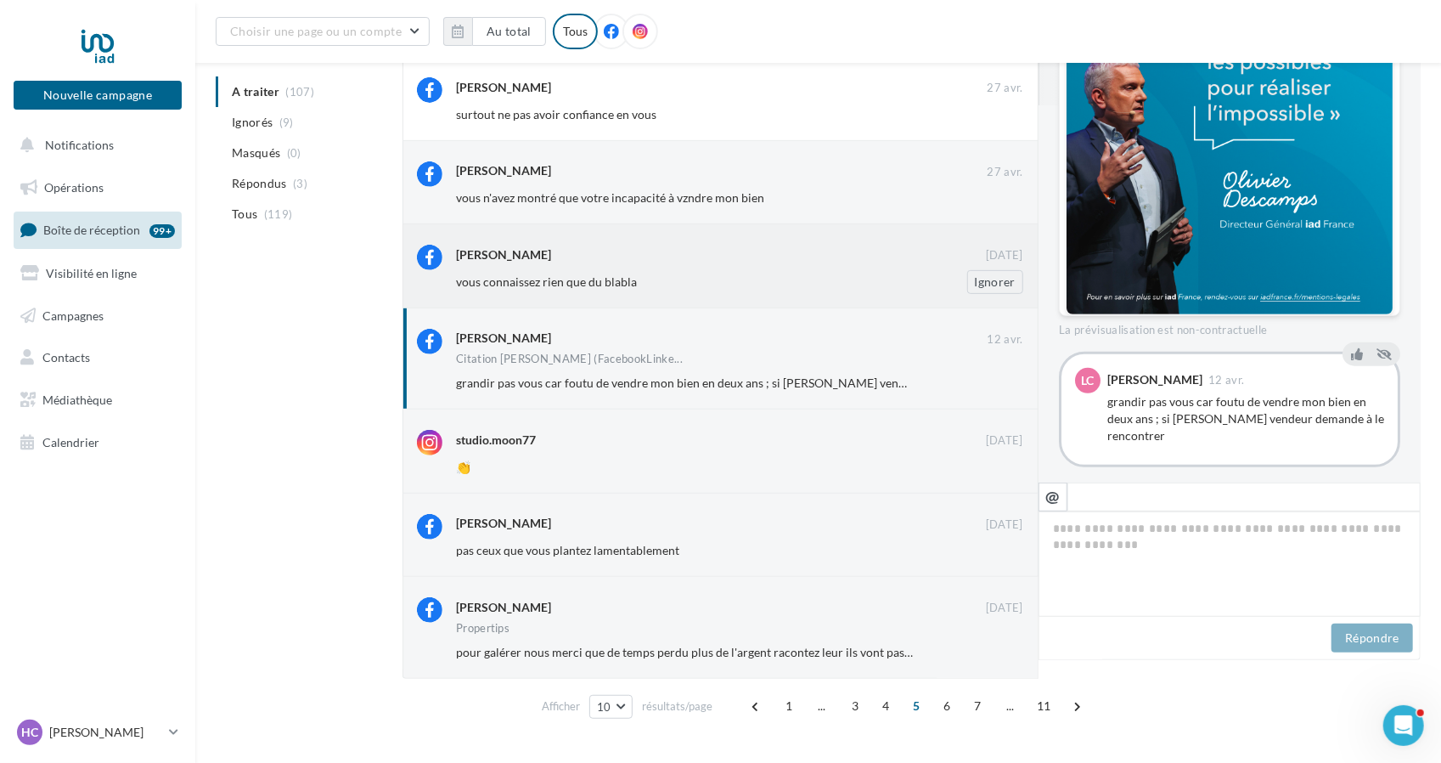
click at [590, 284] on span "vous connaissez rien que du blabla" at bounding box center [546, 281] width 181 height 14
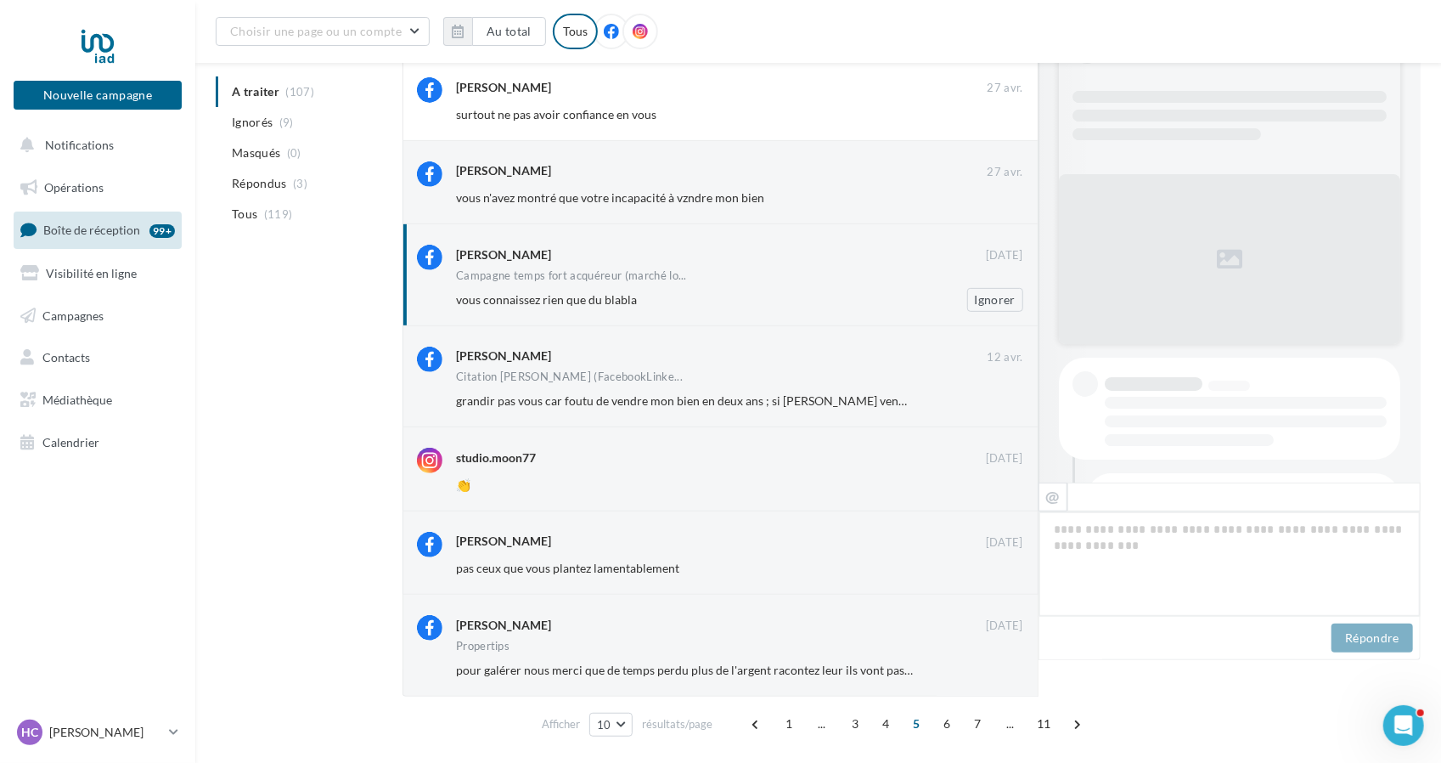
scroll to position [241, 0]
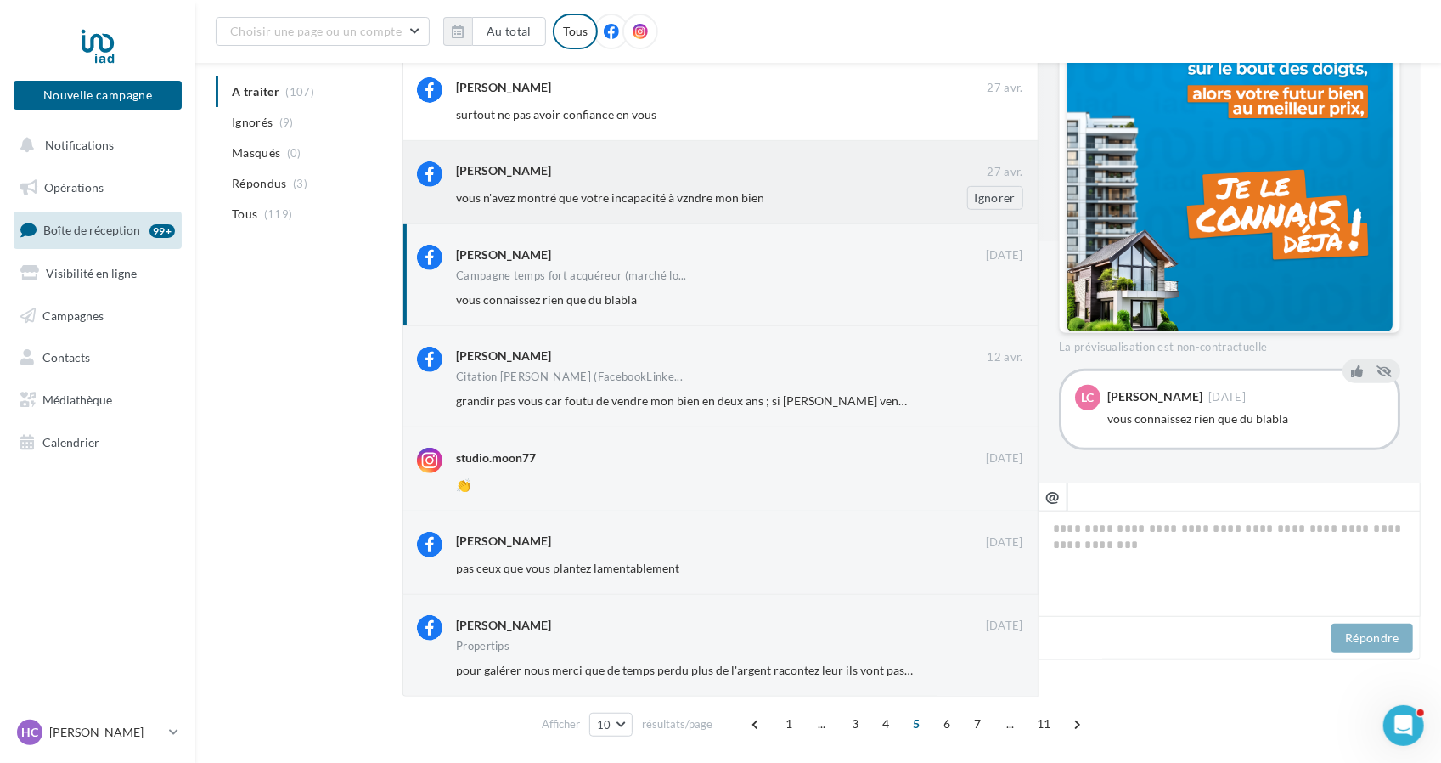
click at [581, 206] on div "vous n'avez montré que votre incapacité à vzndre mon bien Ignorer" at bounding box center [746, 198] width 581 height 24
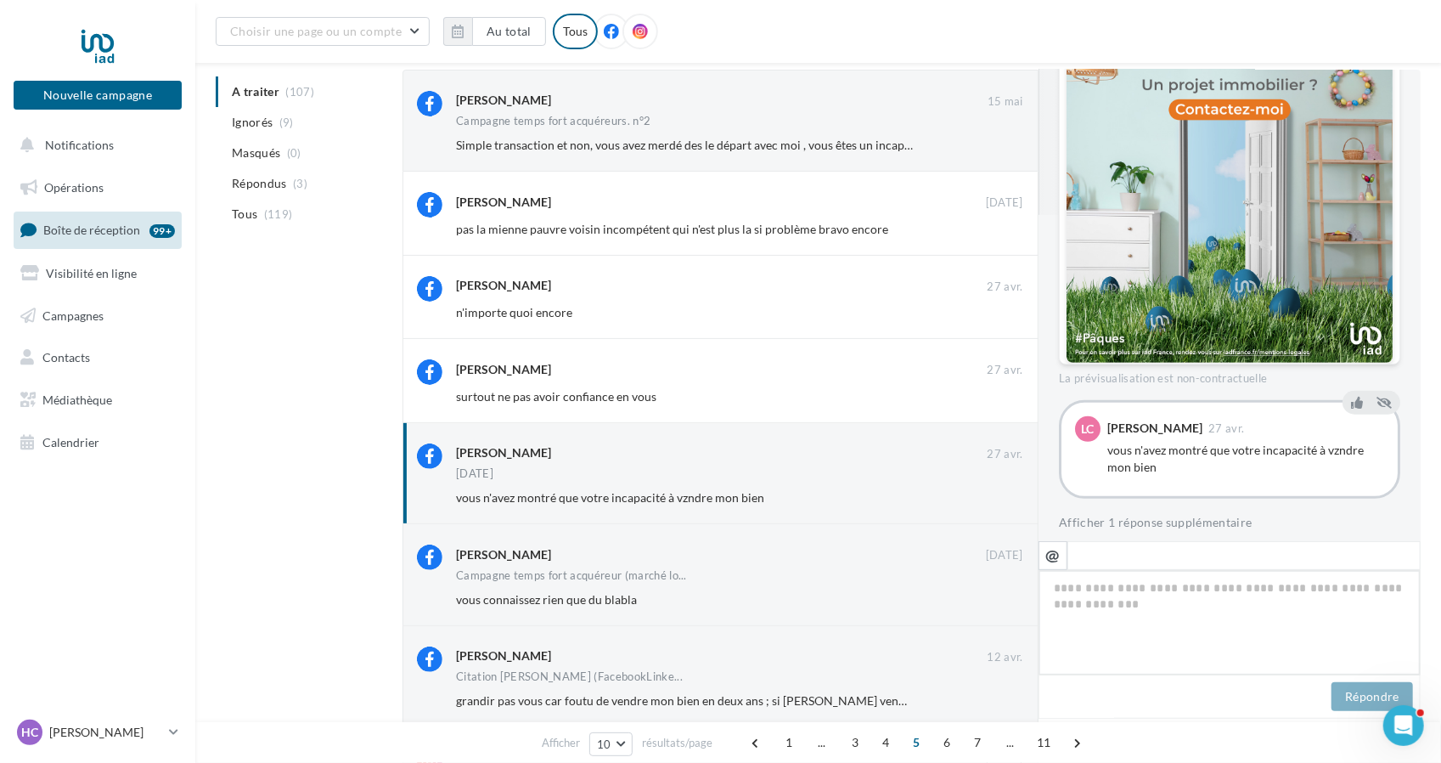
scroll to position [125, 0]
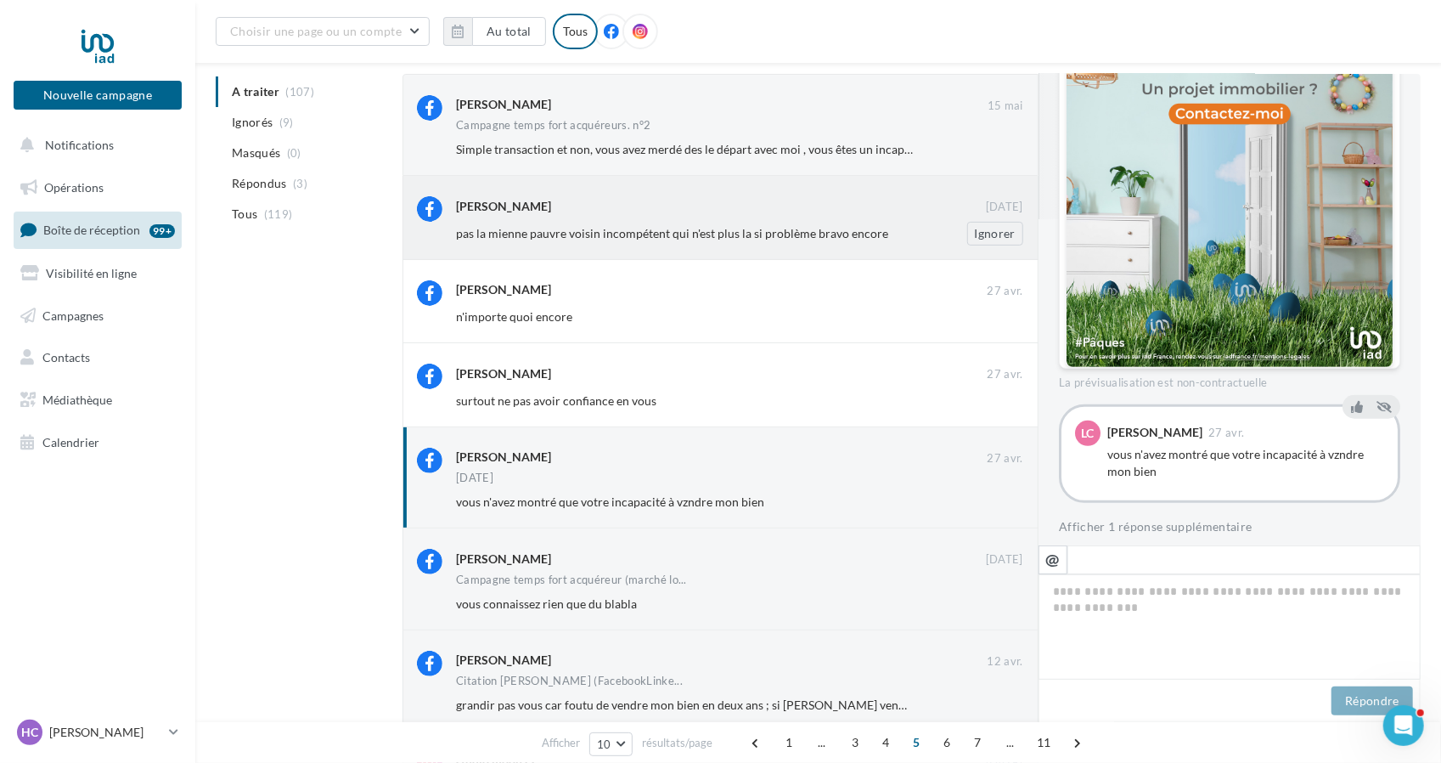
click at [681, 234] on span "pas la mienne pauvre voisin incompétent qui n'est plus la si problème bravo enc…" at bounding box center [672, 233] width 432 height 14
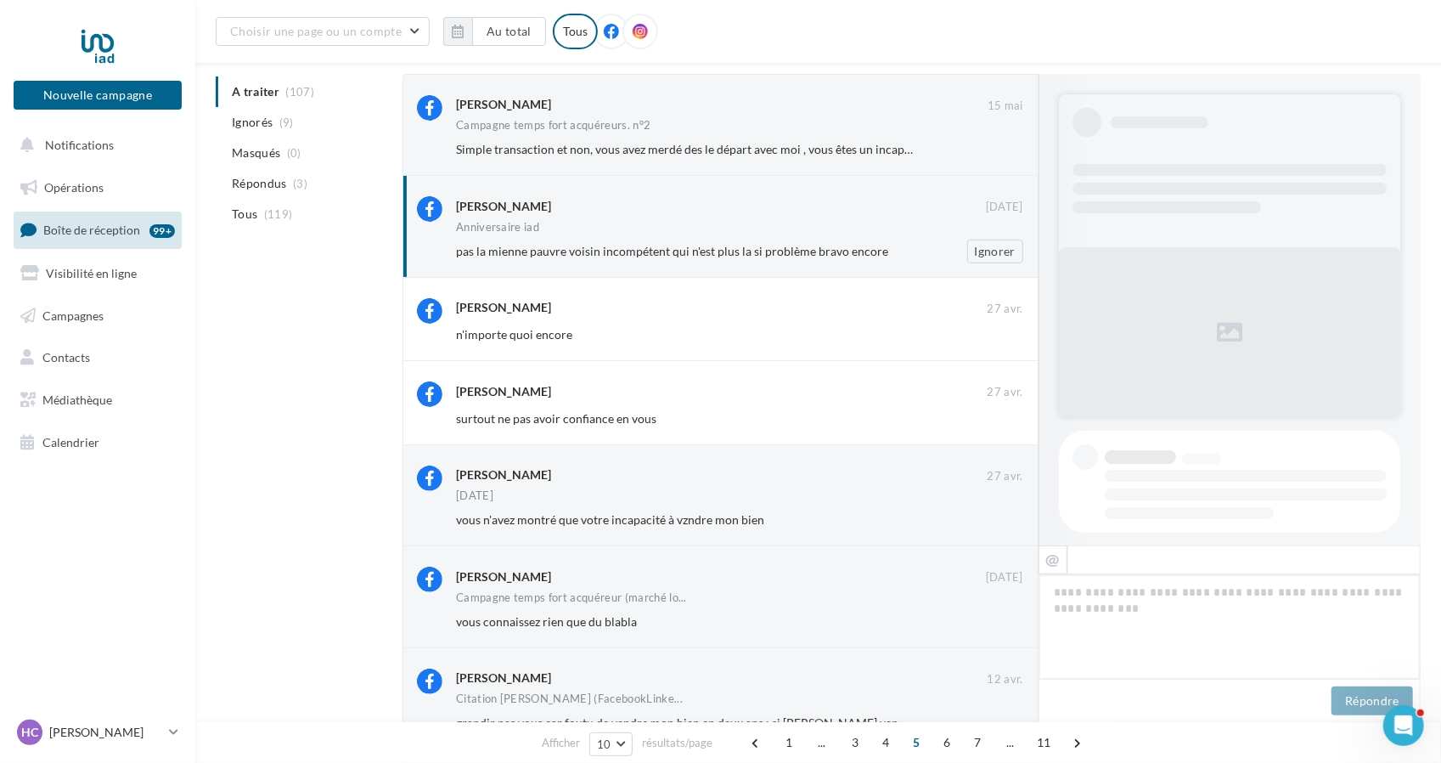
scroll to position [353, 0]
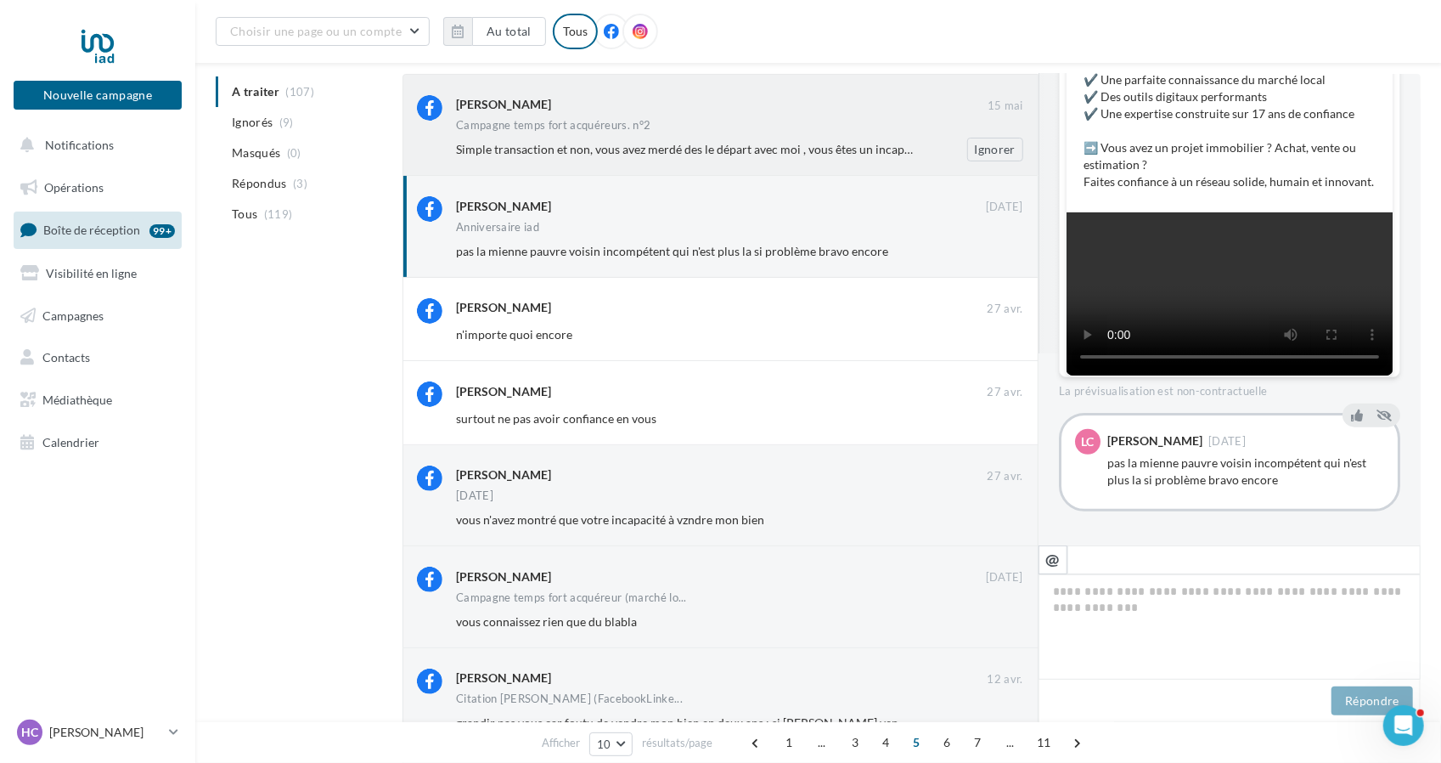
click at [679, 142] on span "Simple transaction et non, vous avez merdé des le départ avec moi , vous êtes u…" at bounding box center [691, 149] width 470 height 14
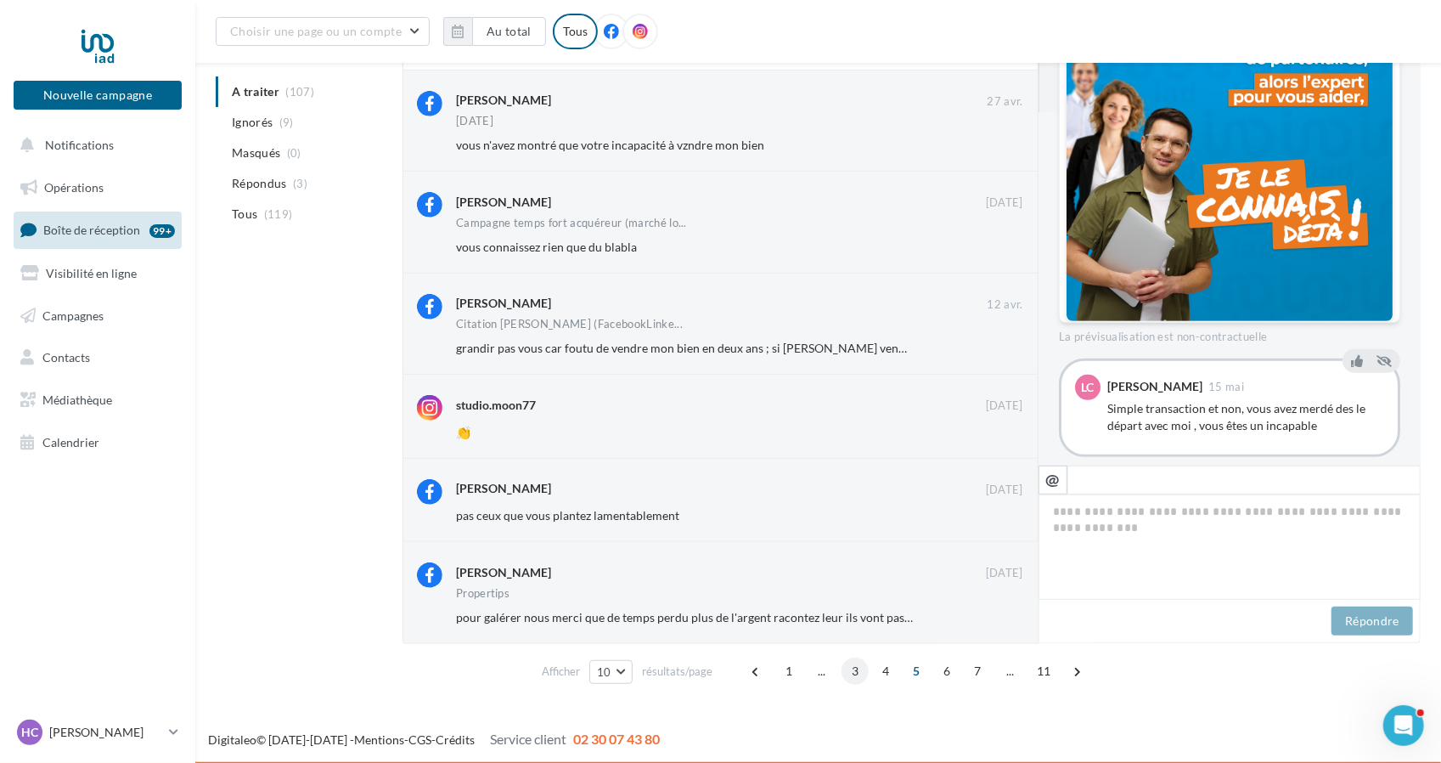
click at [854, 669] on span "3" at bounding box center [855, 670] width 27 height 27
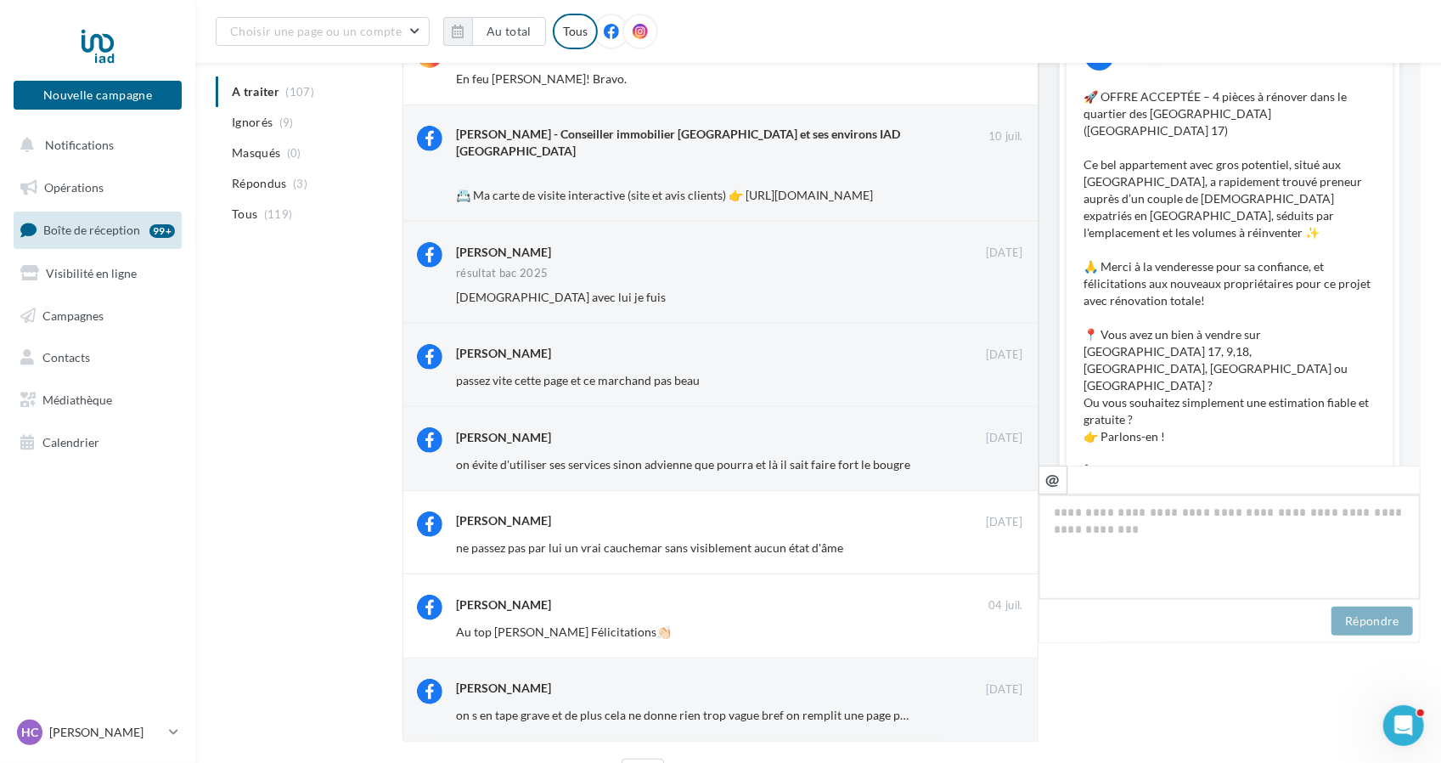
scroll to position [267, 0]
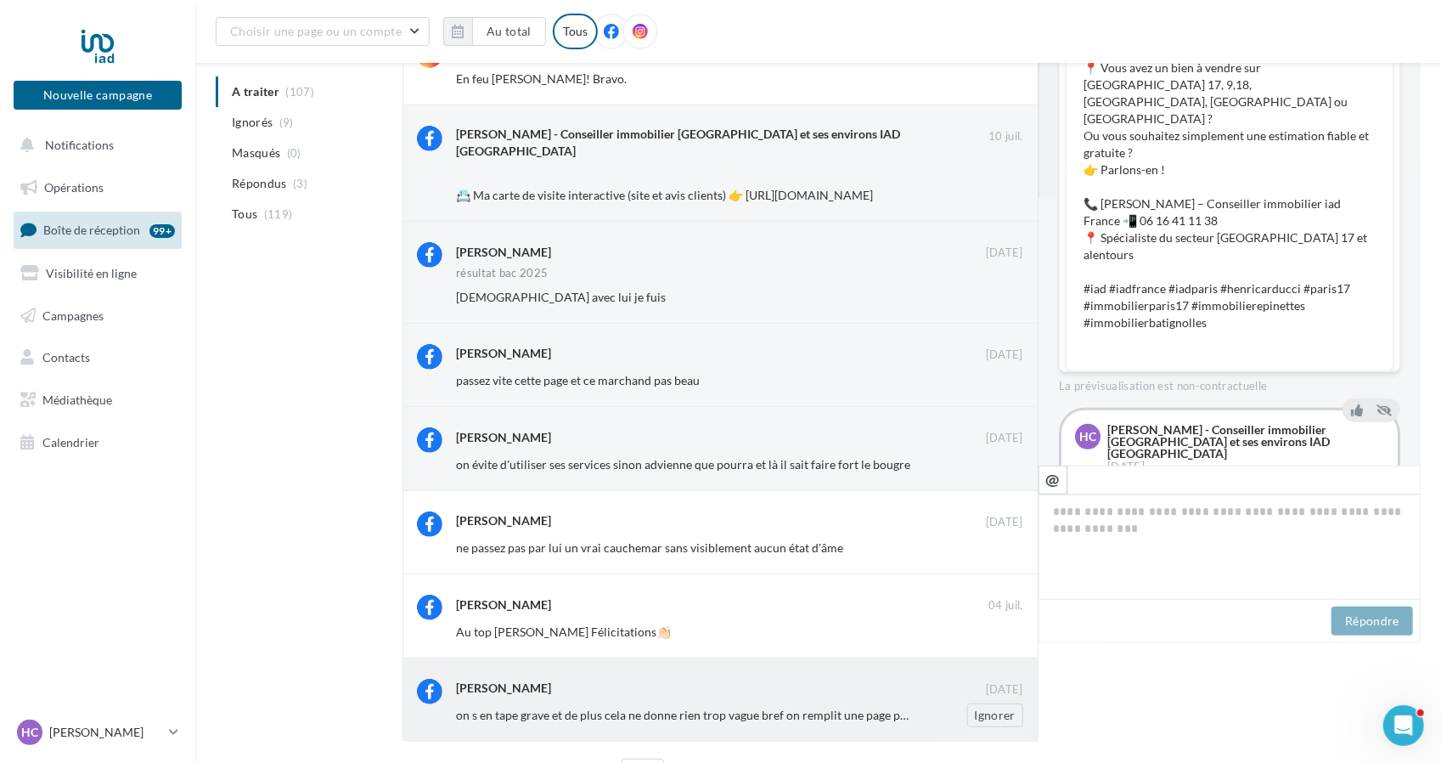
click at [710, 707] on span "on s en tape grave et de plus cela ne donne rien trop vague bref on remplit une…" at bounding box center [767, 714] width 623 height 14
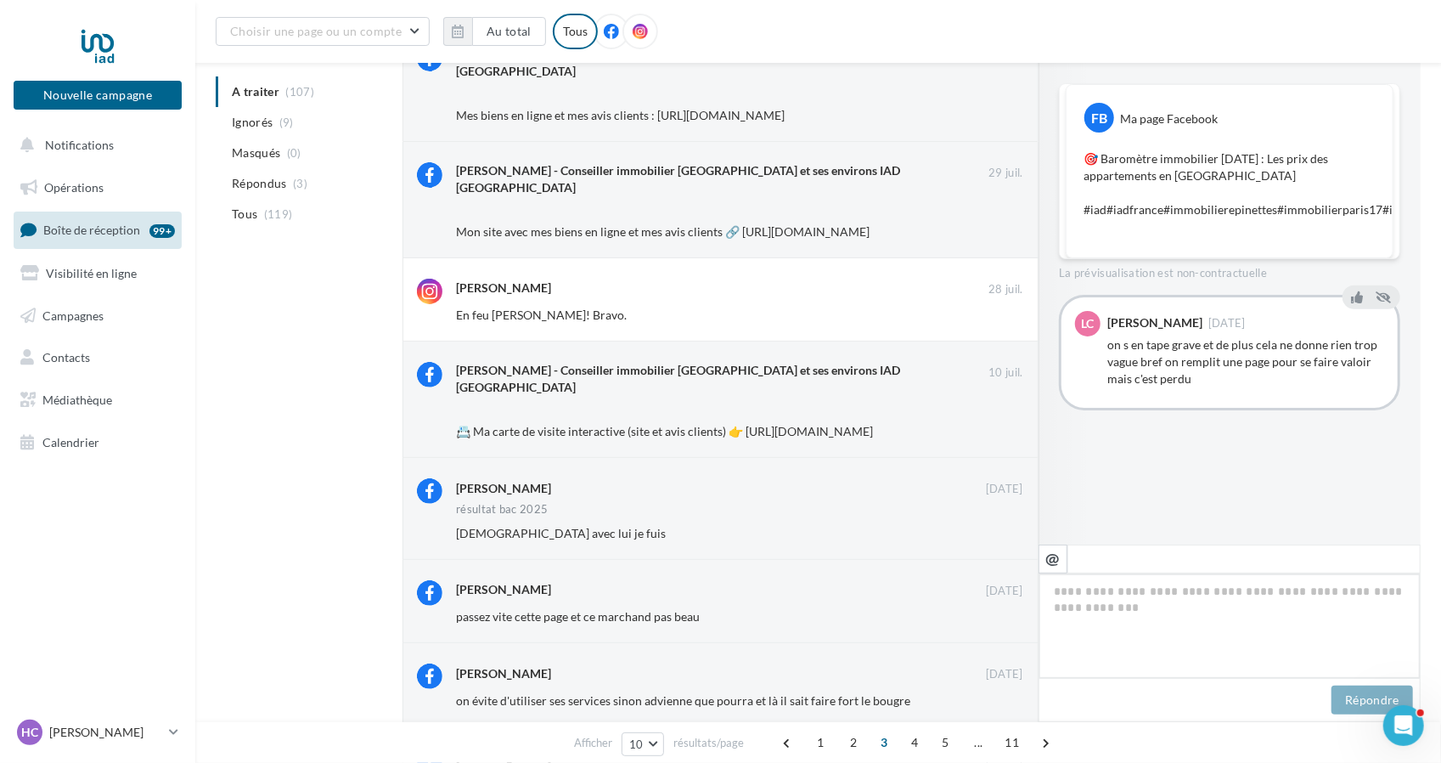
scroll to position [410, 0]
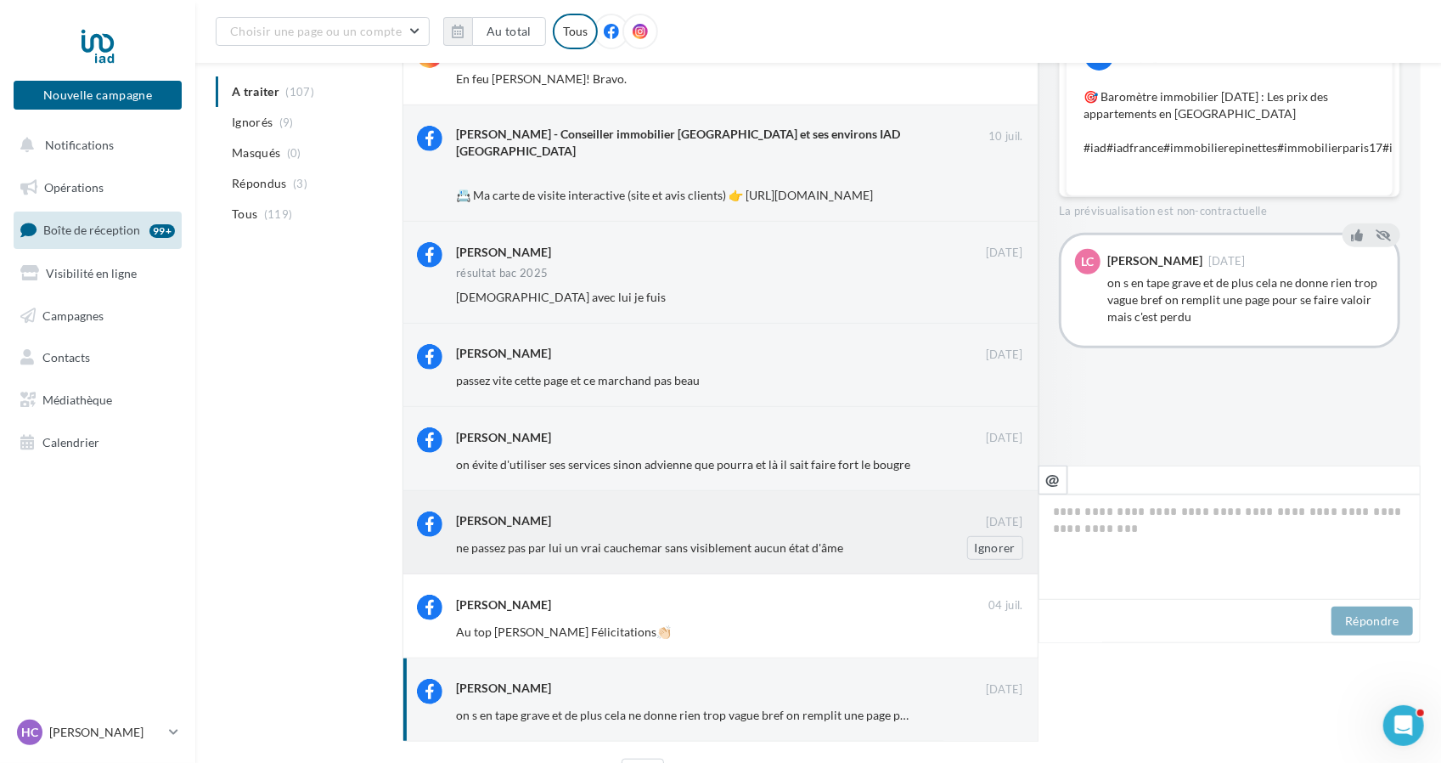
click at [638, 540] on span "ne passez pas par lui un vrai cauchemar sans visiblement aucun état d'âme" at bounding box center [649, 547] width 387 height 14
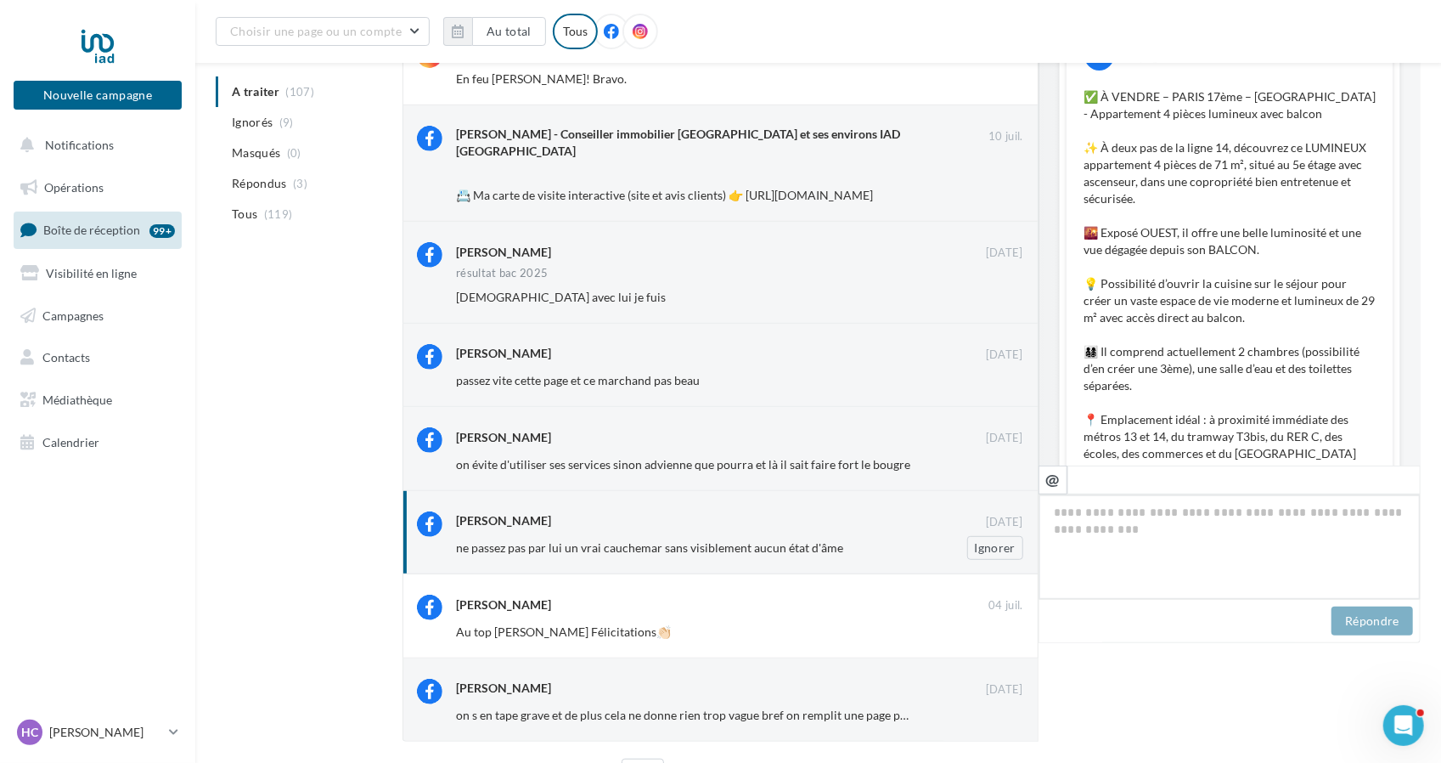
scroll to position [836, 0]
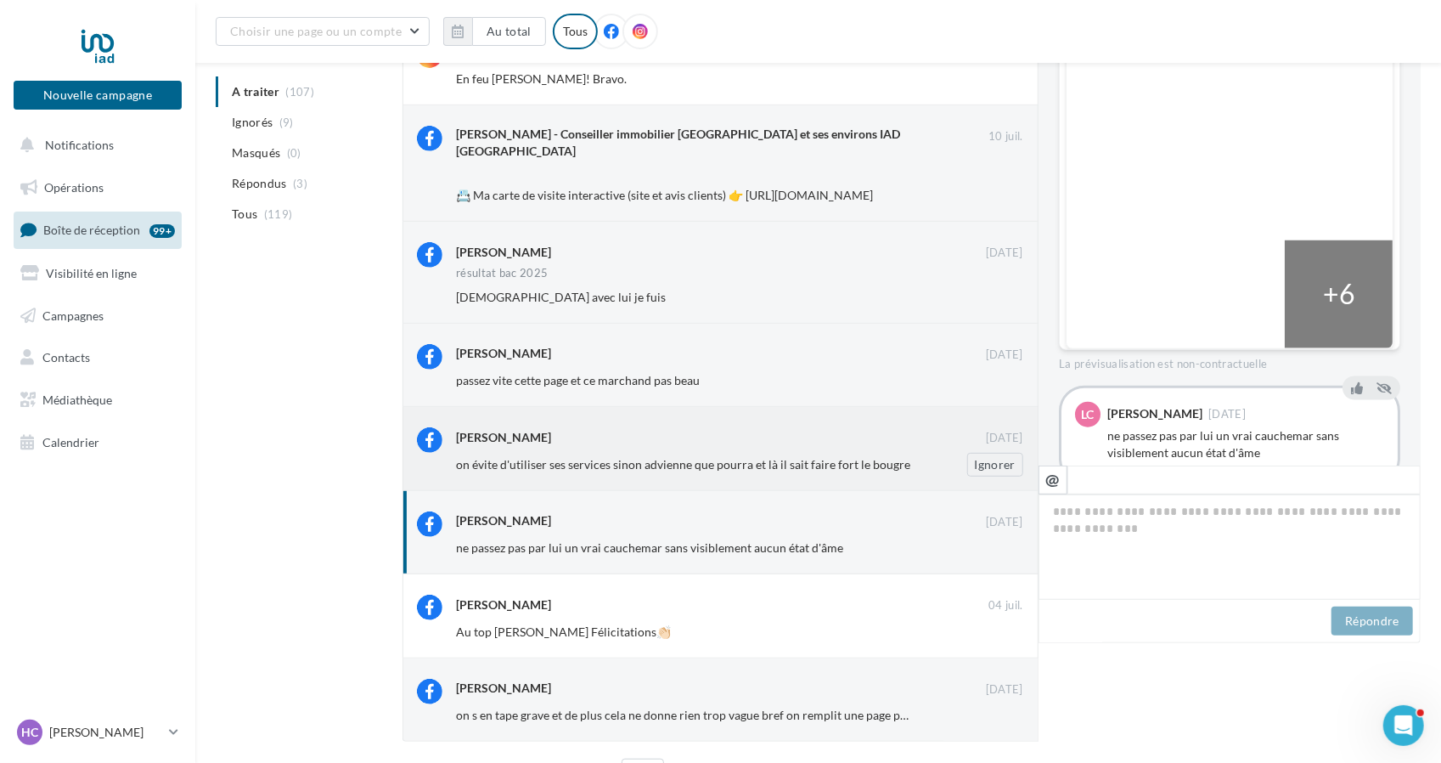
click at [649, 453] on div "on évite d'utiliser ses services sinon advienne que pourra et là il sait faire …" at bounding box center [746, 465] width 581 height 24
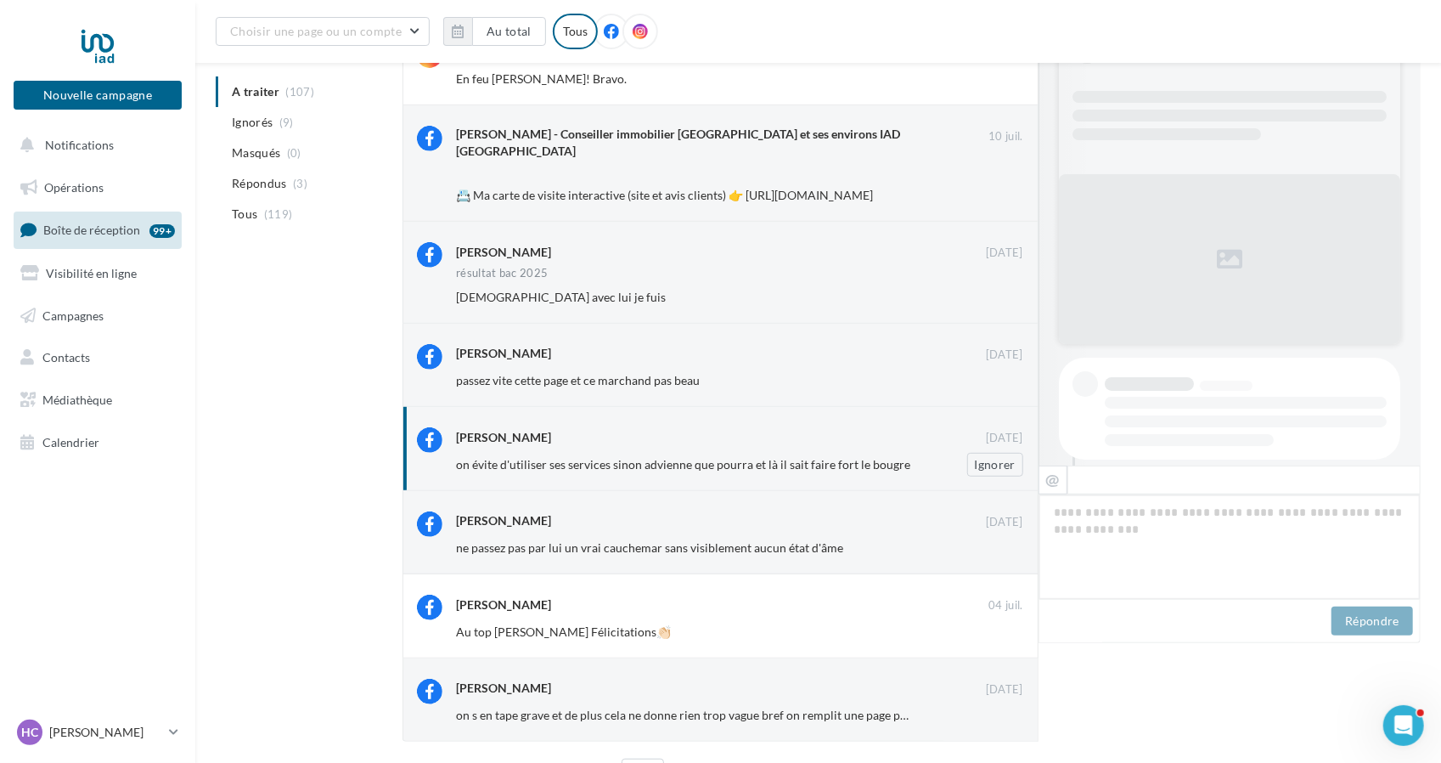
scroll to position [802, 0]
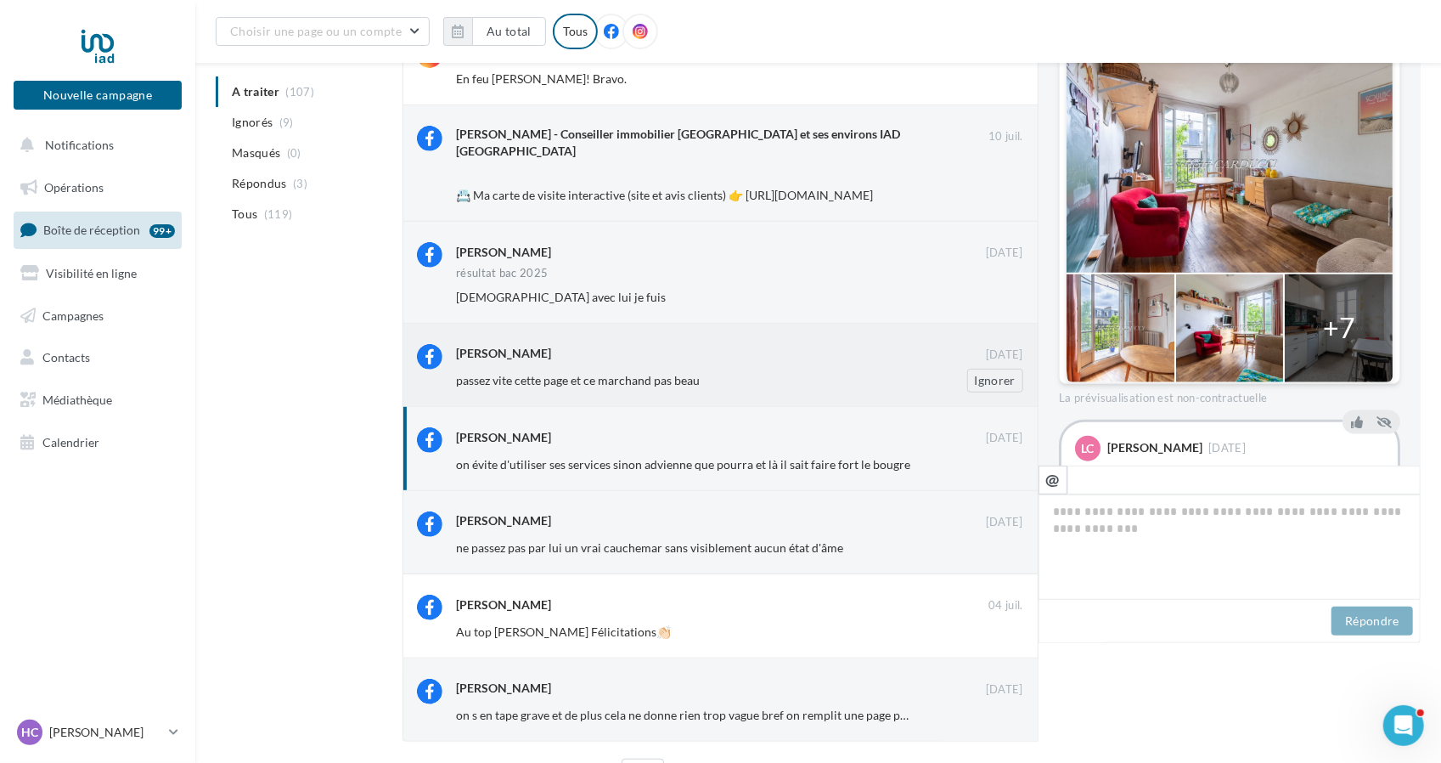
click at [630, 373] on span "passez vite cette page et ce marchand pas beau" at bounding box center [578, 380] width 244 height 14
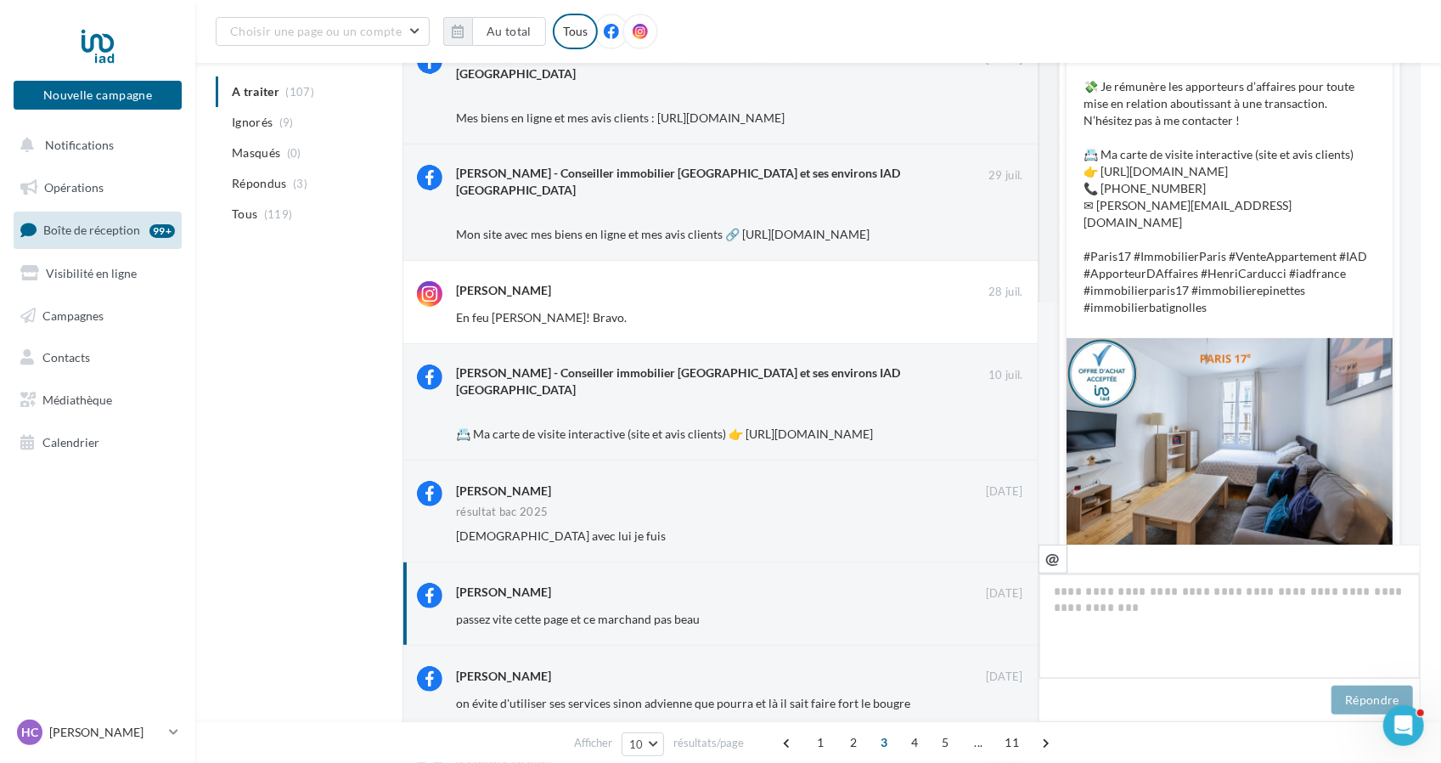
scroll to position [155, 0]
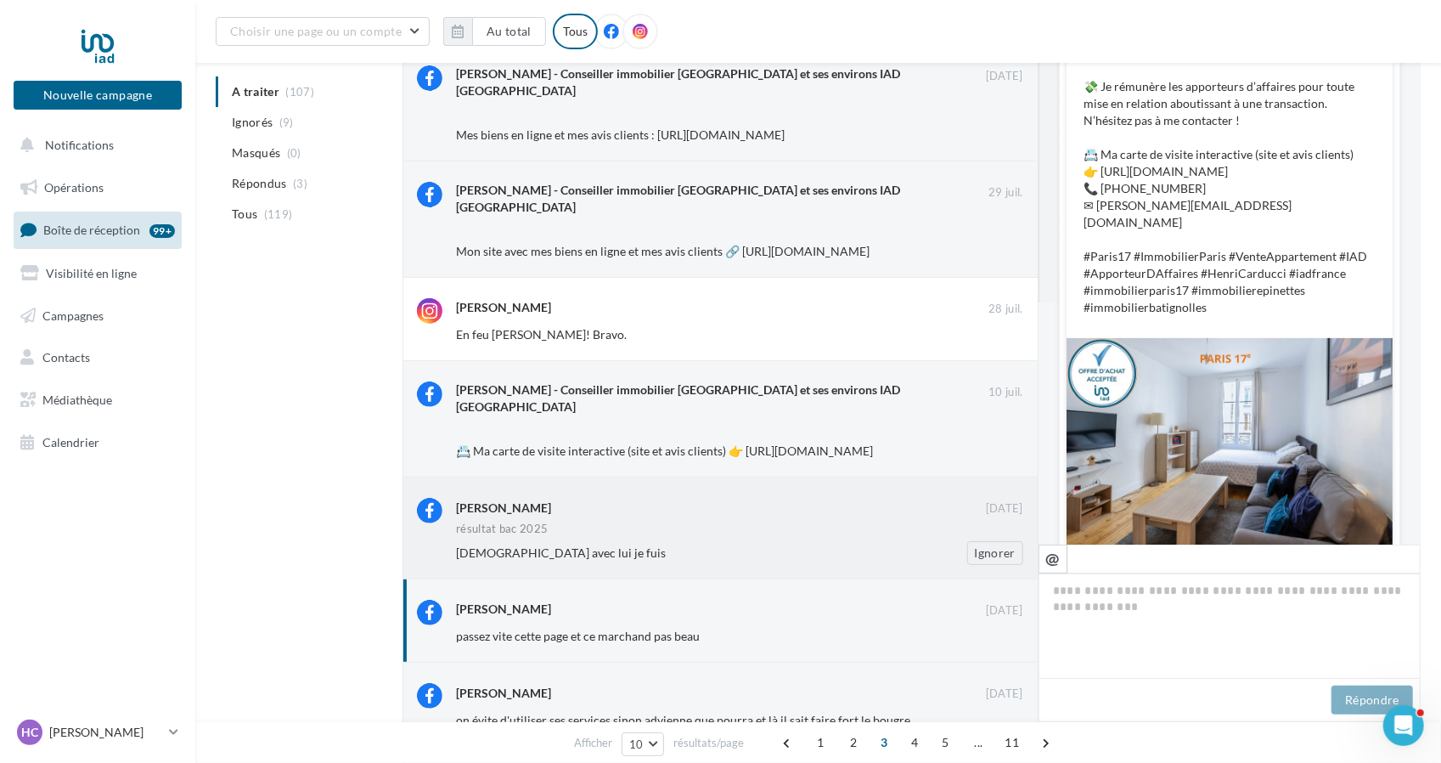
click at [553, 545] on span "[DEMOGRAPHIC_DATA] avec lui je fuis" at bounding box center [561, 552] width 210 height 14
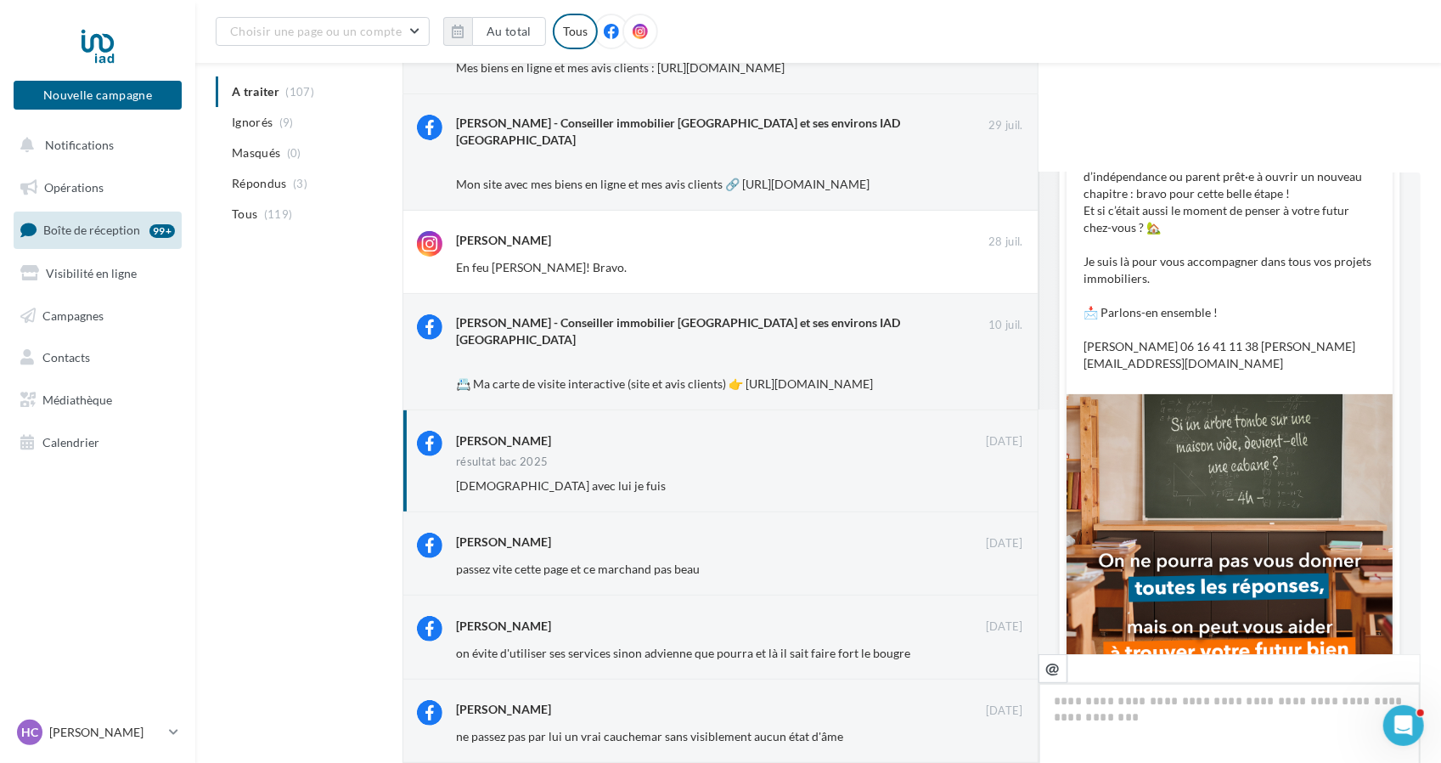
scroll to position [410, 0]
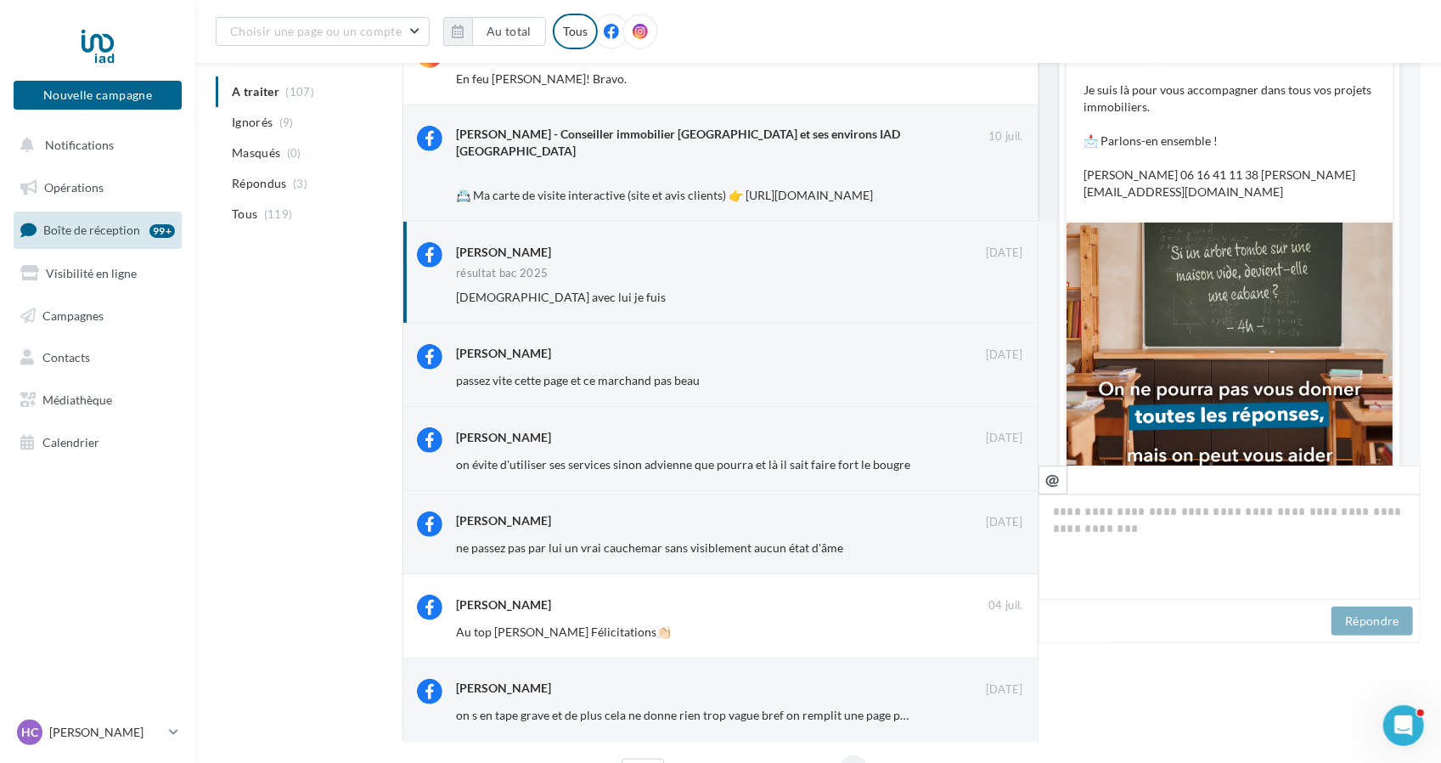
click at [855, 755] on span "2" at bounding box center [853, 768] width 27 height 27
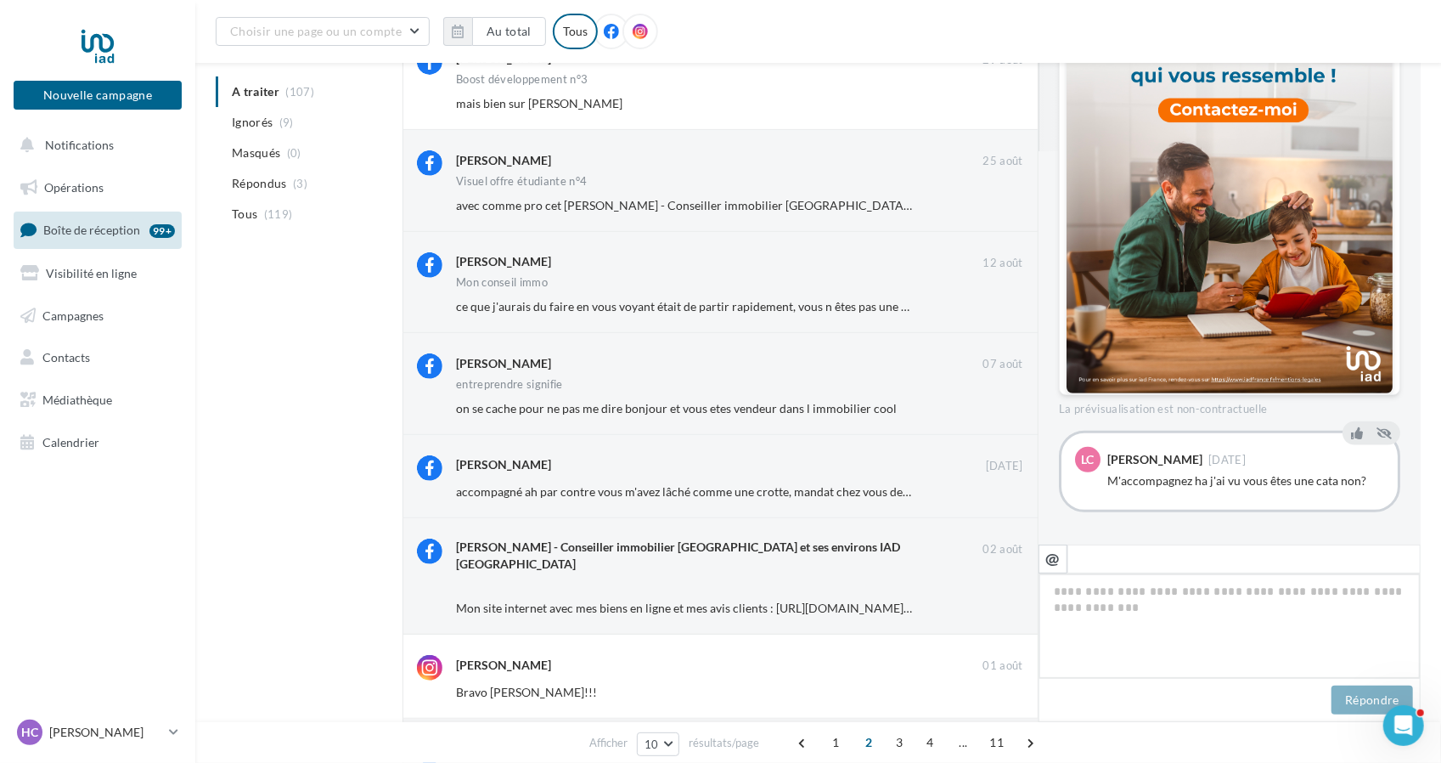
scroll to position [372, 0]
click at [799, 487] on span "accompagné ah par contre vous m'avez lâché comme une crotte, mandat chez vous d…" at bounding box center [1103, 493] width 1294 height 14
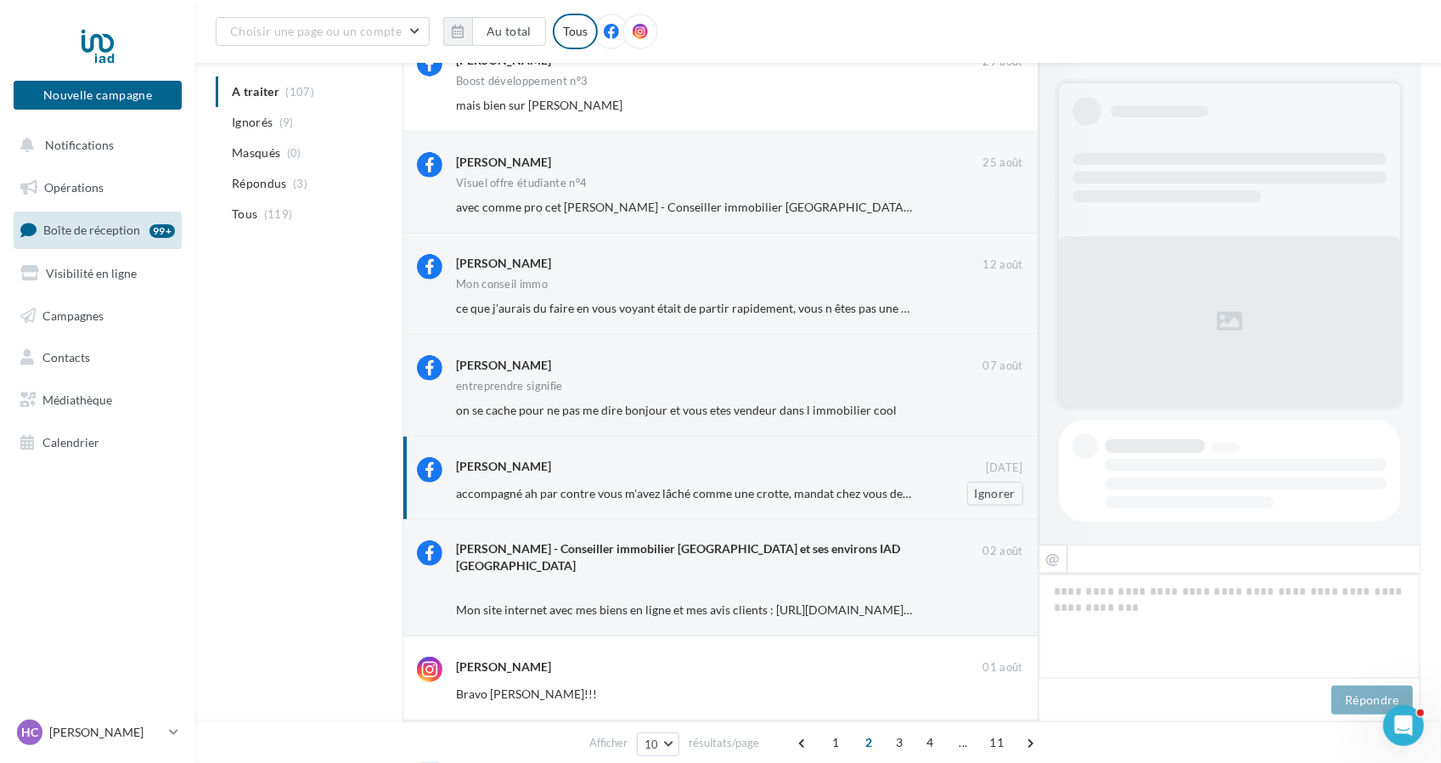
scroll to position [543, 0]
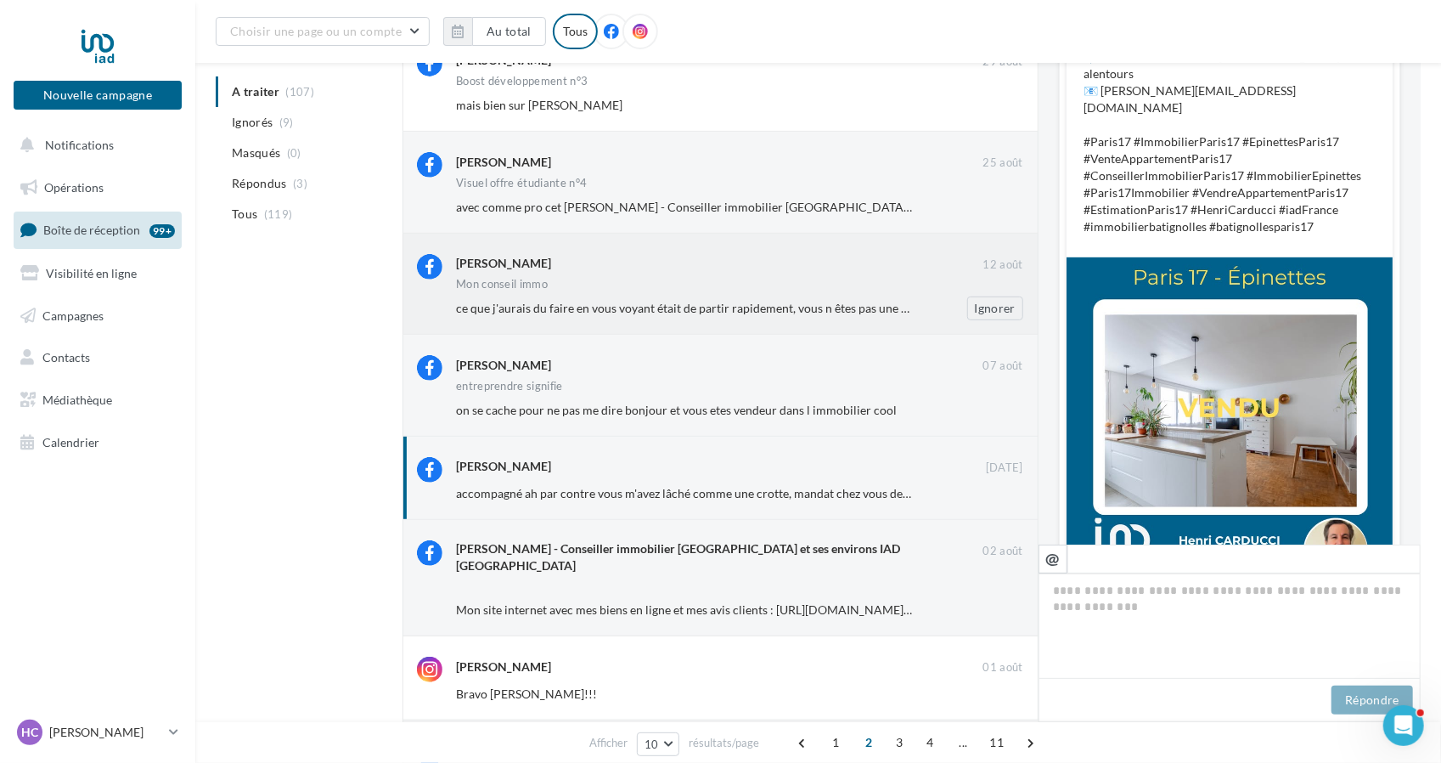
click at [744, 308] on span "ce que j'aurais du faire en vous voyant était de partir rapidement, vous n êtes…" at bounding box center [717, 308] width 522 height 14
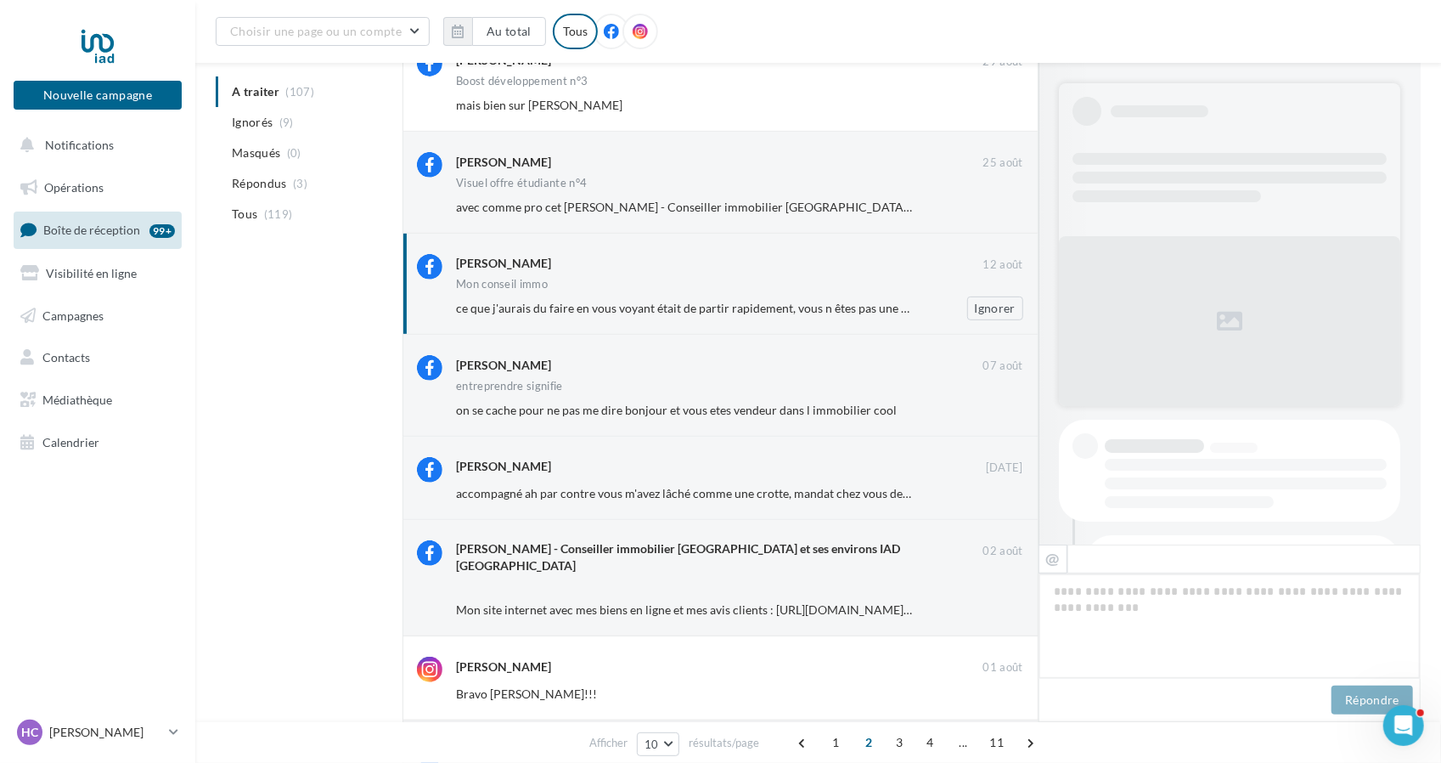
scroll to position [129, 0]
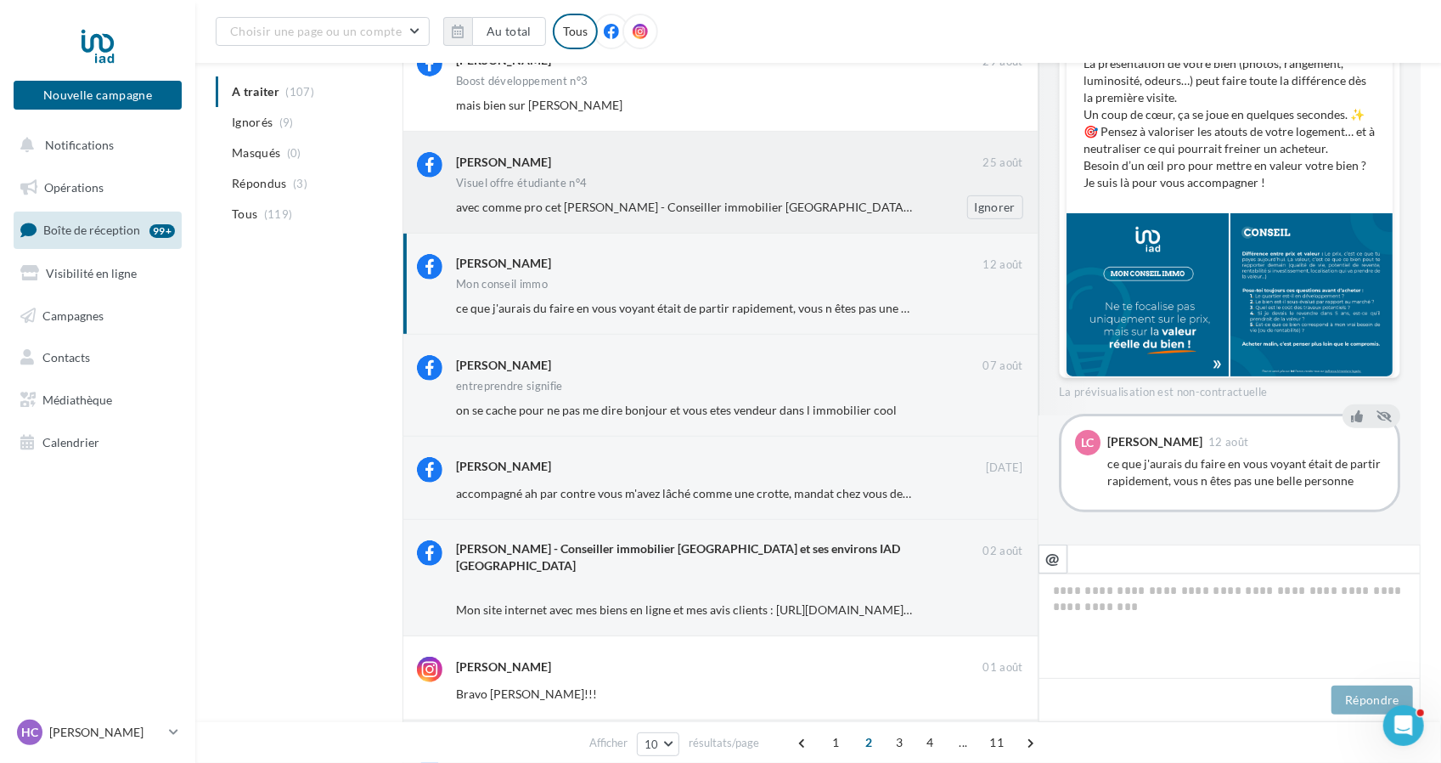
click at [755, 201] on span "avec comme pro cet [PERSON_NAME] - Conseiller immobilier [GEOGRAPHIC_DATA] et s…" at bounding box center [873, 207] width 835 height 14
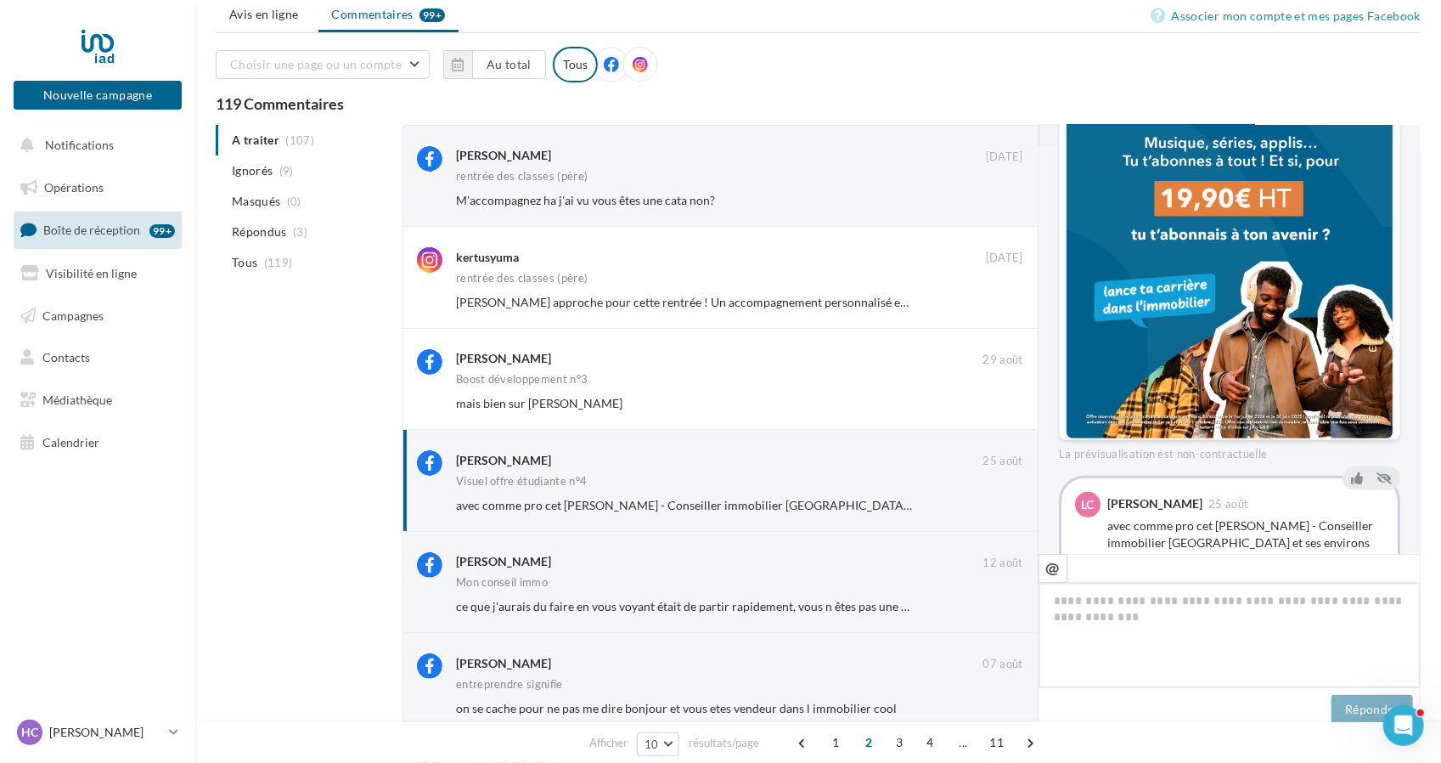
scroll to position [53, 0]
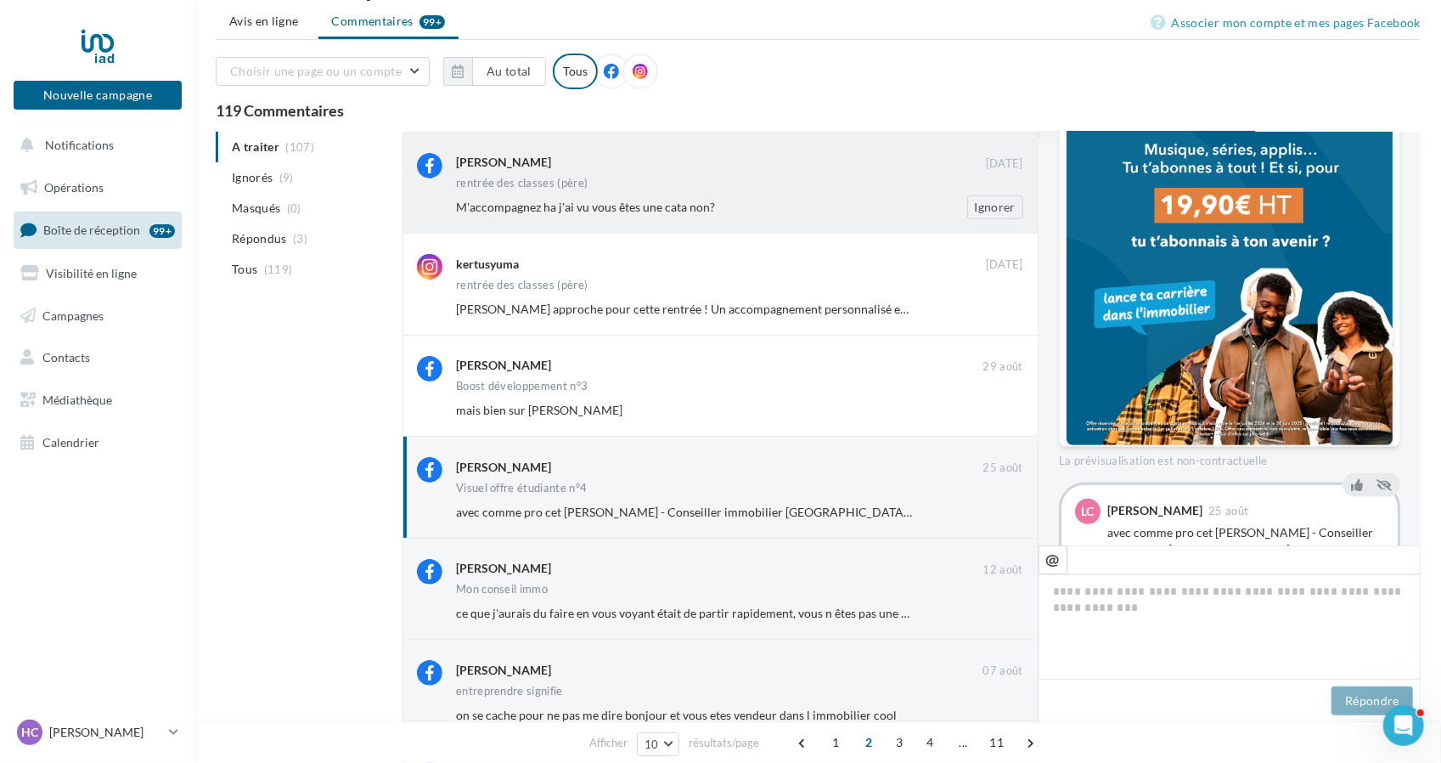
click at [644, 207] on span "M'accompagnez ha j'ai vu vous êtes une cata non?" at bounding box center [585, 207] width 259 height 14
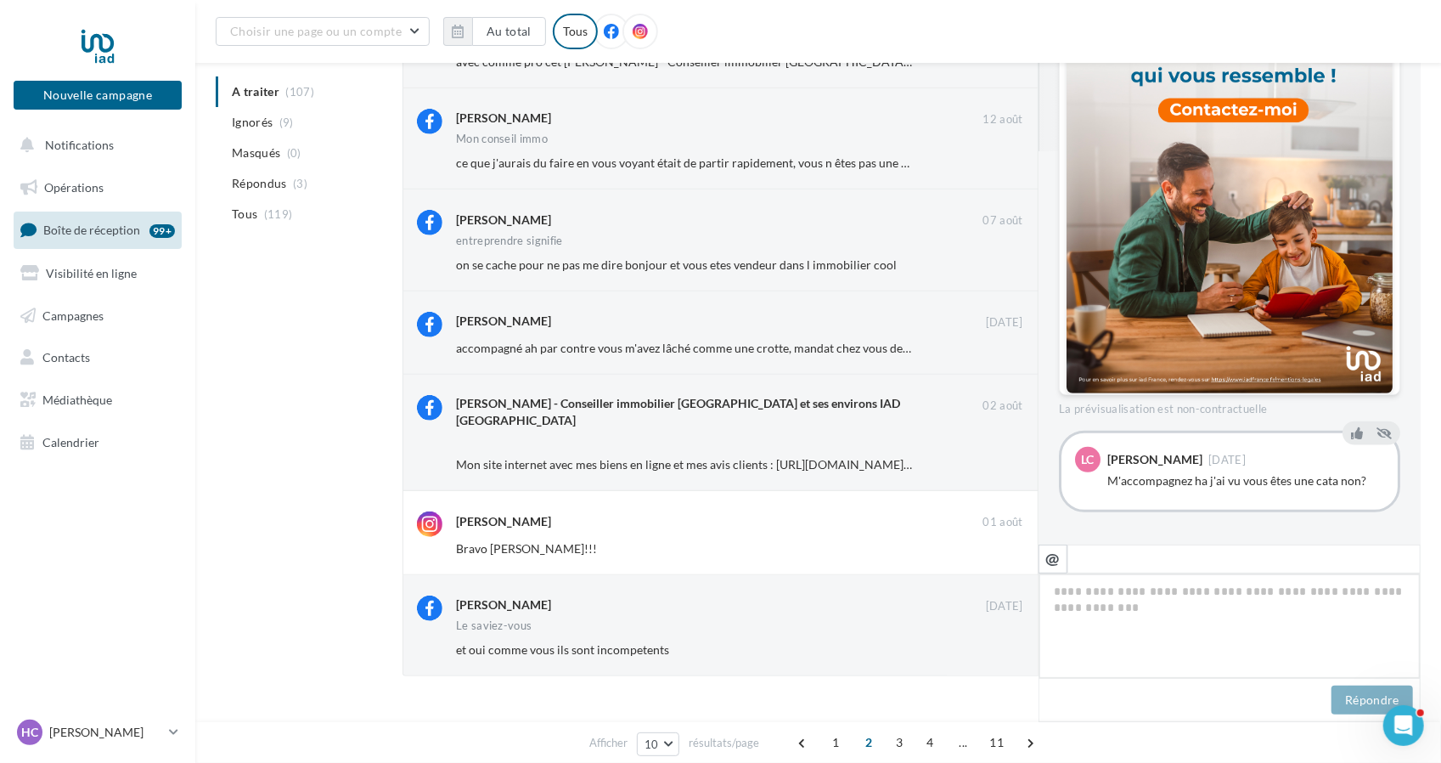
scroll to position [410, 0]
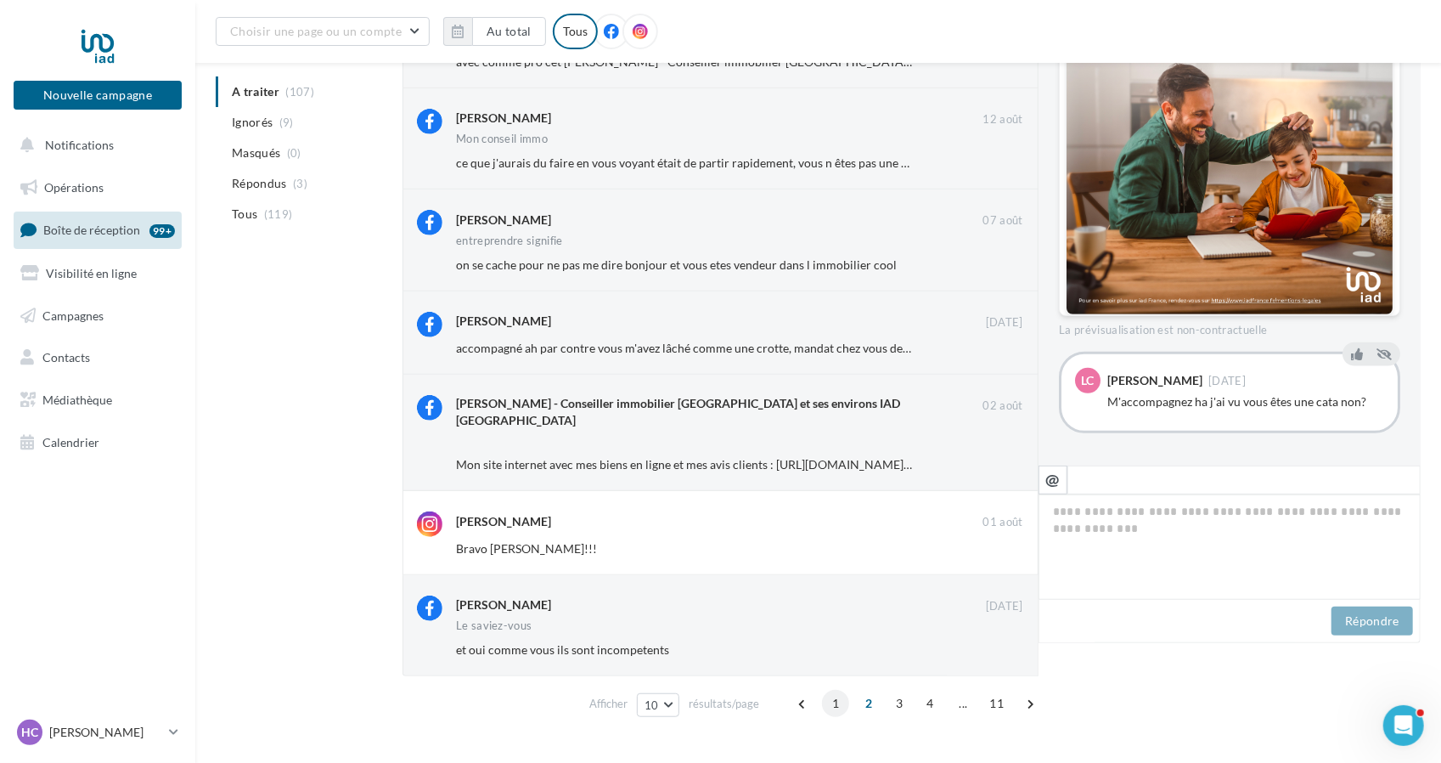
click at [836, 690] on span "1" at bounding box center [835, 703] width 27 height 27
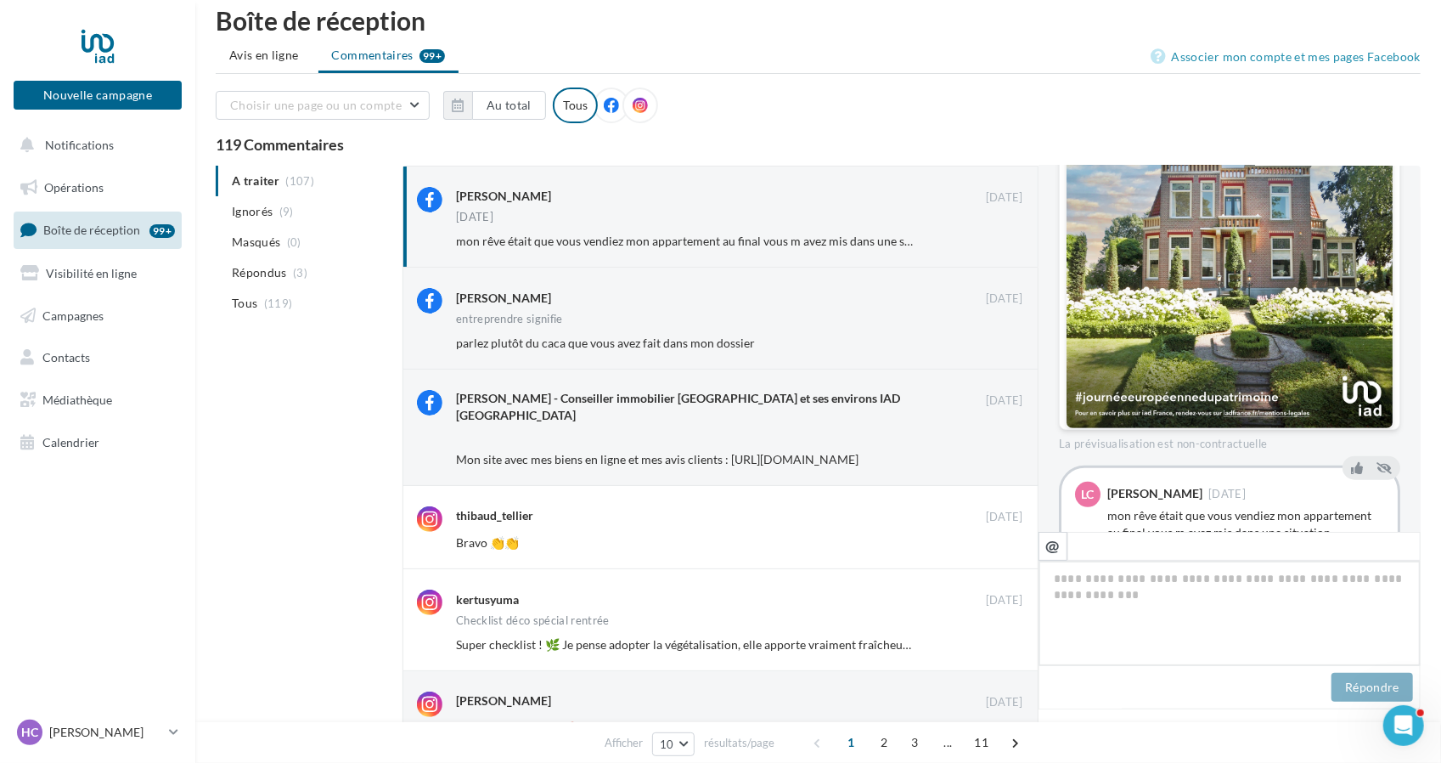
scroll to position [0, 0]
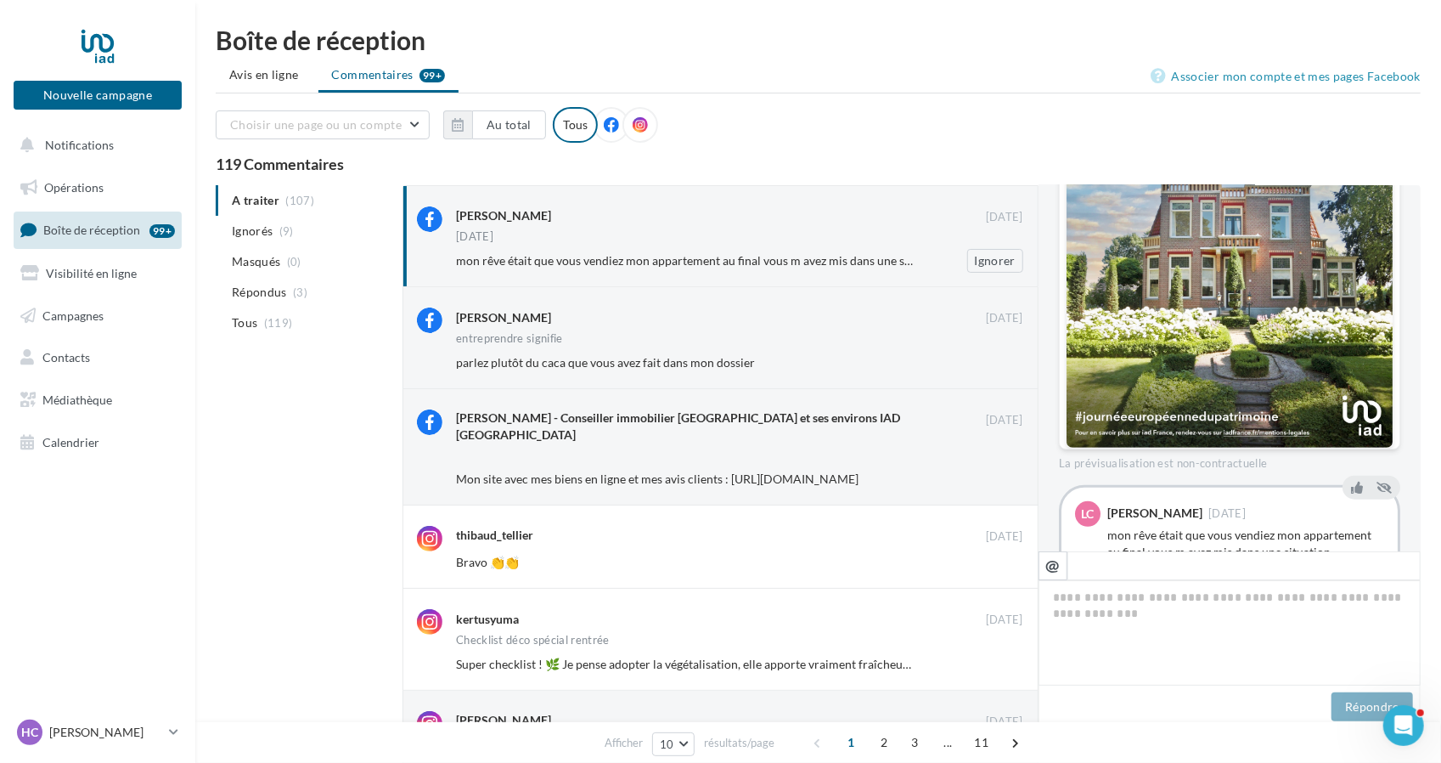
click at [679, 256] on span "mon rêve était que vous vendiez mon appartement au final vous m avez mis dans u…" at bounding box center [894, 260] width 876 height 14
